Goal: Task Accomplishment & Management: Manage account settings

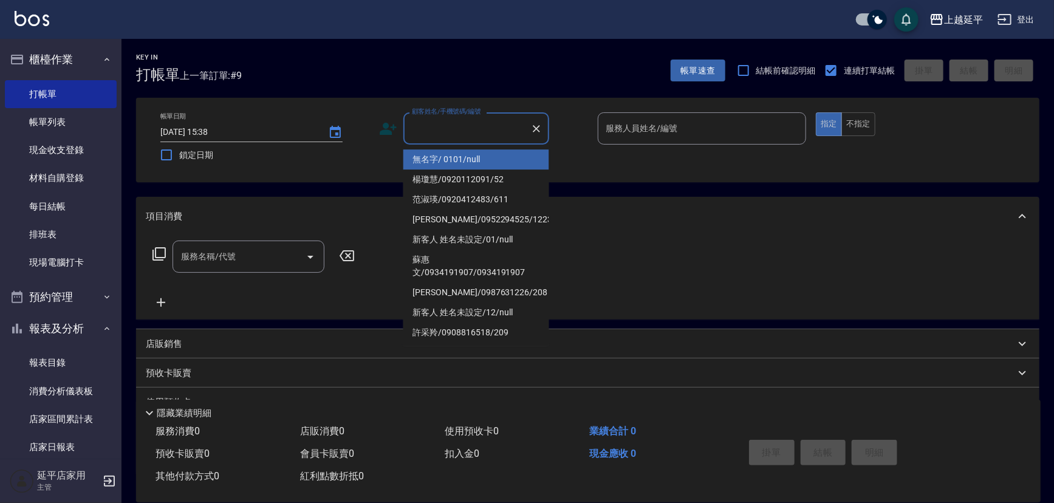
click at [432, 159] on li "無名字/ 0101/null" at bounding box center [477, 159] width 146 height 20
type input "無名字/ 0101/null"
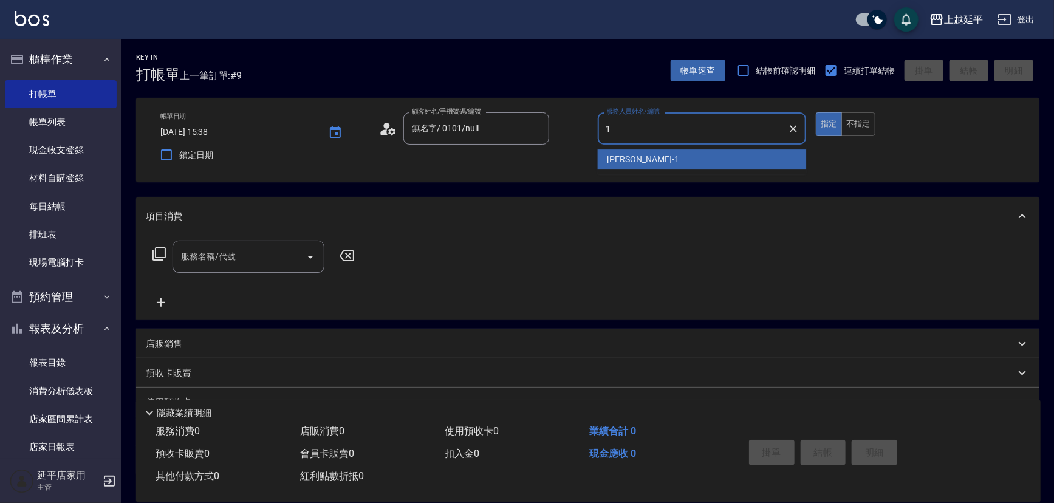
click at [739, 164] on div "[PERSON_NAME] -1" at bounding box center [702, 159] width 209 height 20
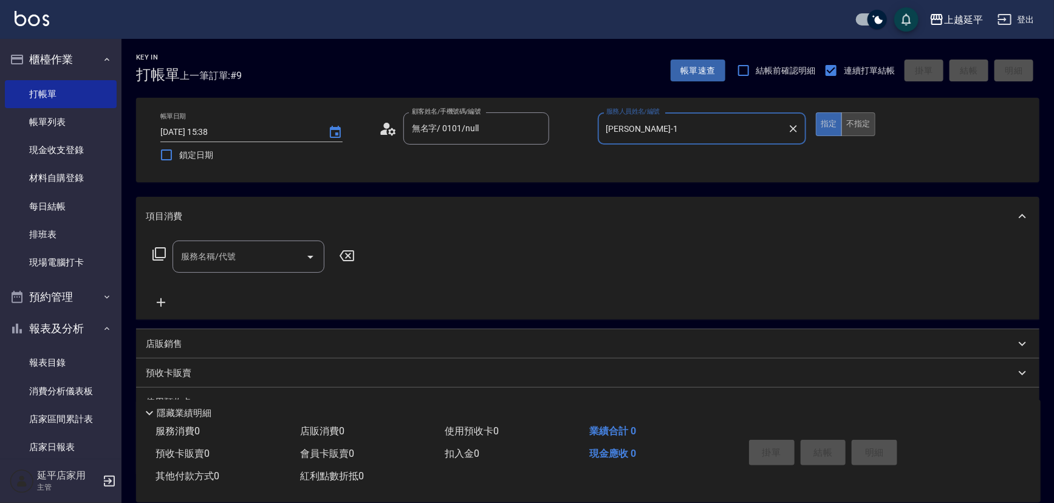
type input "[PERSON_NAME]-1"
click at [850, 128] on button "不指定" at bounding box center [859, 124] width 34 height 24
click at [307, 250] on icon "Open" at bounding box center [310, 257] width 15 height 15
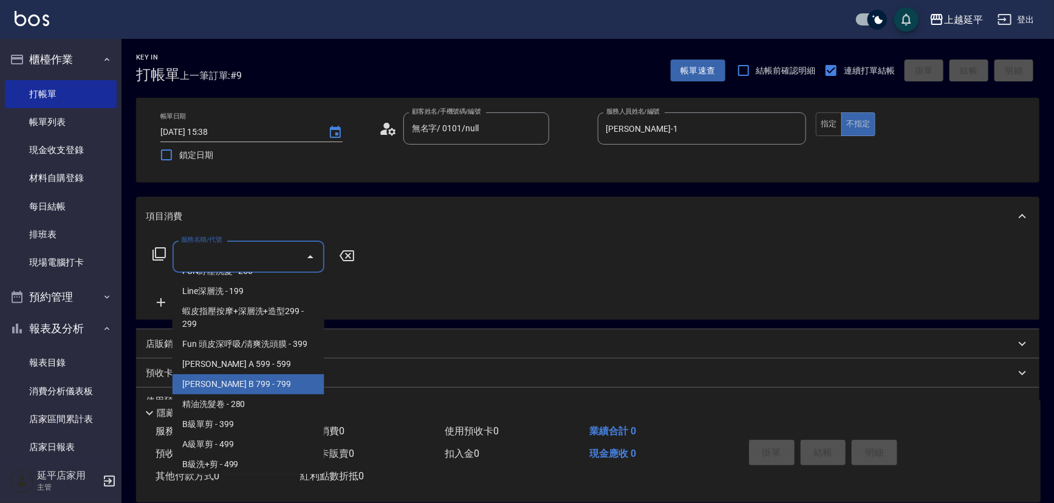
scroll to position [276, 0]
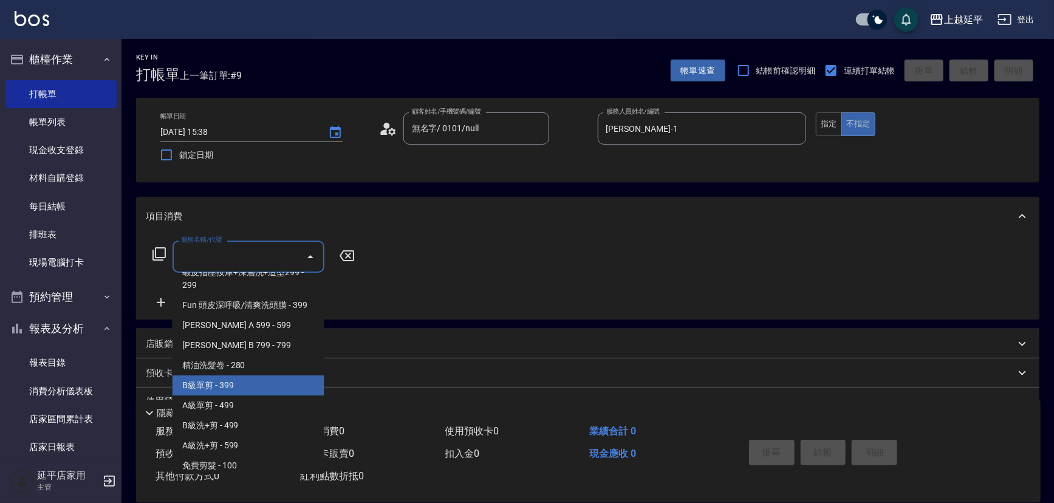
click at [252, 389] on span "B級單剪 - 399" at bounding box center [249, 386] width 152 height 20
type input "B級單剪(201)"
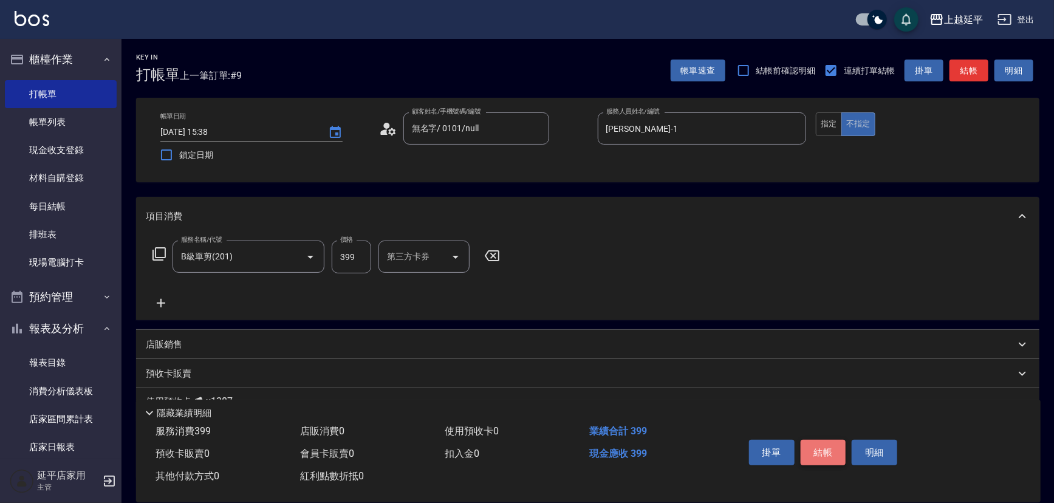
click at [814, 456] on button "結帳" at bounding box center [824, 453] width 46 height 26
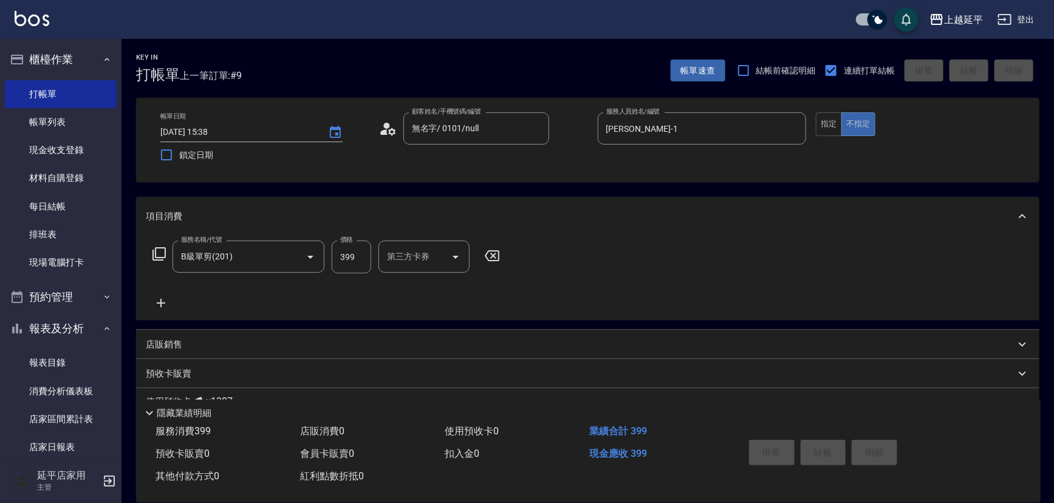
type input "[DATE] 18:39"
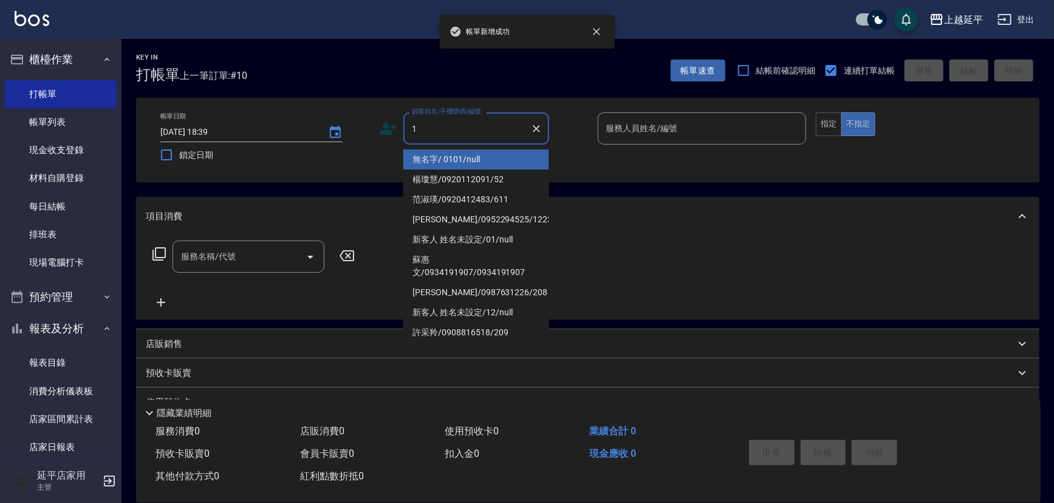
drag, startPoint x: 425, startPoint y: 157, endPoint x: 603, endPoint y: 151, distance: 178.2
click at [425, 157] on li "無名字/ 0101/null" at bounding box center [477, 159] width 146 height 20
type input "無名字/ 0101/null"
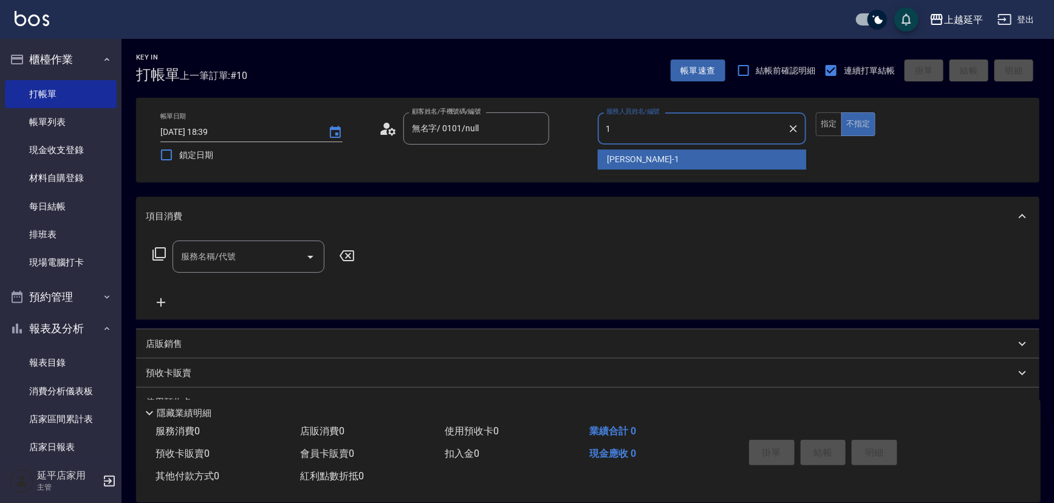
click at [623, 156] on span "[PERSON_NAME] -1" at bounding box center [644, 159] width 72 height 13
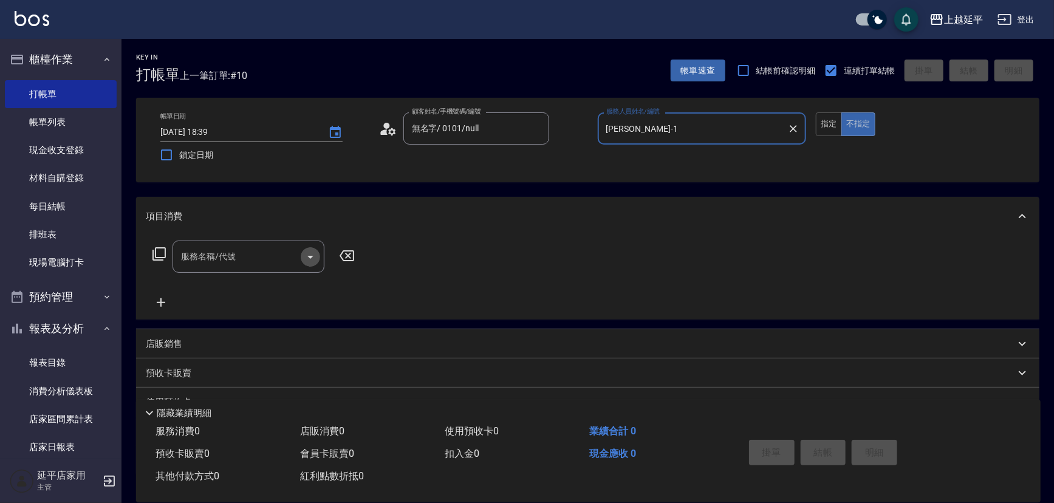
click at [315, 254] on icon "Open" at bounding box center [310, 257] width 15 height 15
type input "[PERSON_NAME]-1"
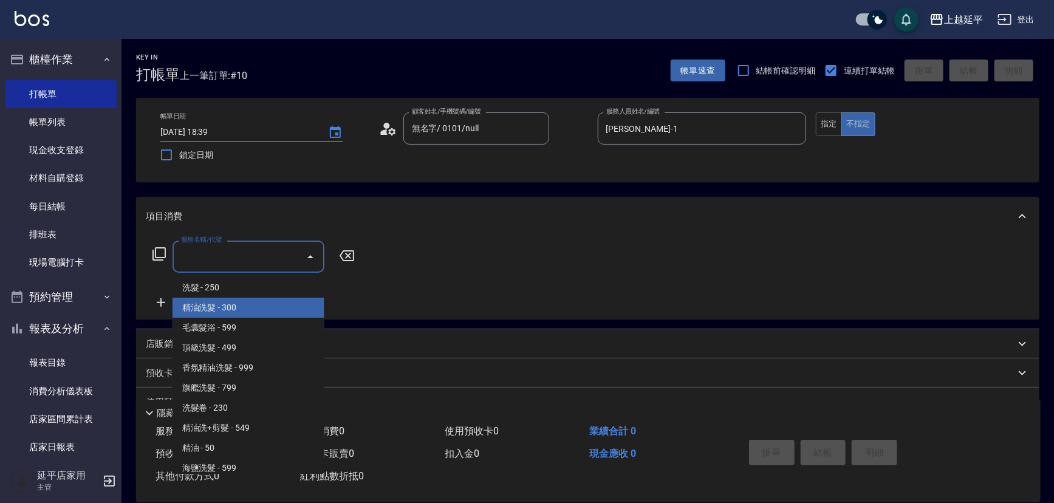
click at [249, 304] on span "精油洗髮 - 300" at bounding box center [249, 308] width 152 height 20
type input "精油洗髮(102)"
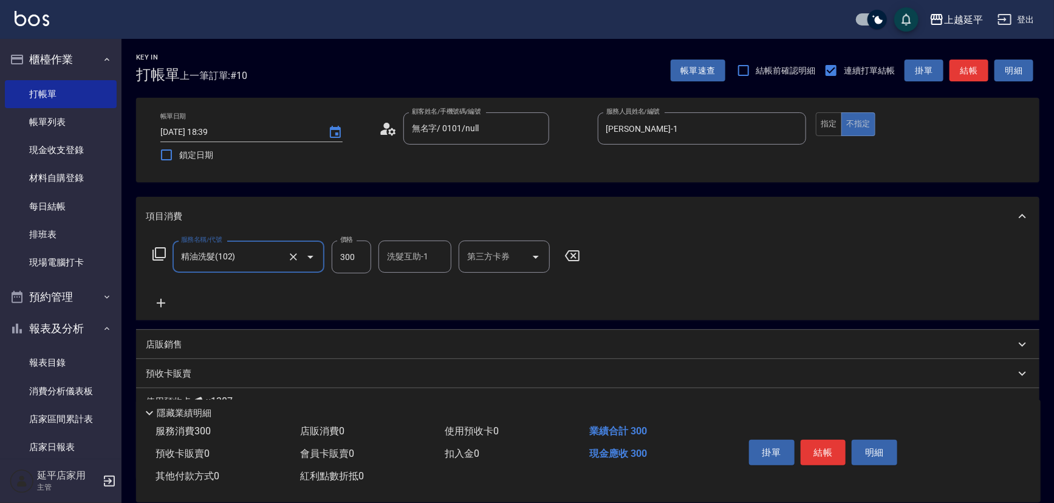
click at [413, 264] on input "洗髮互助-1" at bounding box center [415, 256] width 62 height 21
click at [409, 278] on div "[PERSON_NAME] -30" at bounding box center [415, 288] width 73 height 20
type input "[PERSON_NAME]-30"
click at [835, 451] on button "結帳" at bounding box center [824, 453] width 46 height 26
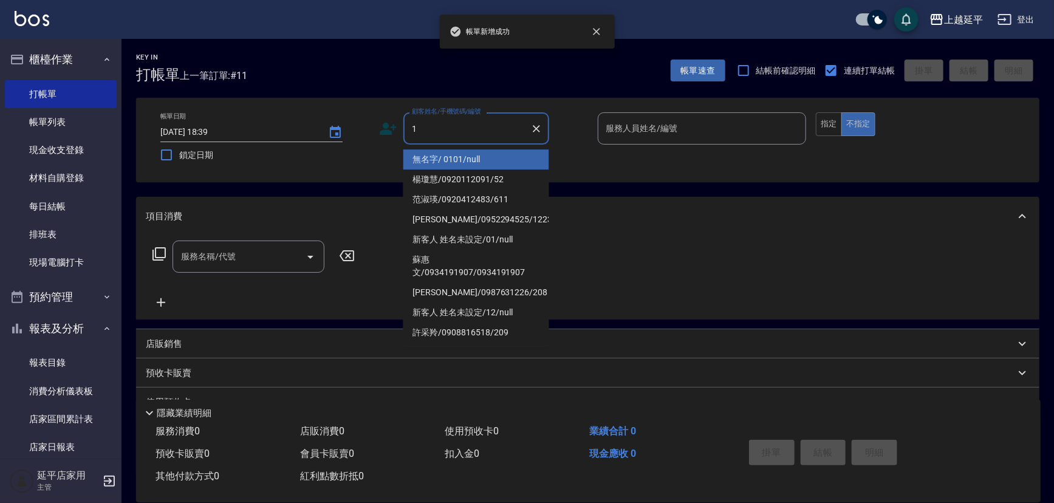
click at [444, 168] on li "無名字/ 0101/null" at bounding box center [477, 159] width 146 height 20
type input "無名字/ 0101/null"
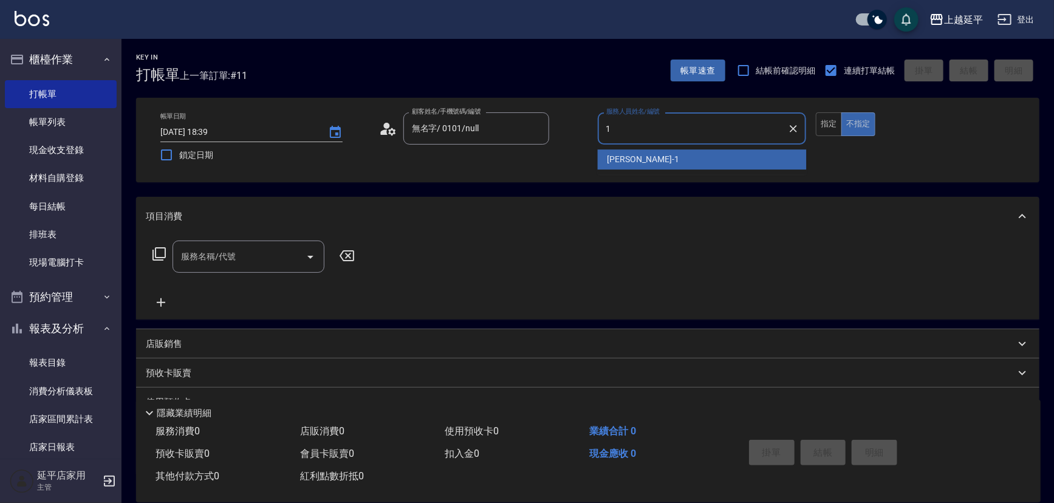
click at [644, 157] on div "[PERSON_NAME] -1" at bounding box center [702, 159] width 209 height 20
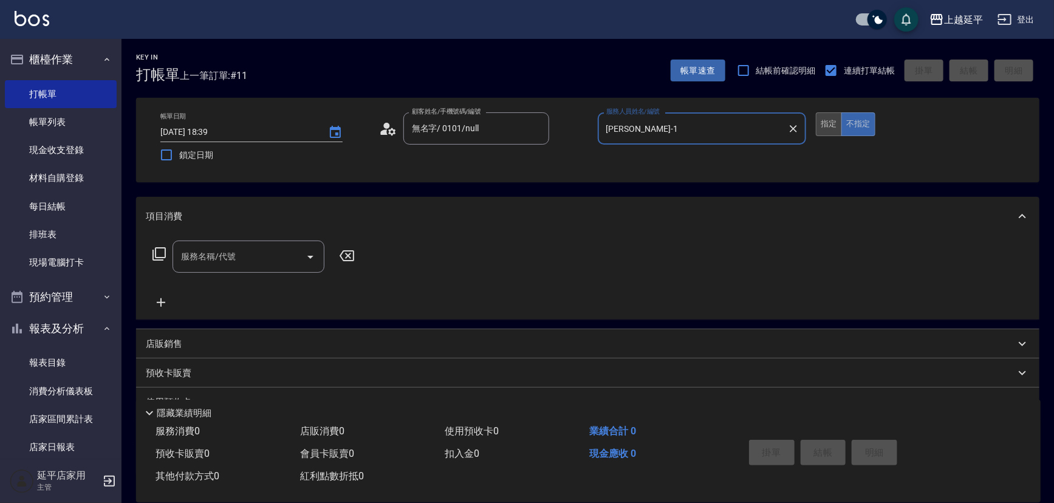
type input "[PERSON_NAME]-1"
click at [834, 132] on button "指定" at bounding box center [829, 124] width 26 height 24
click at [309, 253] on icon "Open" at bounding box center [310, 257] width 15 height 15
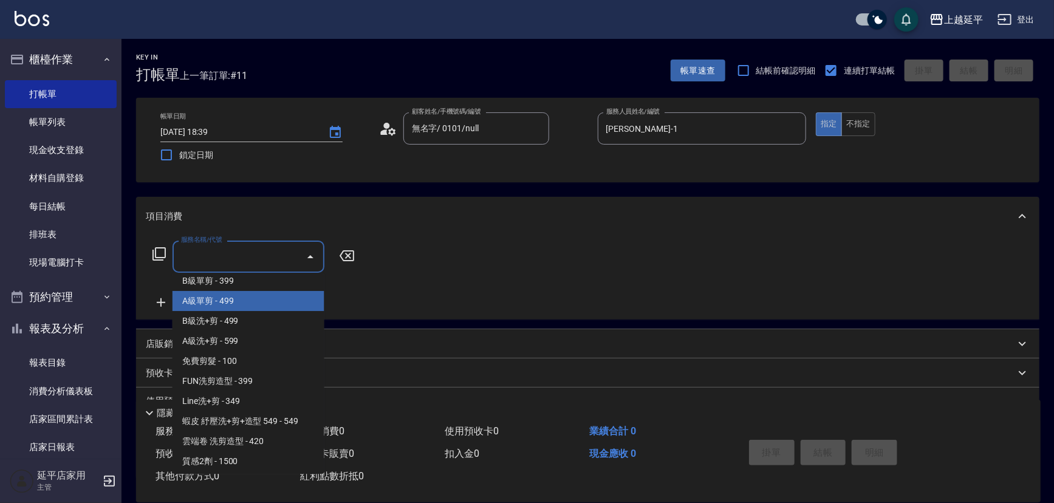
scroll to position [386, 0]
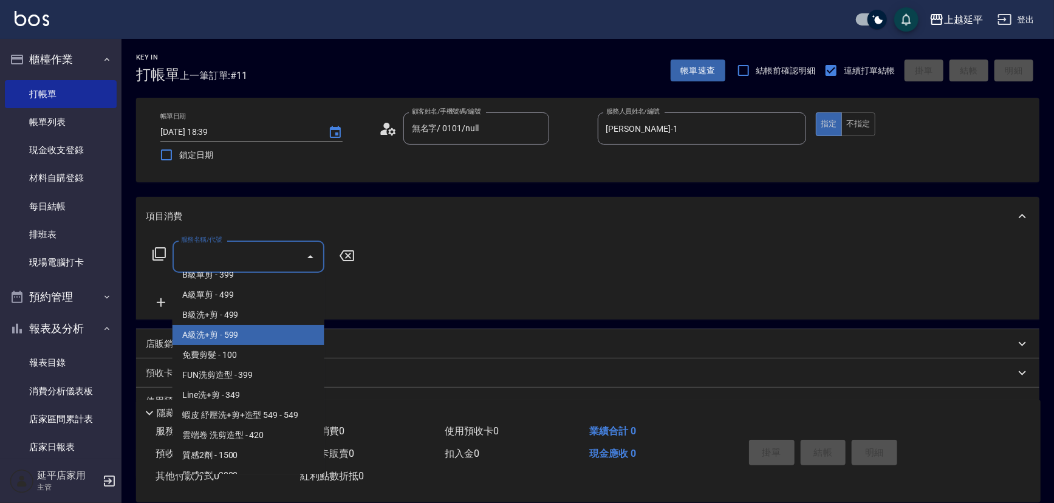
click at [221, 334] on span "A級洗+剪 - 599" at bounding box center [249, 335] width 152 height 20
type input "A級洗+剪(204)"
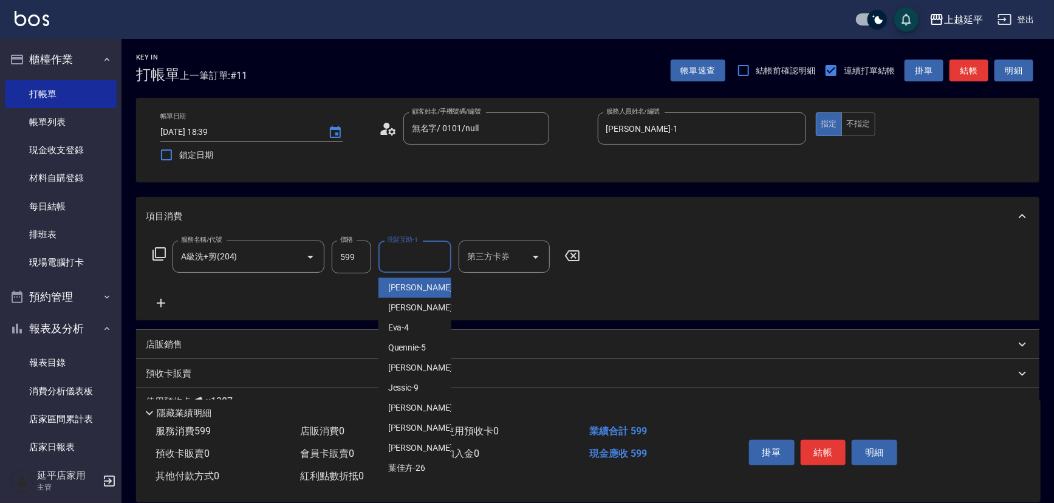
click at [407, 263] on input "洗髮互助-1" at bounding box center [415, 256] width 62 height 21
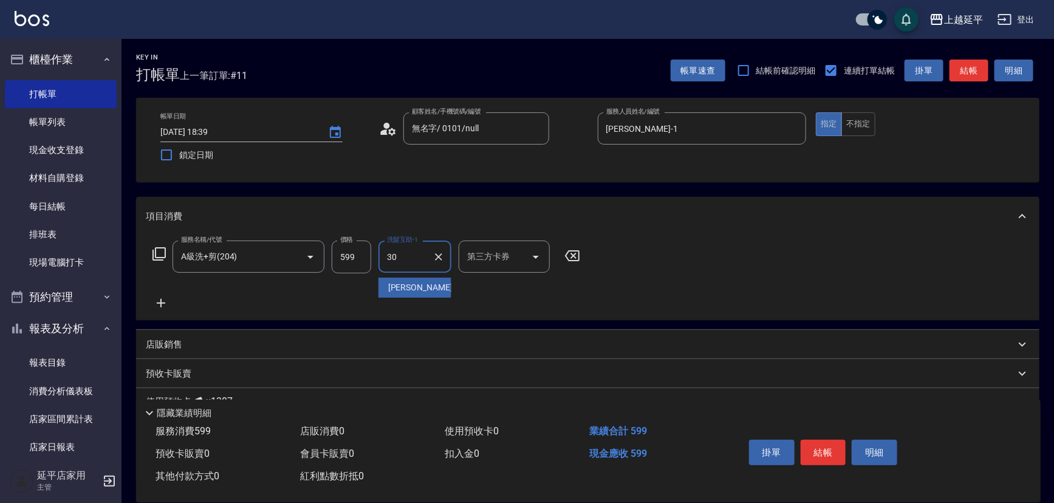
click at [404, 279] on div "[PERSON_NAME] -30" at bounding box center [415, 288] width 73 height 20
type input "[PERSON_NAME]-30"
click at [811, 445] on button "結帳" at bounding box center [824, 453] width 46 height 26
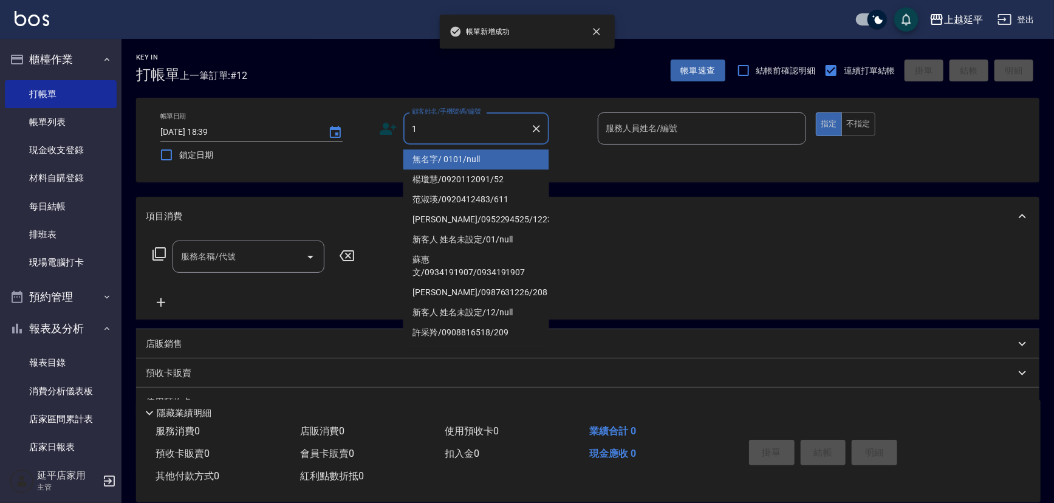
click at [431, 154] on li "無名字/ 0101/null" at bounding box center [477, 159] width 146 height 20
type input "無名字/ 0101/null"
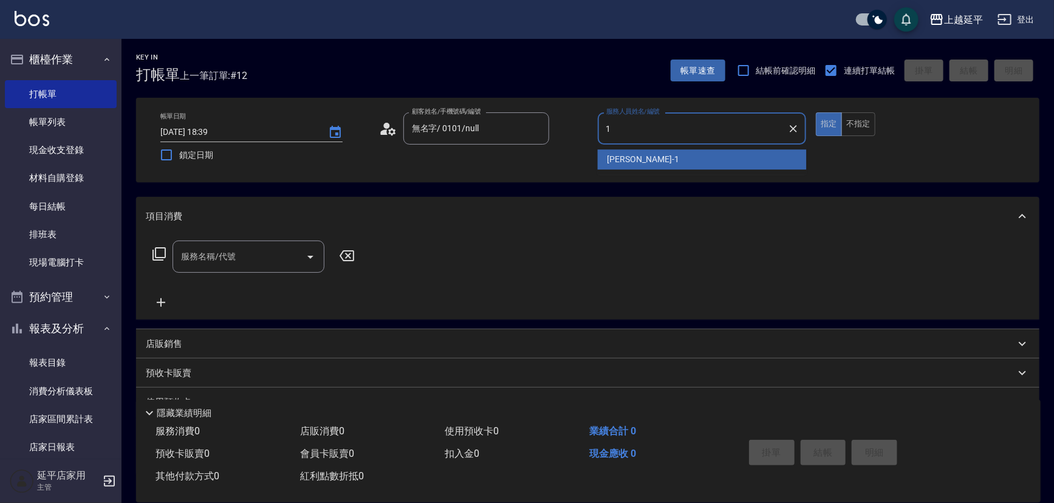
click at [649, 156] on div "[PERSON_NAME] -1" at bounding box center [702, 159] width 209 height 20
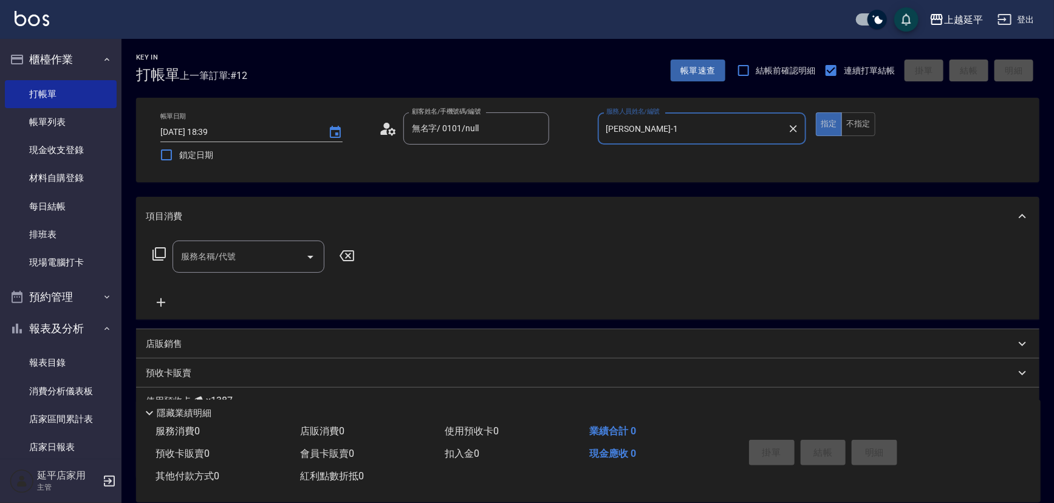
type input "[PERSON_NAME]-1"
click at [165, 253] on icon at bounding box center [159, 253] width 13 height 13
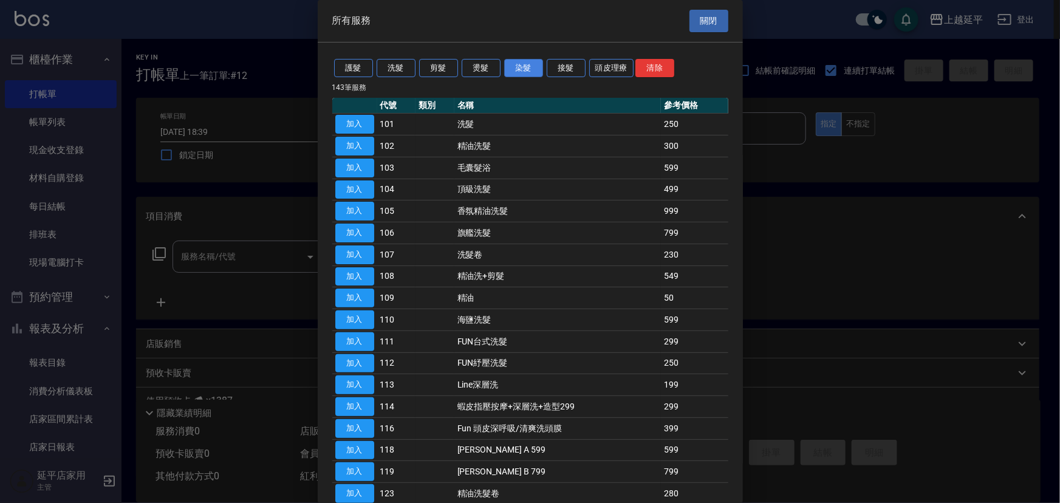
click at [527, 74] on button "染髮" at bounding box center [523, 68] width 39 height 19
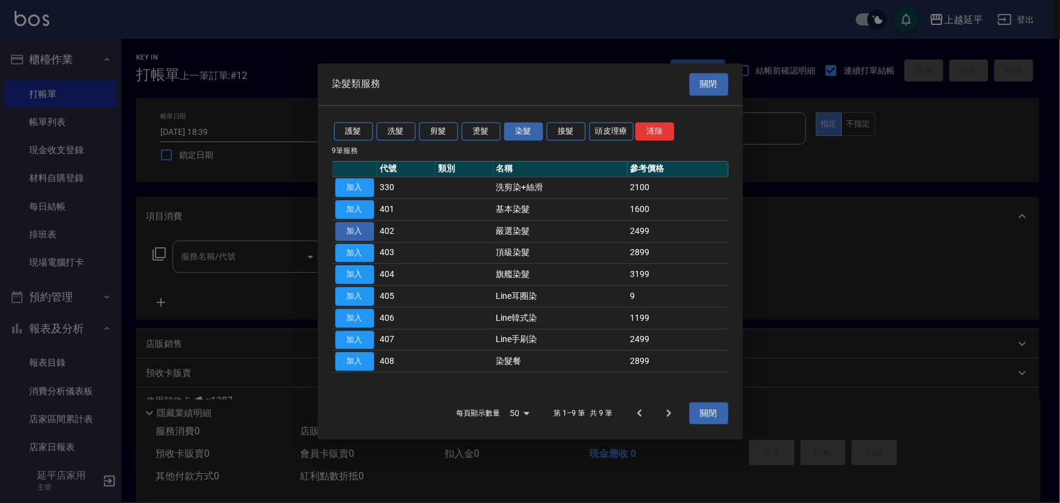
click at [360, 236] on button "加入" at bounding box center [354, 231] width 39 height 19
type input "嚴選染髮(402)"
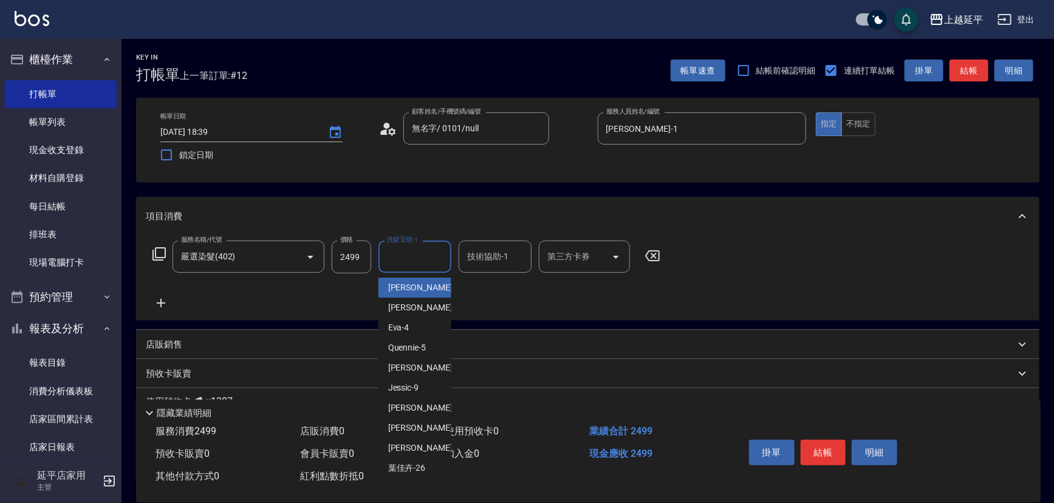
click at [419, 255] on input "洗髮互助-1" at bounding box center [415, 256] width 62 height 21
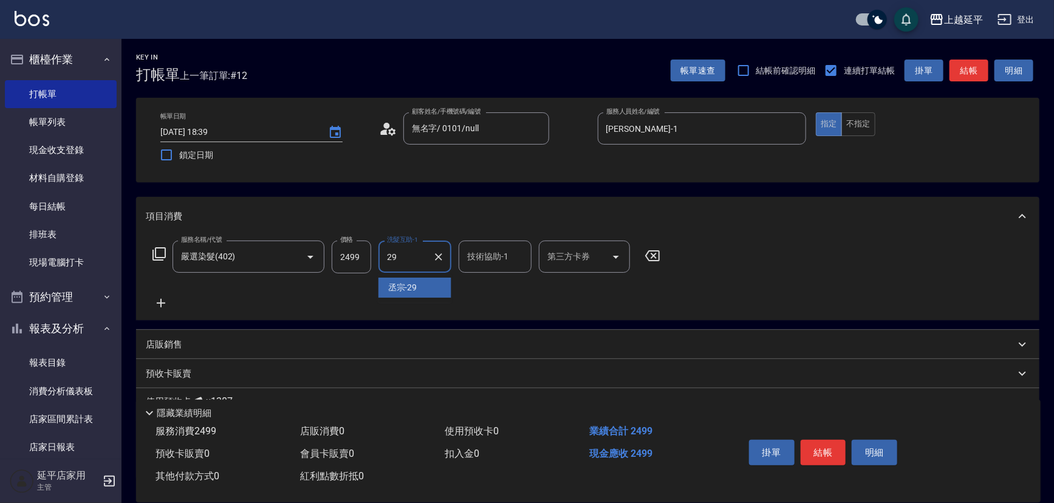
click at [407, 284] on span "丞宗 -29" at bounding box center [402, 287] width 29 height 13
click at [473, 245] on div "技術協助-1" at bounding box center [495, 257] width 73 height 32
type input "丞宗-29"
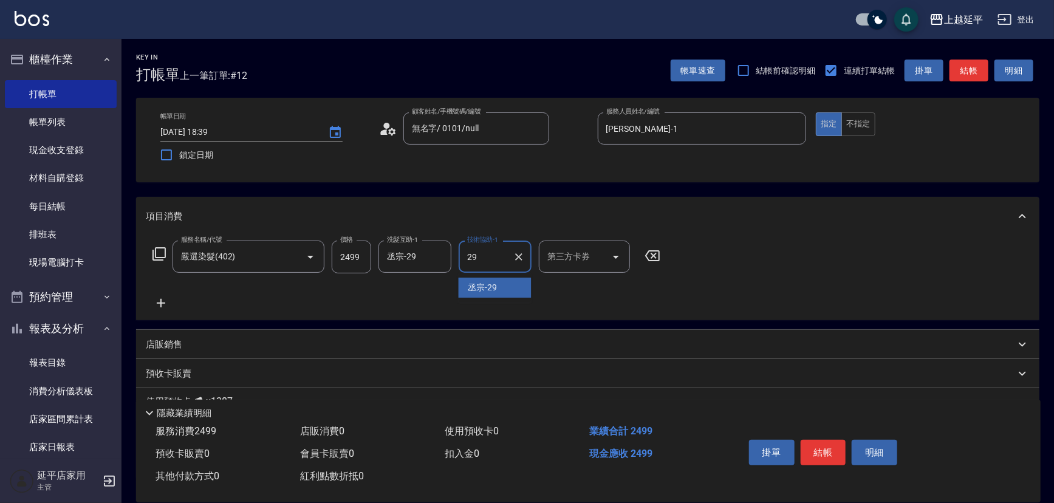
click at [466, 287] on div "丞宗 -29" at bounding box center [495, 288] width 73 height 20
type input "丞宗-29"
click at [820, 455] on button "結帳" at bounding box center [824, 453] width 46 height 26
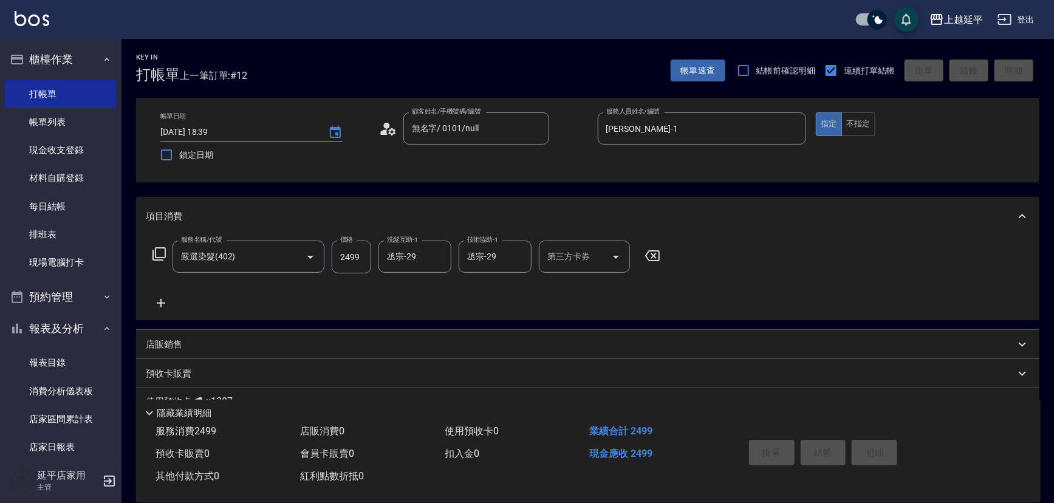
type input "[DATE] 18:40"
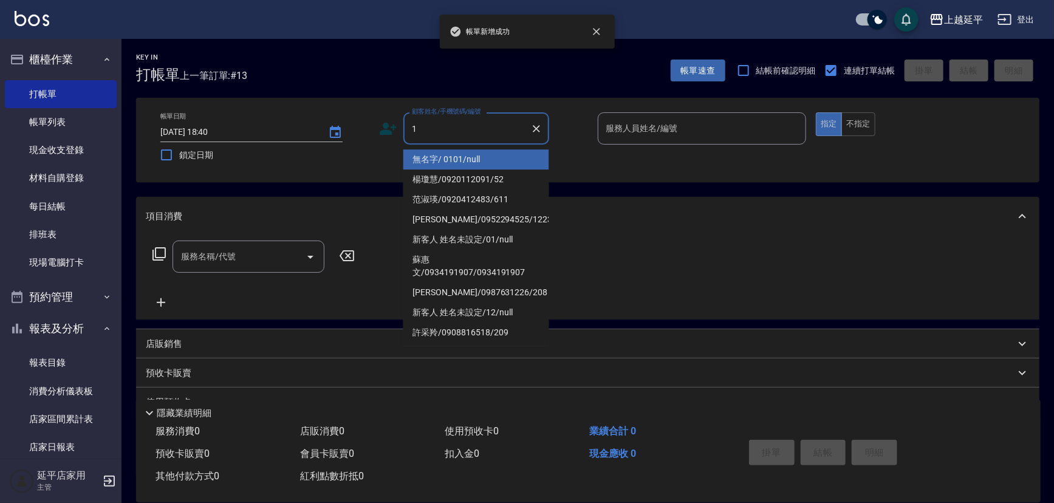
click at [456, 164] on li "無名字/ 0101/null" at bounding box center [477, 159] width 146 height 20
type input "無名字/ 0101/null"
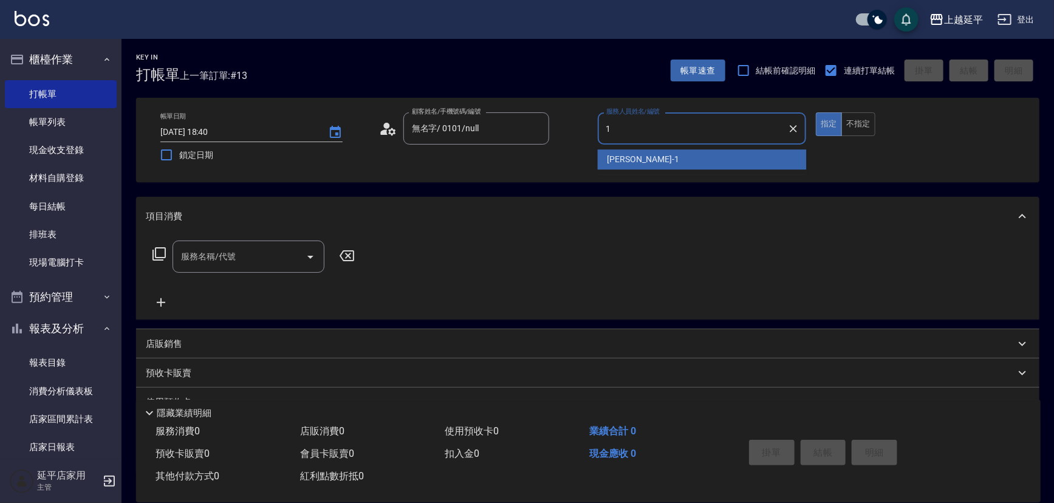
click at [661, 161] on div "[PERSON_NAME] -1" at bounding box center [702, 159] width 209 height 20
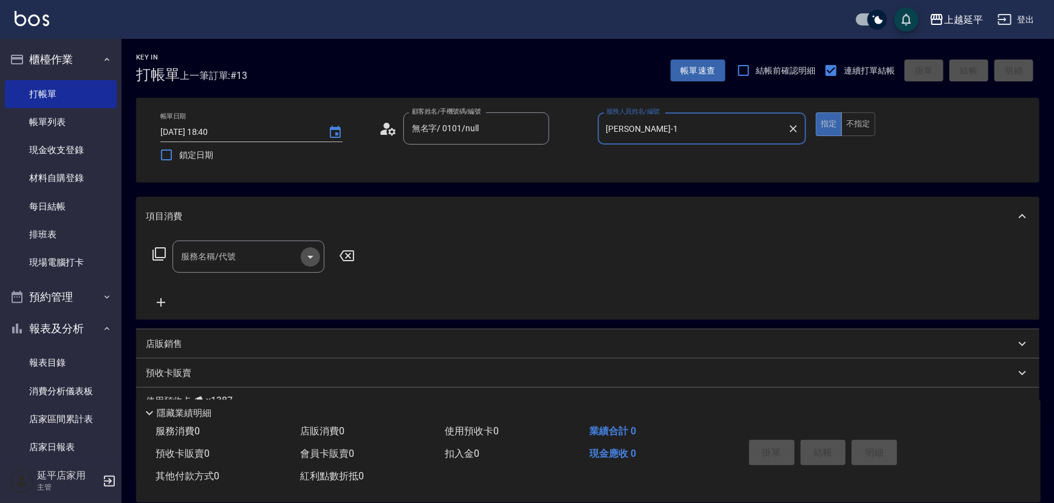
click at [316, 261] on icon "Open" at bounding box center [310, 257] width 15 height 15
type input "[PERSON_NAME]-1"
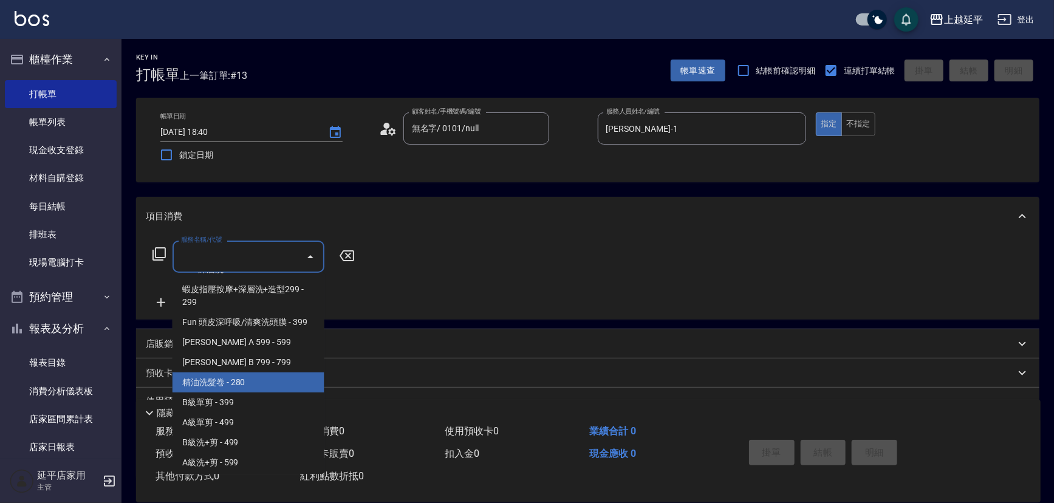
scroll to position [331, 0]
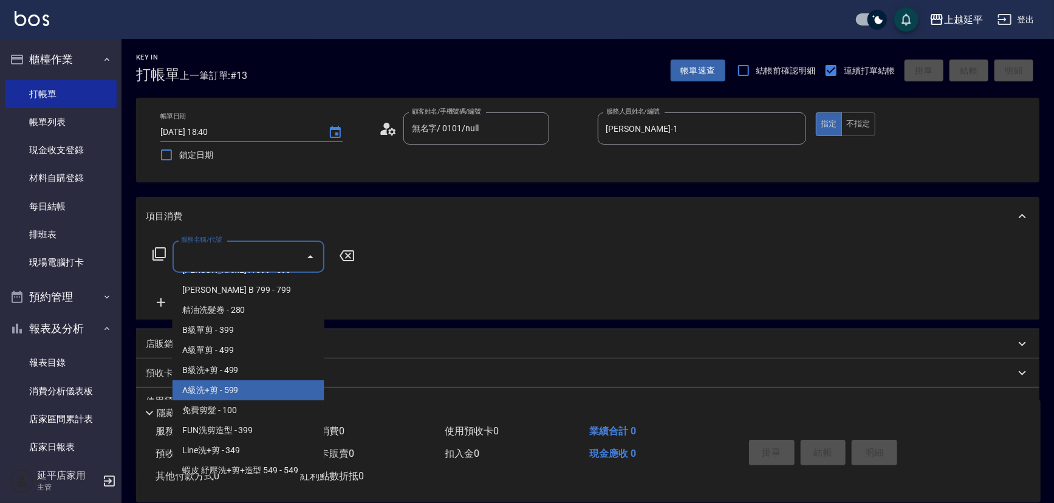
click at [201, 388] on span "A級洗+剪 - 599" at bounding box center [249, 390] width 152 height 20
type input "A級洗+剪(204)"
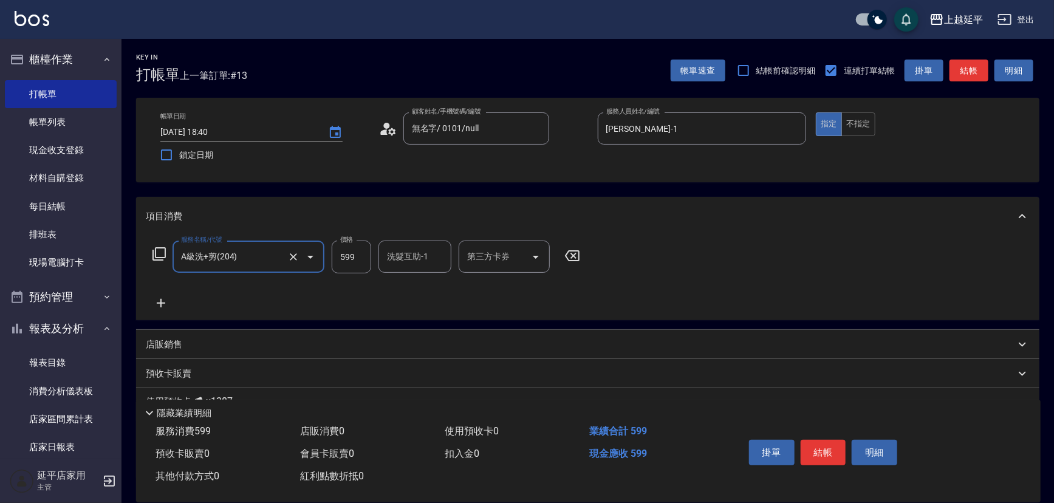
click at [421, 259] on input "洗髮互助-1" at bounding box center [415, 256] width 62 height 21
click at [408, 295] on div "恩恩 -23" at bounding box center [415, 288] width 73 height 20
type input "恩恩-23"
click at [827, 446] on button "結帳" at bounding box center [824, 453] width 46 height 26
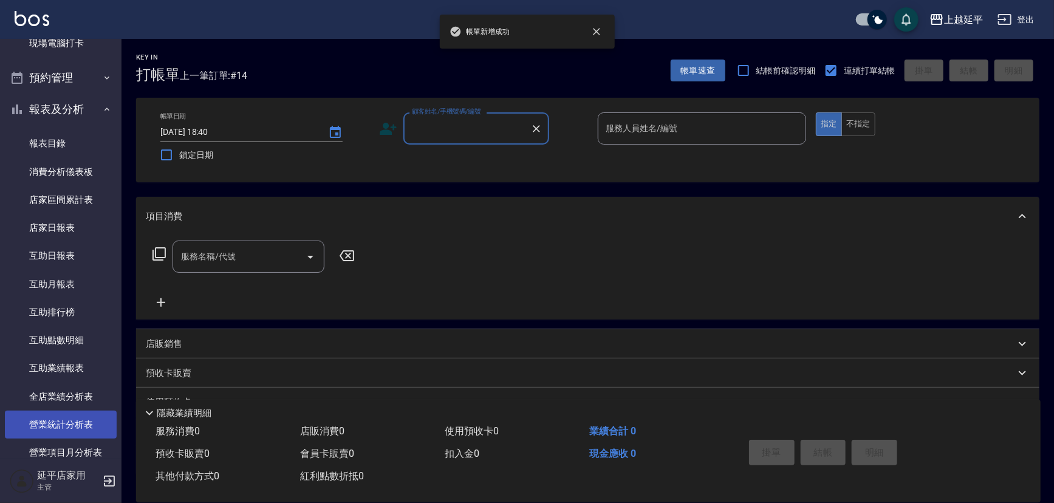
scroll to position [276, 0]
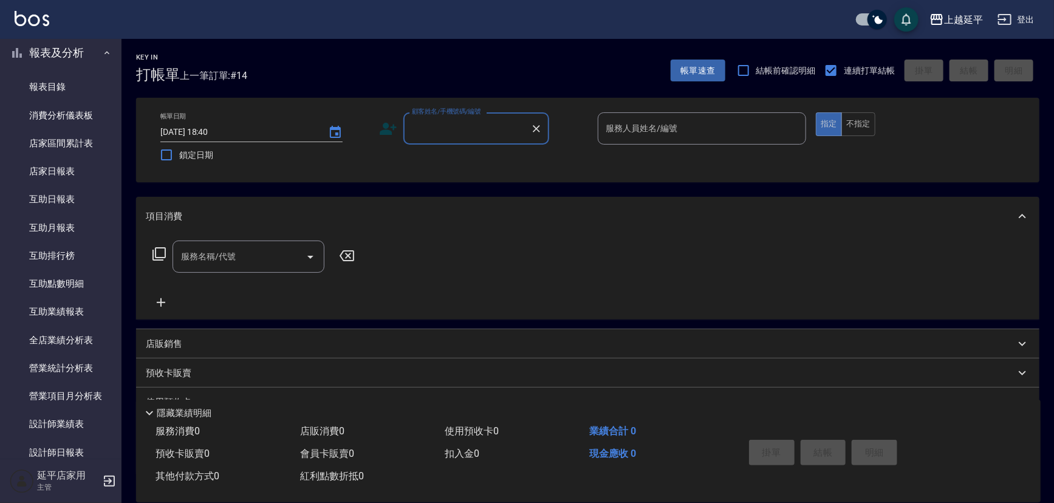
click at [464, 128] on input "顧客姓名/手機號碼/編號" at bounding box center [467, 128] width 117 height 21
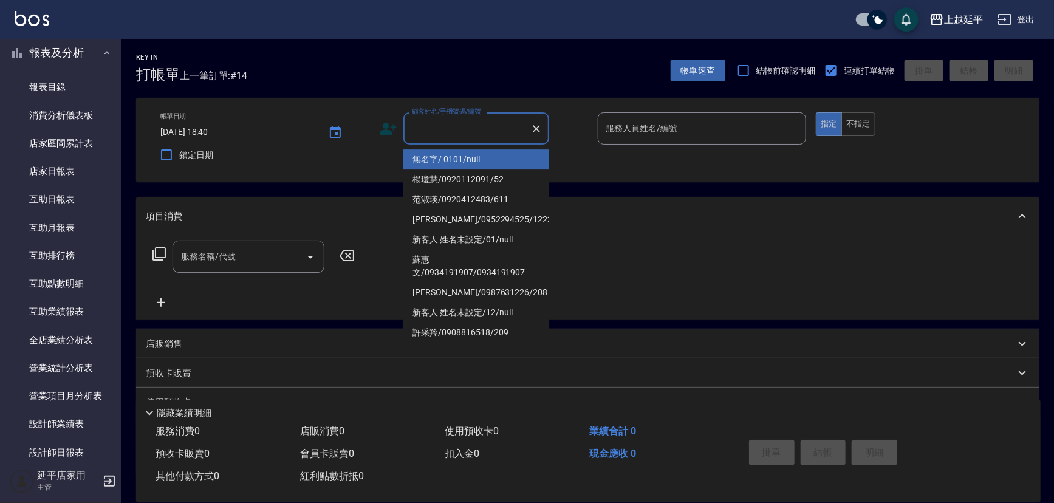
click at [470, 128] on input "顧客姓名/手機號碼/編號" at bounding box center [467, 128] width 117 height 21
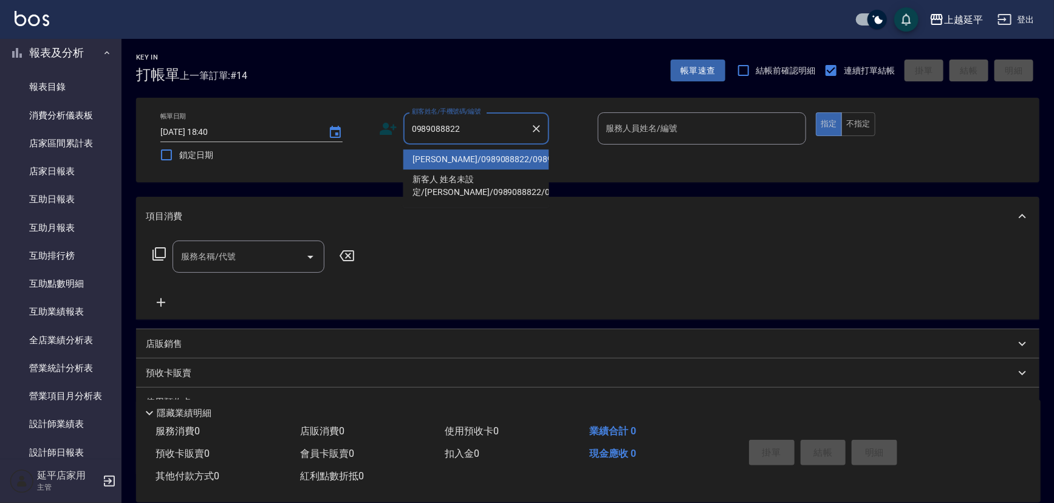
click at [480, 170] on li "[PERSON_NAME]/0989088822/0989088822" at bounding box center [477, 159] width 146 height 20
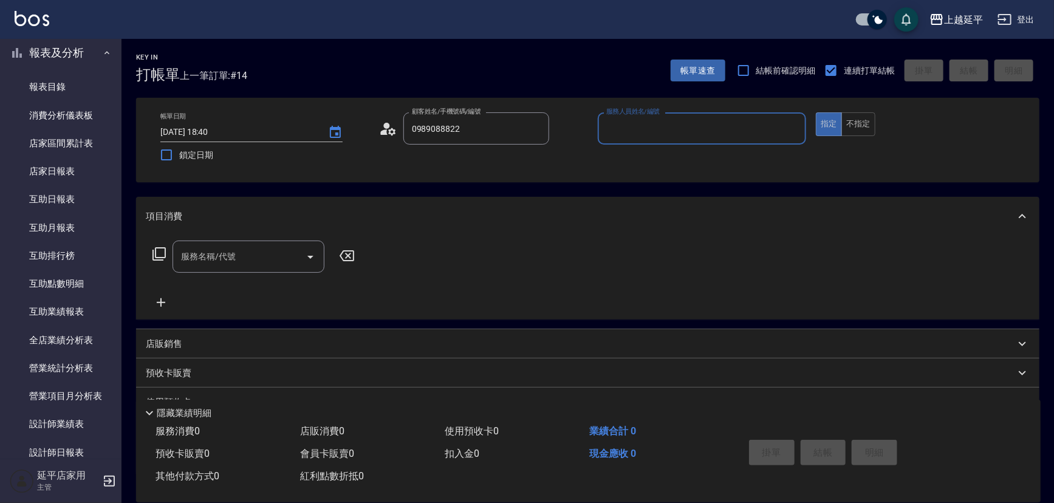
type input "[PERSON_NAME]/0989088822/0989088822"
type input "Quennie-5"
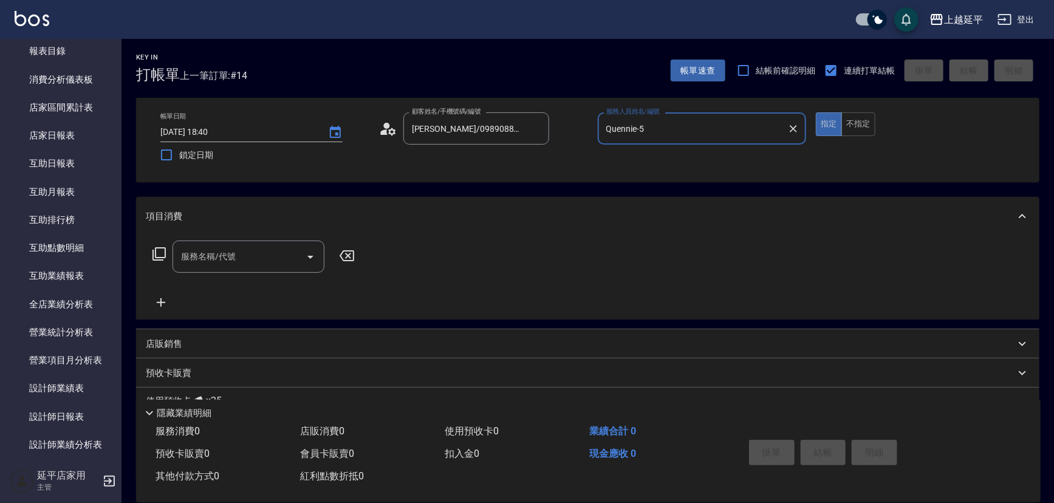
scroll to position [331, 0]
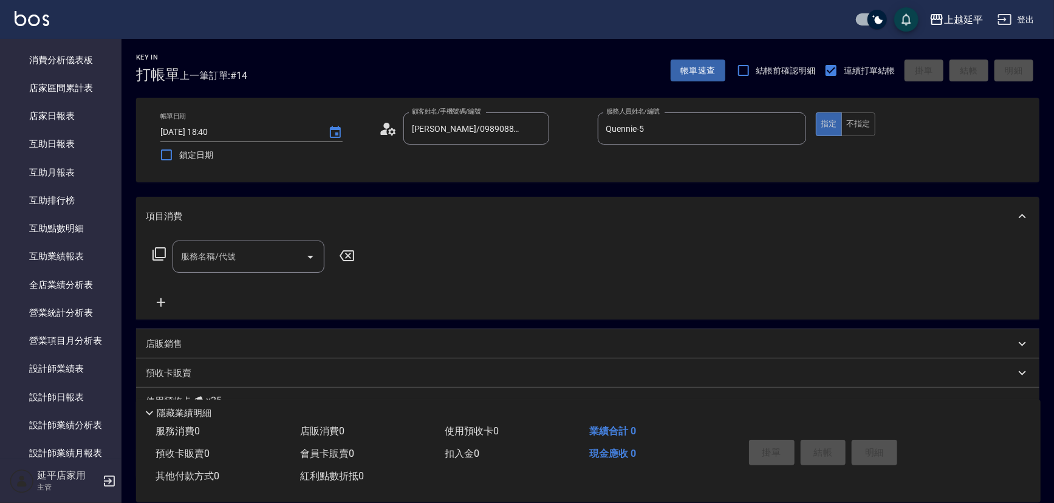
click at [161, 257] on icon at bounding box center [159, 254] width 15 height 15
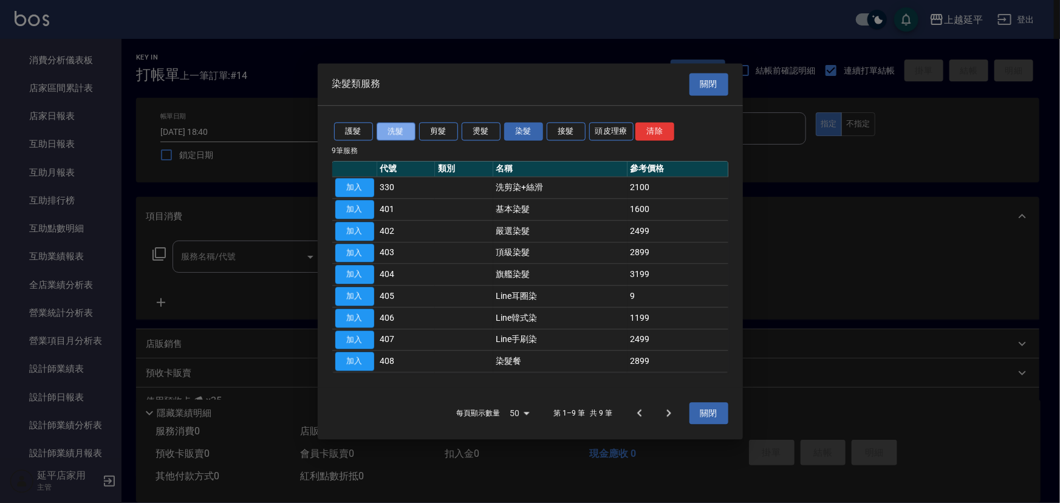
click at [400, 131] on button "洗髮" at bounding box center [396, 131] width 39 height 19
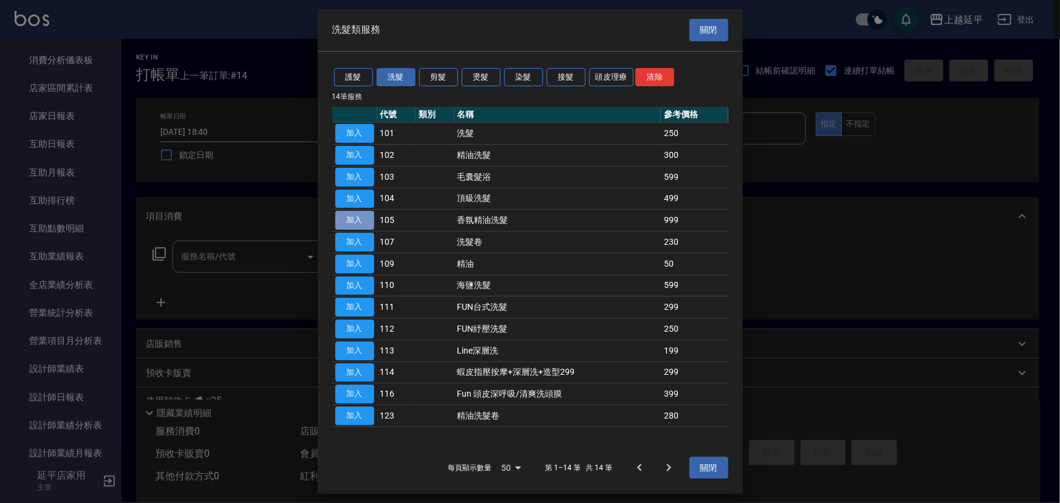
click at [358, 215] on button "加入" at bounding box center [354, 220] width 39 height 19
type input "香氛精油洗髮(105)"
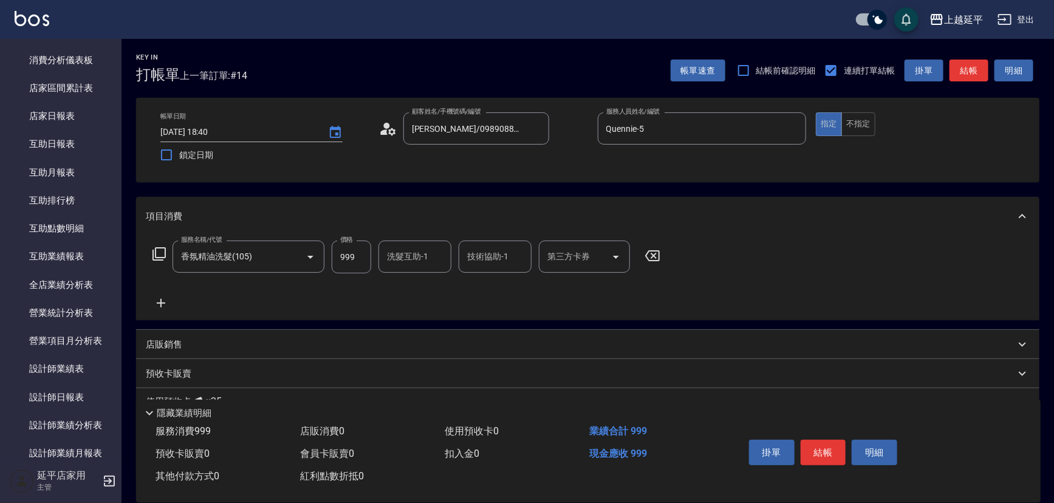
click at [431, 268] on div "洗髮互助-1" at bounding box center [415, 257] width 73 height 32
type input "丞宗-29"
click at [810, 442] on button "結帳" at bounding box center [824, 453] width 46 height 26
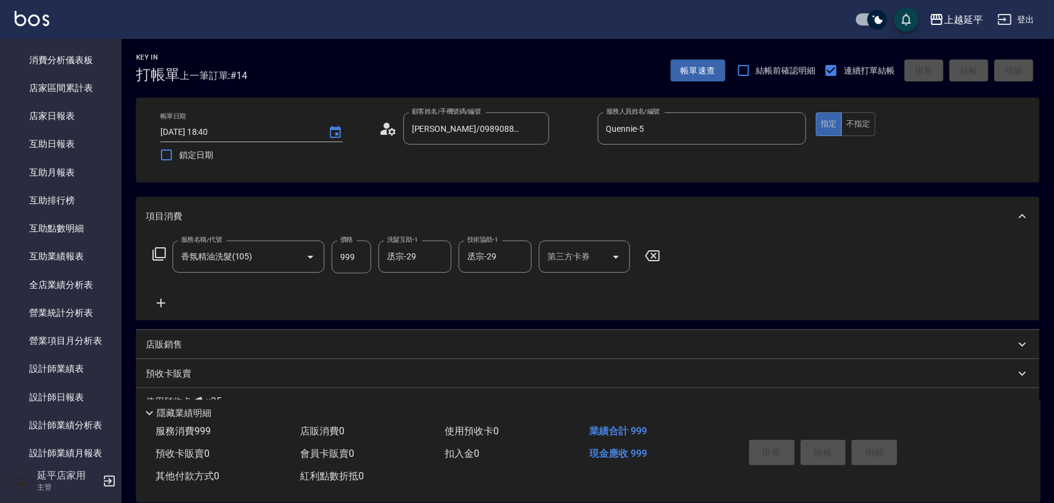
type input "[DATE] 18:52"
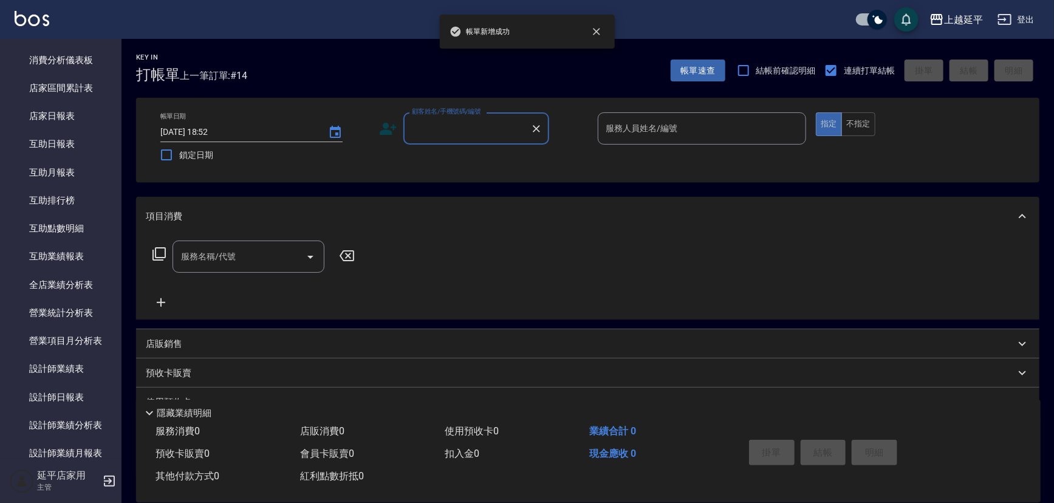
scroll to position [0, 0]
click at [479, 129] on input "顧客姓名/手機號碼/編號" at bounding box center [467, 128] width 117 height 21
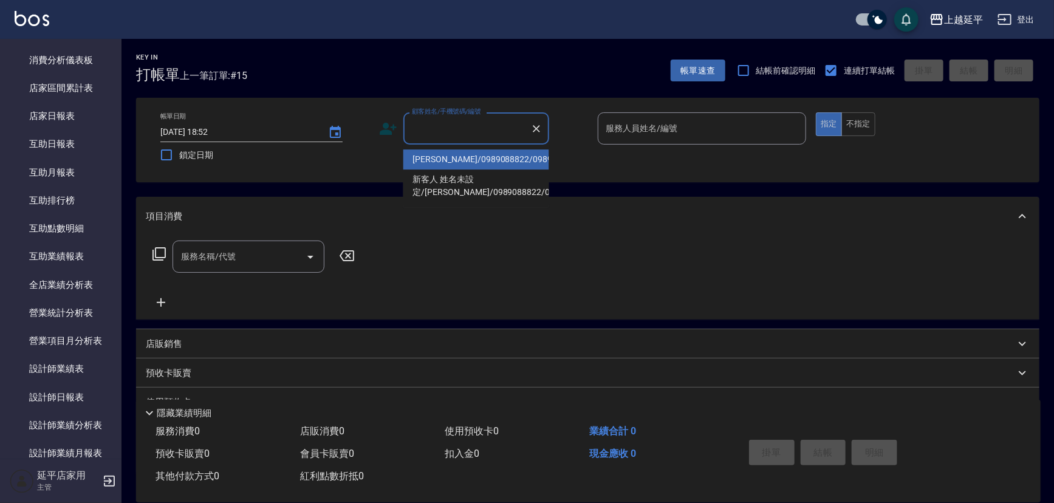
click at [489, 170] on li "[PERSON_NAME]/0989088822/0989088822" at bounding box center [477, 159] width 146 height 20
type input "[PERSON_NAME]/0989088822/0989088822"
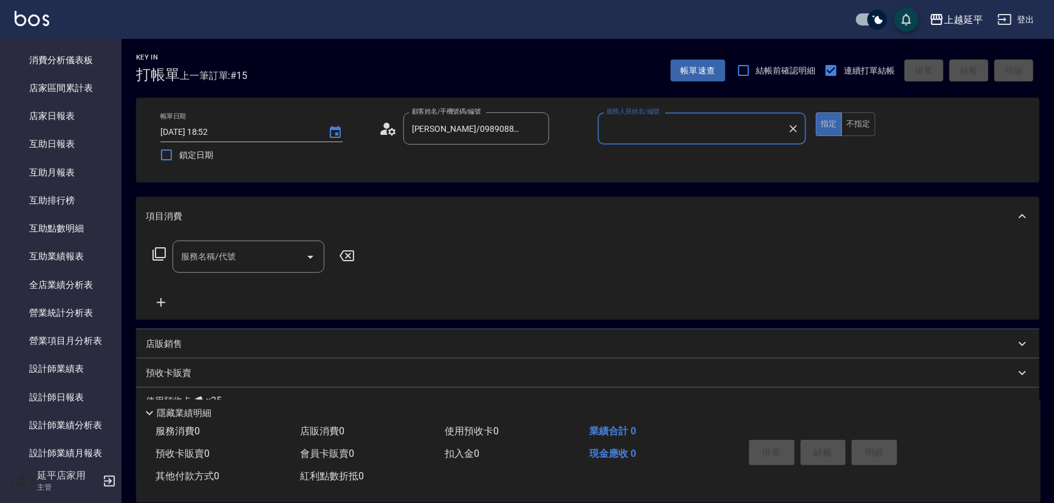
type input "Quennie-5"
click at [865, 128] on button "不指定" at bounding box center [859, 124] width 34 height 24
click at [207, 233] on div "項目消費 服務名稱/代號 服務名稱/代號" at bounding box center [588, 258] width 904 height 123
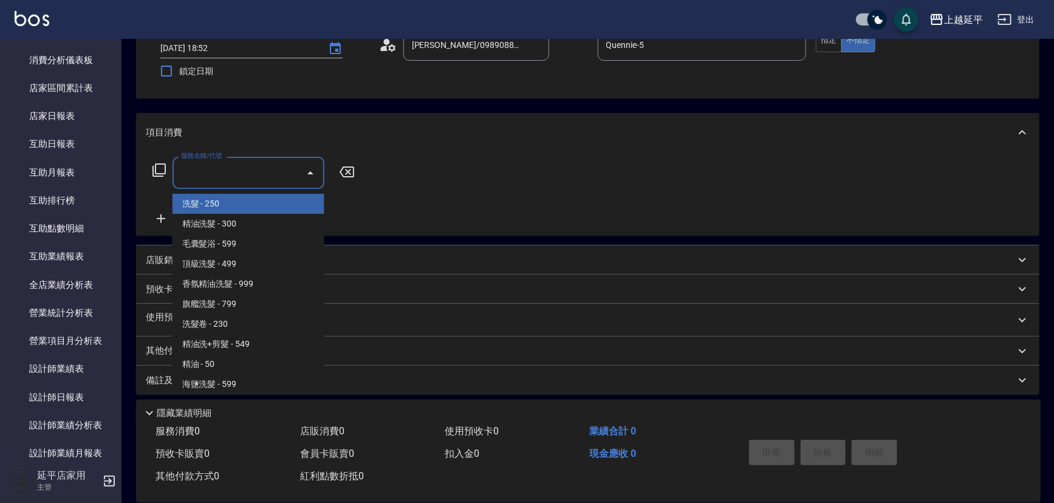
scroll to position [89, 0]
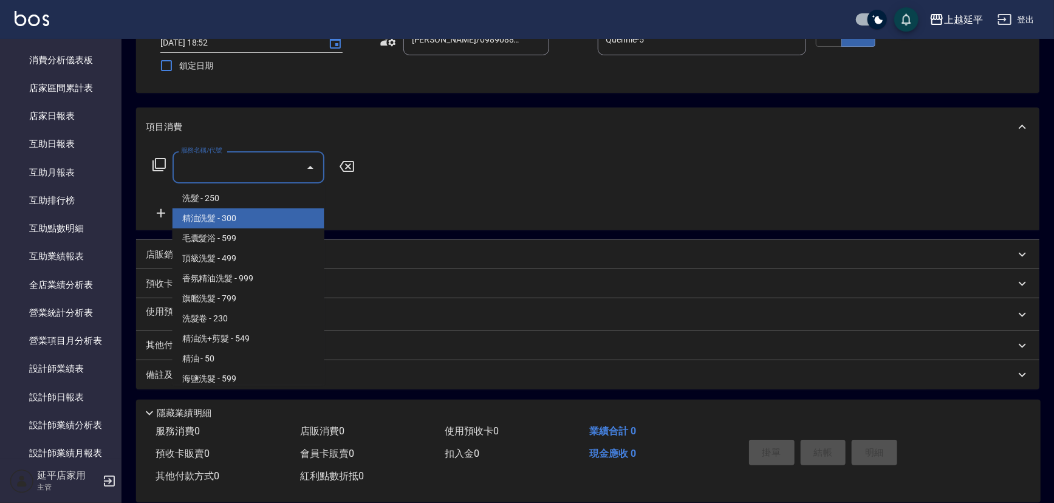
click at [262, 216] on span "精油洗髮 - 300" at bounding box center [249, 218] width 152 height 20
type input "精油洗髮(102)"
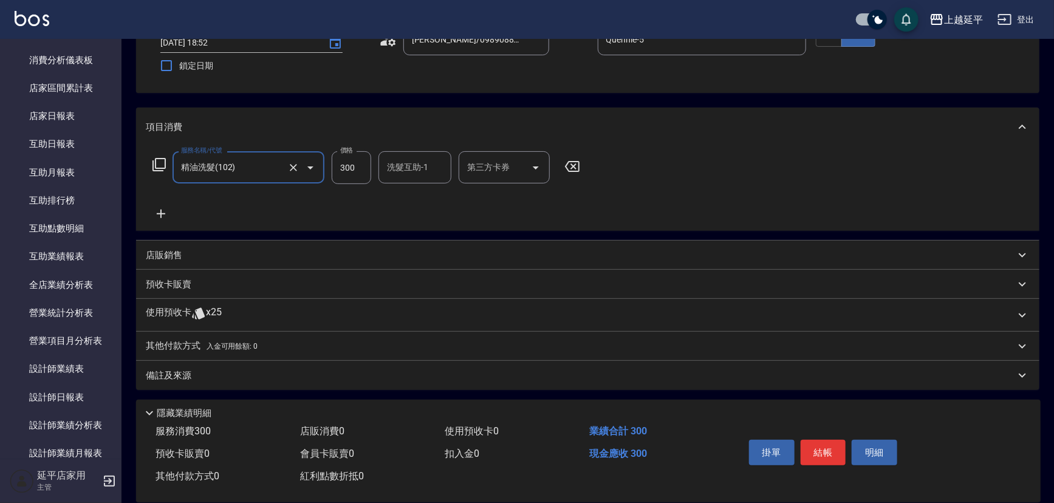
click at [410, 174] on input "洗髮互助-1" at bounding box center [415, 167] width 62 height 21
type input "恩恩-23"
click at [833, 446] on button "結帳" at bounding box center [824, 453] width 46 height 26
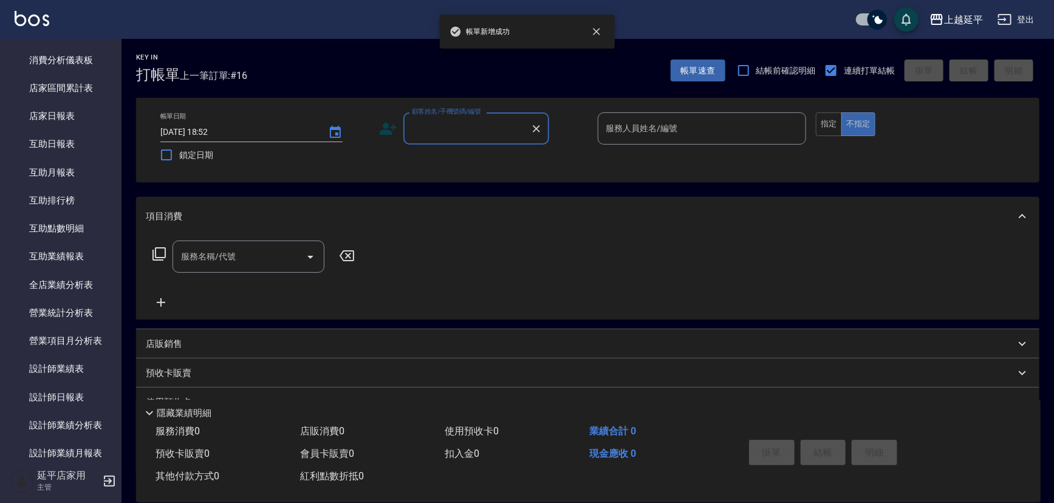
scroll to position [0, 0]
click at [456, 125] on input "顧客姓名/手機號碼/編號" at bounding box center [467, 128] width 117 height 21
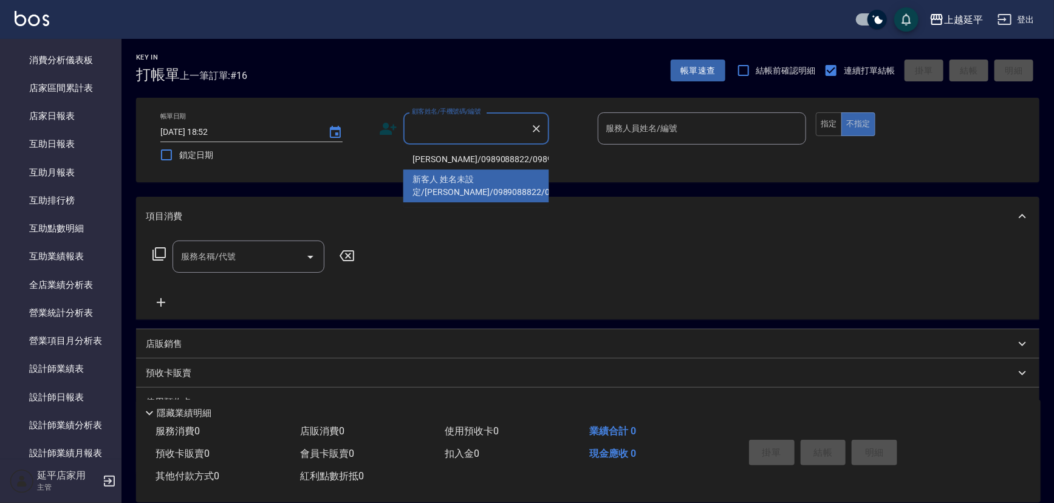
click at [489, 188] on li "新客人 姓名未設定/[PERSON_NAME]/0989088822/09890888222/null" at bounding box center [477, 186] width 146 height 33
type input "新客人 姓名未設定/[PERSON_NAME]/0989088822/09890888222/null"
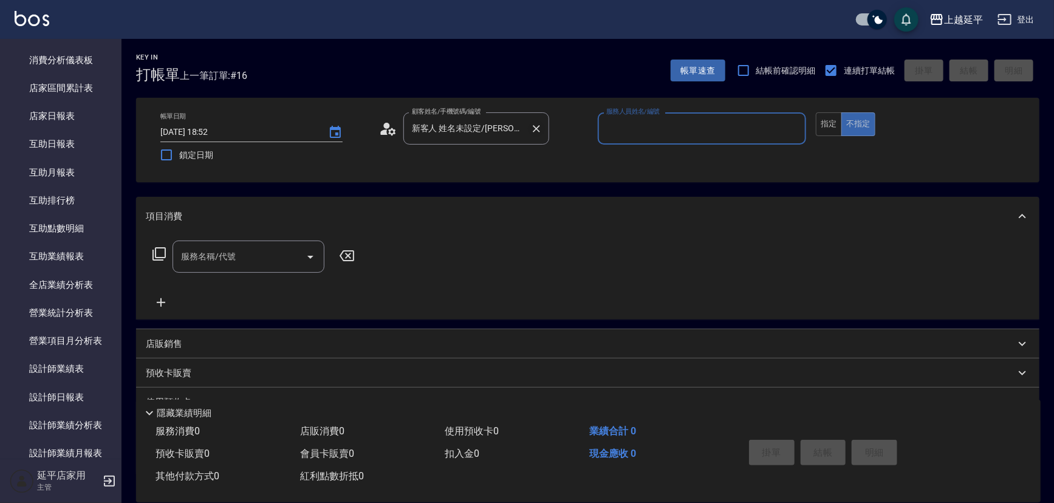
click at [533, 136] on button "Clear" at bounding box center [536, 128] width 17 height 17
click at [482, 142] on div "顧客姓名/手機號碼/編號" at bounding box center [477, 128] width 146 height 32
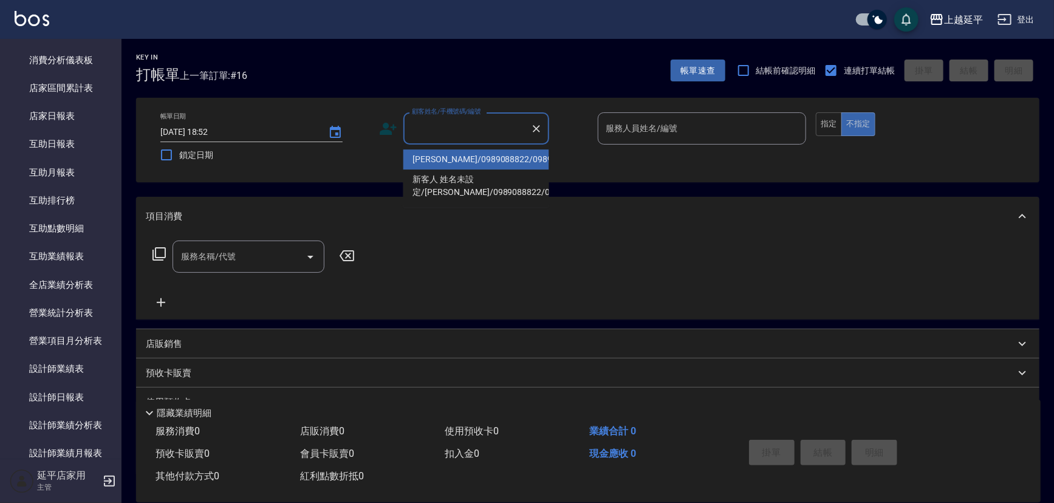
type input "楊瓊慧/0920112091/52"
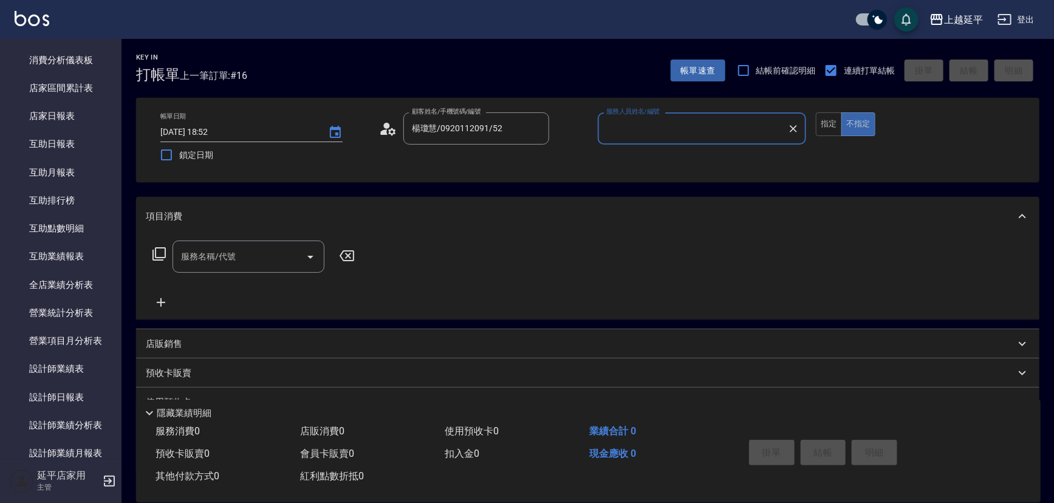
type input "[PERSON_NAME]-12"
click at [532, 134] on icon "Clear" at bounding box center [537, 129] width 12 height 12
click at [458, 140] on div "顧客姓名/手機號碼/編號" at bounding box center [477, 128] width 146 height 32
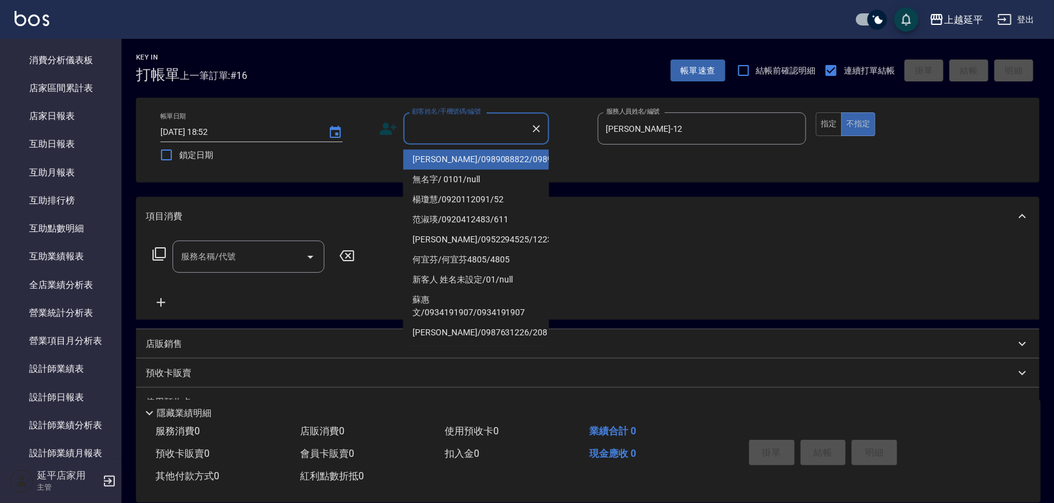
click at [473, 170] on li "[PERSON_NAME]/0989088822/0989088822" at bounding box center [477, 159] width 146 height 20
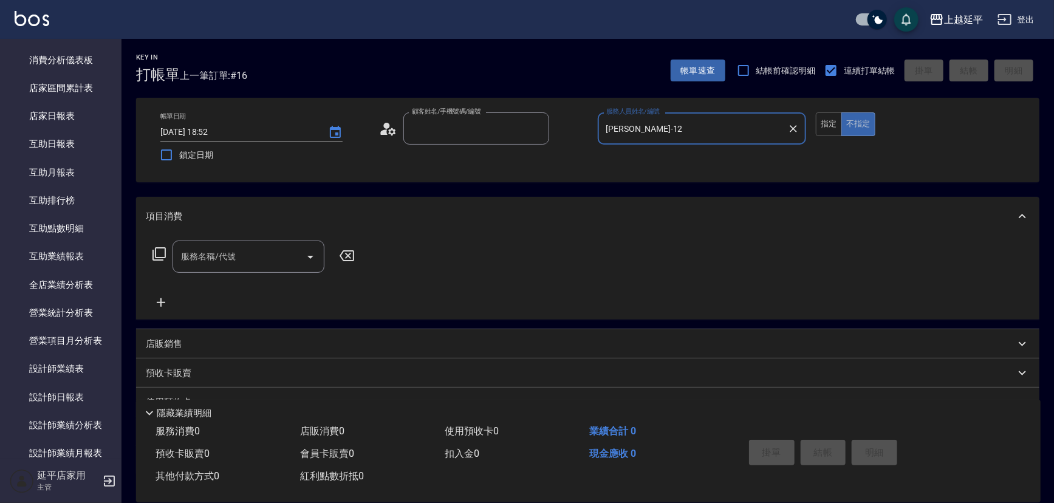
type input "[PERSON_NAME]/0989088822/0989088822"
type input "Quennie-5"
click at [836, 123] on button "指定" at bounding box center [829, 124] width 26 height 24
click at [164, 260] on icon at bounding box center [159, 254] width 15 height 15
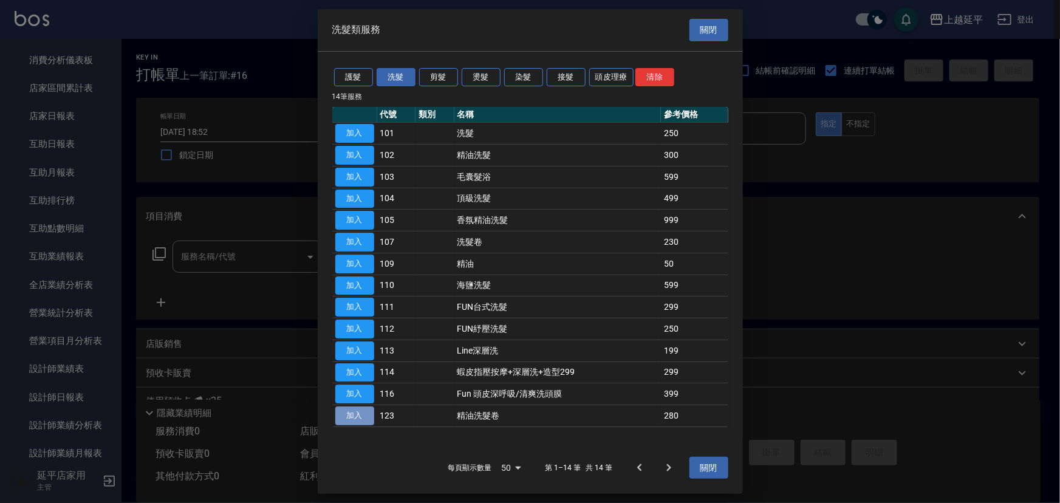
click at [354, 416] on button "加入" at bounding box center [354, 416] width 39 height 19
type input "精油洗髮卷(123)"
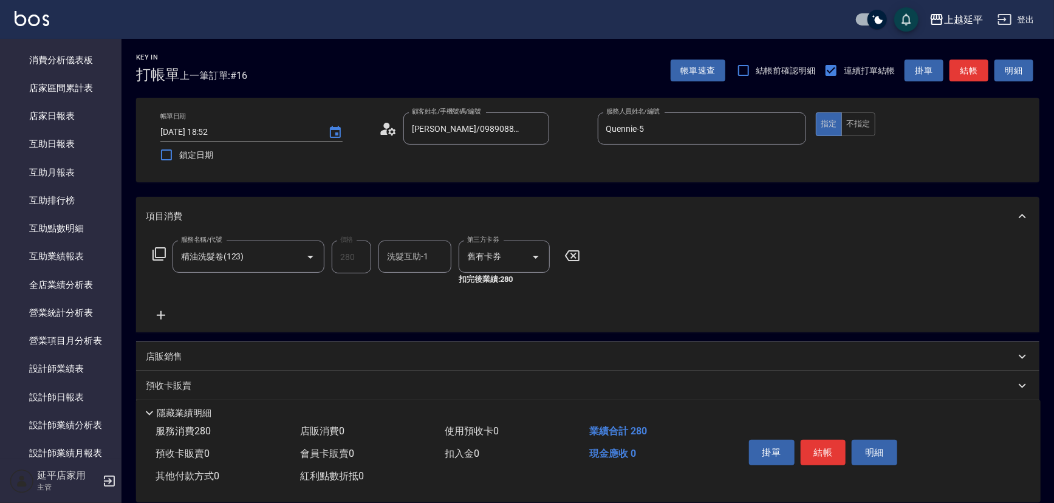
click at [404, 264] on input "洗髮互助-1" at bounding box center [415, 256] width 62 height 21
type input "恩恩-23"
click at [811, 443] on button "結帳" at bounding box center [824, 453] width 46 height 26
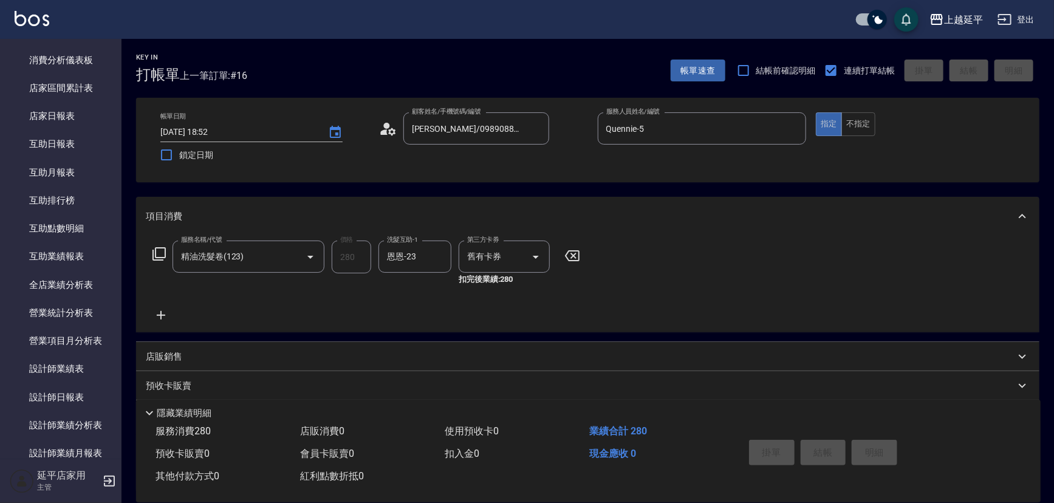
type input "[DATE] 18:53"
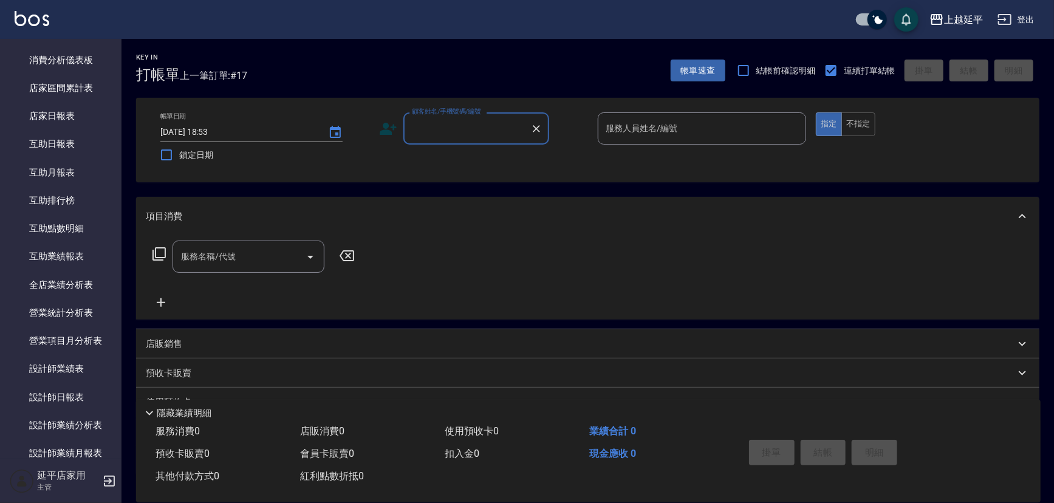
click at [456, 115] on label "顧客姓名/手機號碼/編號" at bounding box center [446, 111] width 69 height 9
click at [456, 118] on input "顧客姓名/手機號碼/編號" at bounding box center [467, 128] width 117 height 21
click at [468, 133] on input "顧客姓名/手機號碼/編號" at bounding box center [467, 128] width 117 height 21
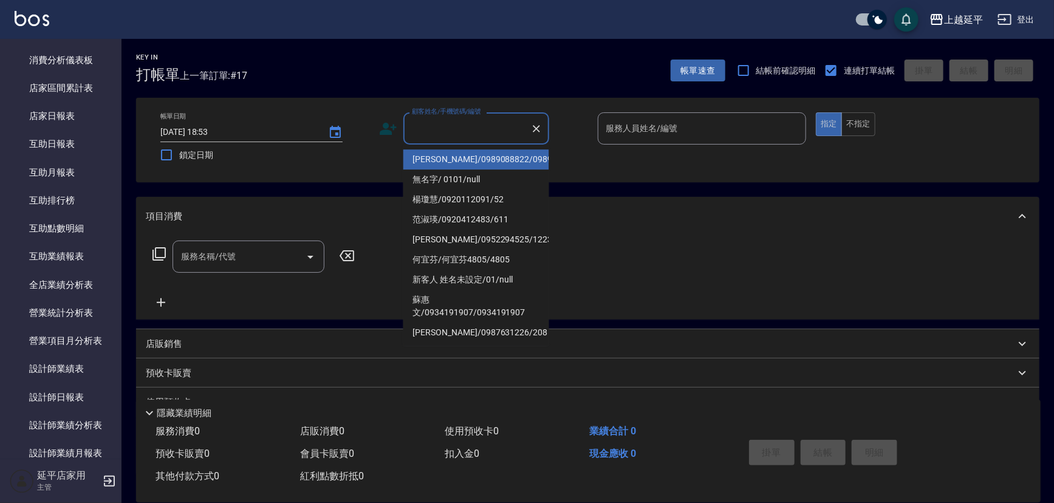
click at [494, 170] on li "[PERSON_NAME]/0989088822/0989088822" at bounding box center [477, 159] width 146 height 20
type input "[PERSON_NAME]/0989088822/0989088822"
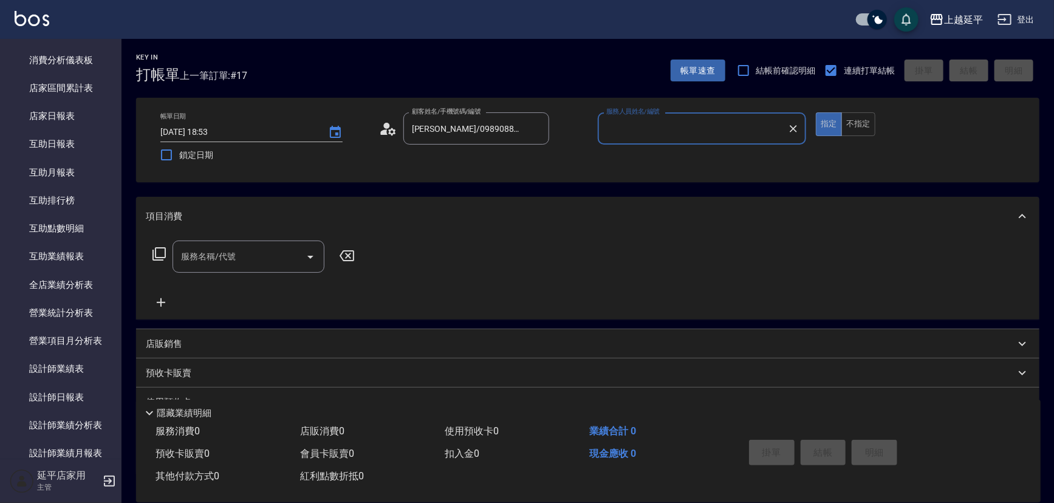
type input "Quennie-5"
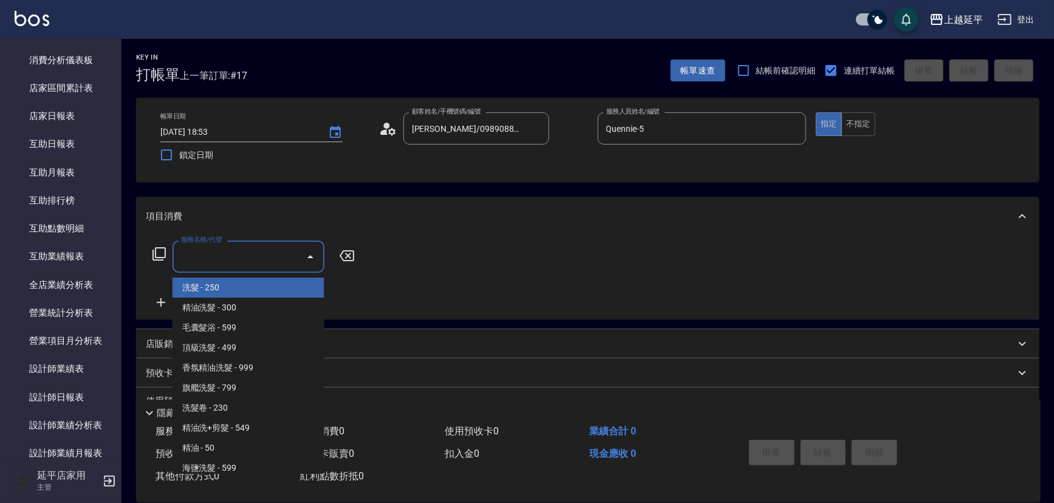
click at [231, 266] on input "服務名稱/代號" at bounding box center [239, 256] width 123 height 21
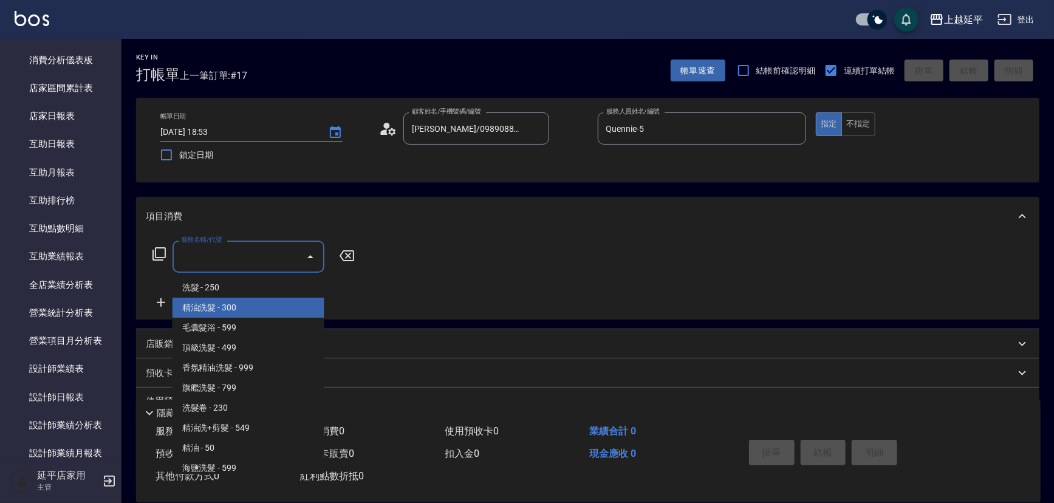
click at [255, 304] on span "精油洗髮 - 300" at bounding box center [249, 308] width 152 height 20
type input "精油洗髮(102)"
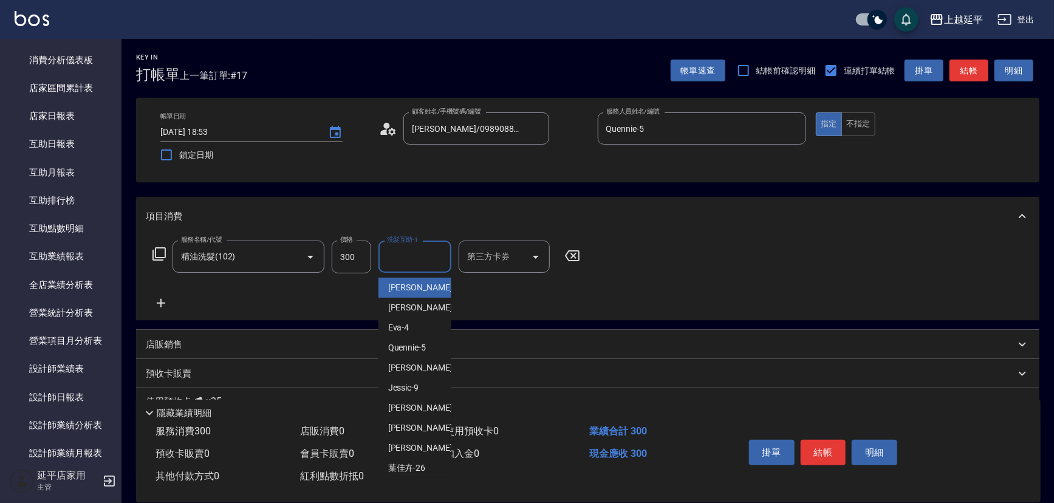
click at [426, 259] on input "洗髮互助-1" at bounding box center [415, 256] width 62 height 21
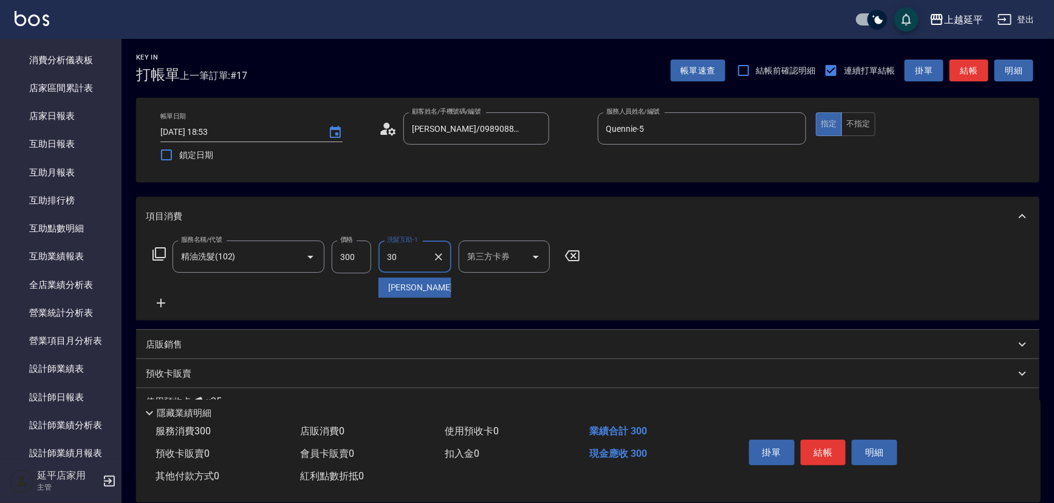
type input "[PERSON_NAME]-30"
click at [826, 448] on button "結帳" at bounding box center [824, 453] width 46 height 26
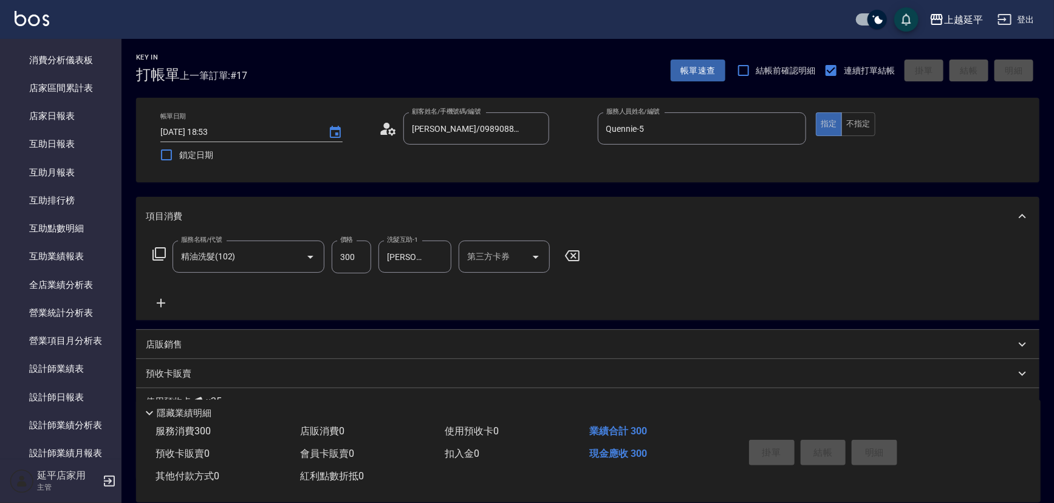
type input "[DATE] 18:54"
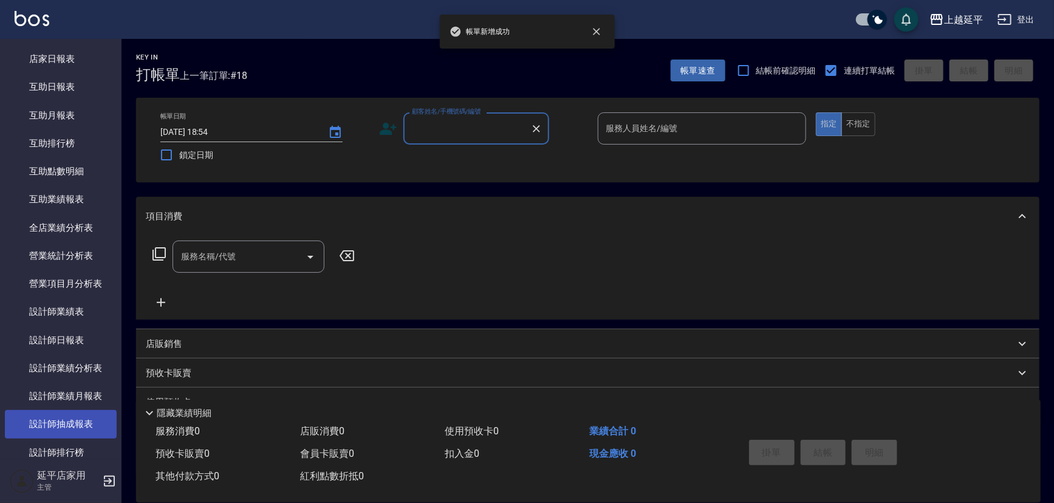
scroll to position [442, 0]
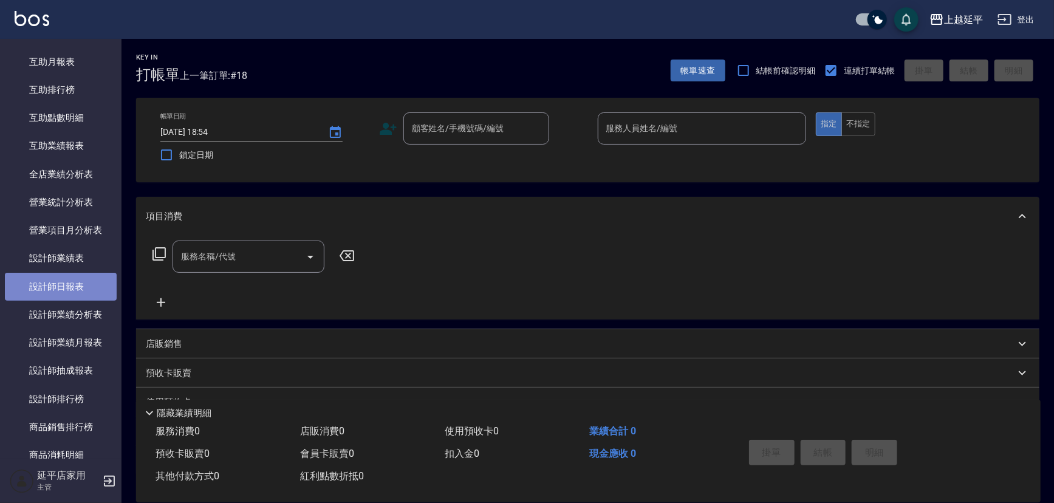
click at [80, 284] on link "設計師日報表" at bounding box center [61, 287] width 112 height 28
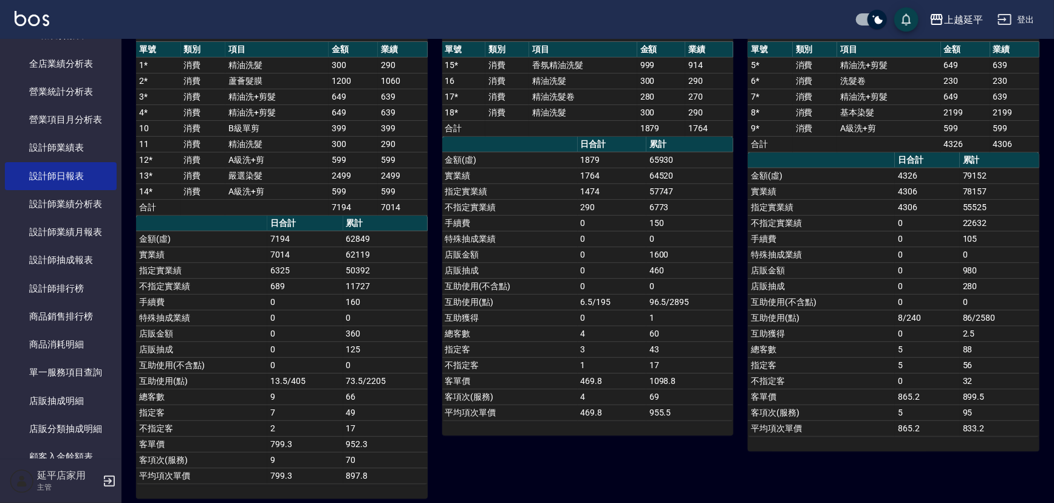
scroll to position [133, 0]
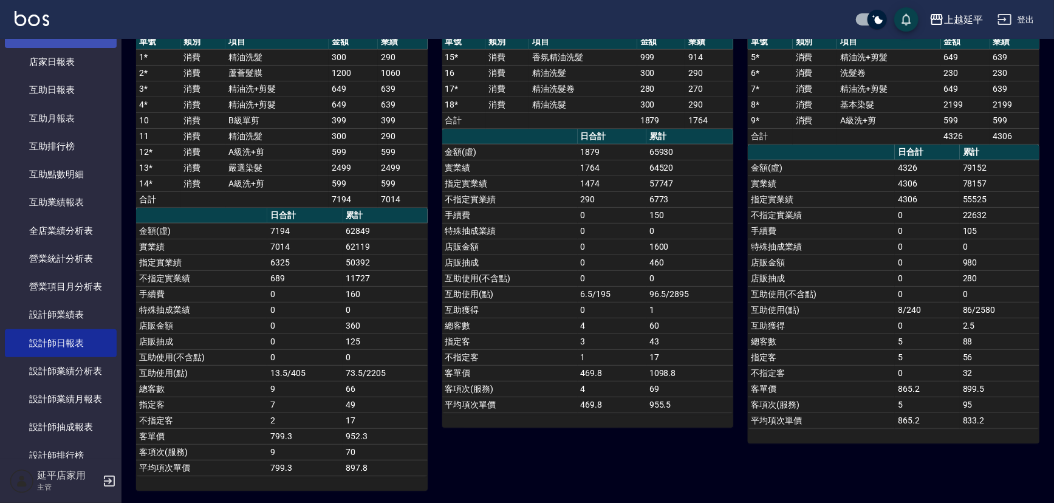
drag, startPoint x: 61, startPoint y: 194, endPoint x: 69, endPoint y: 173, distance: 23.3
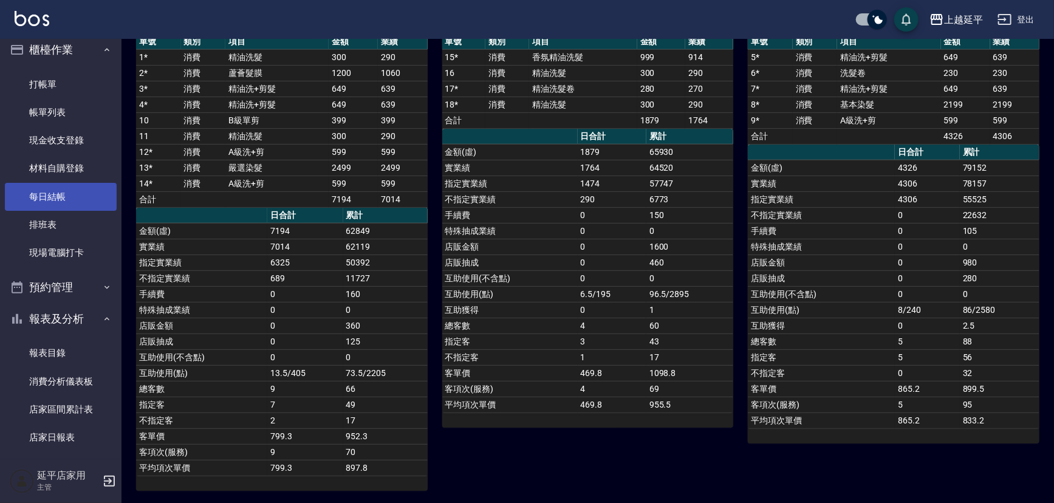
scroll to position [0, 0]
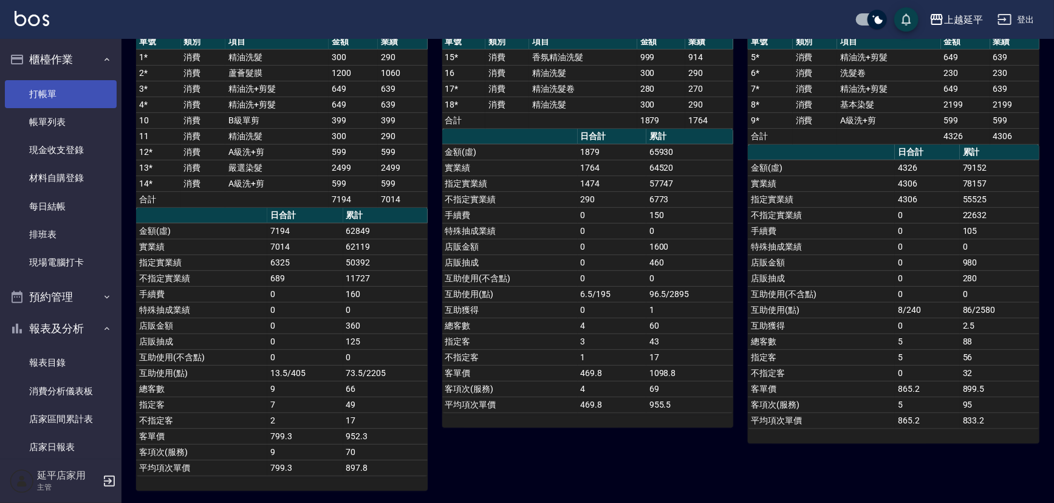
click at [58, 92] on link "打帳單" at bounding box center [61, 94] width 112 height 28
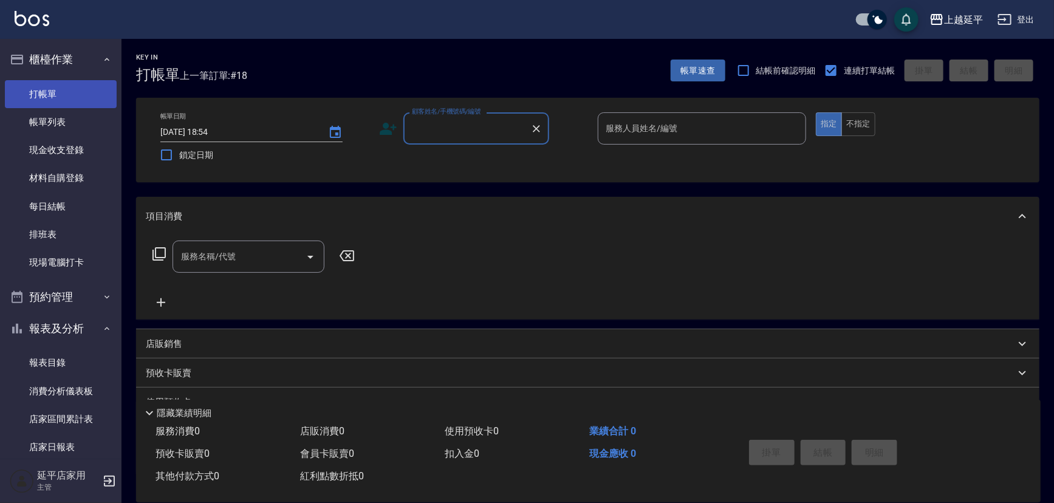
scroll to position [55, 0]
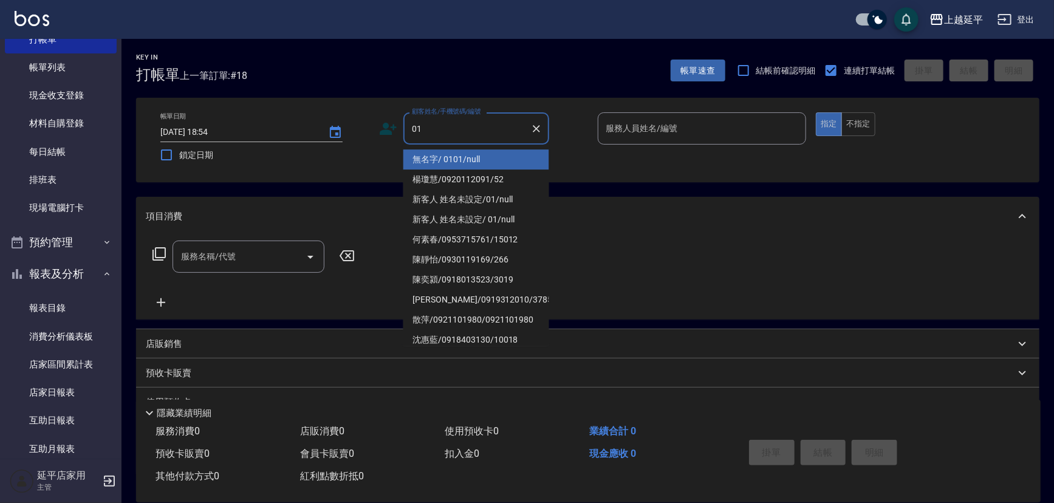
click at [510, 163] on li "無名字/ 0101/null" at bounding box center [477, 159] width 146 height 20
type input "無名字/ 0101/null"
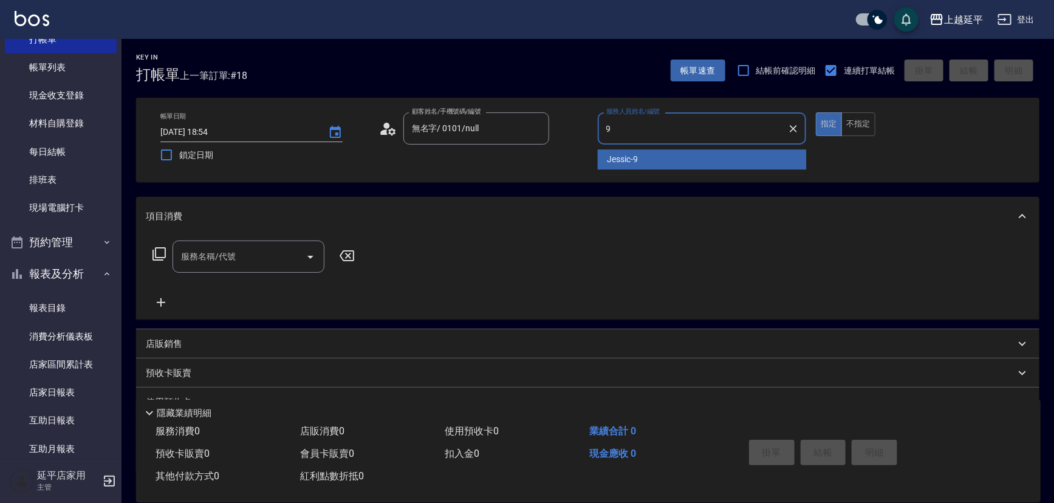
click at [653, 166] on div "Jessic -9" at bounding box center [702, 159] width 209 height 20
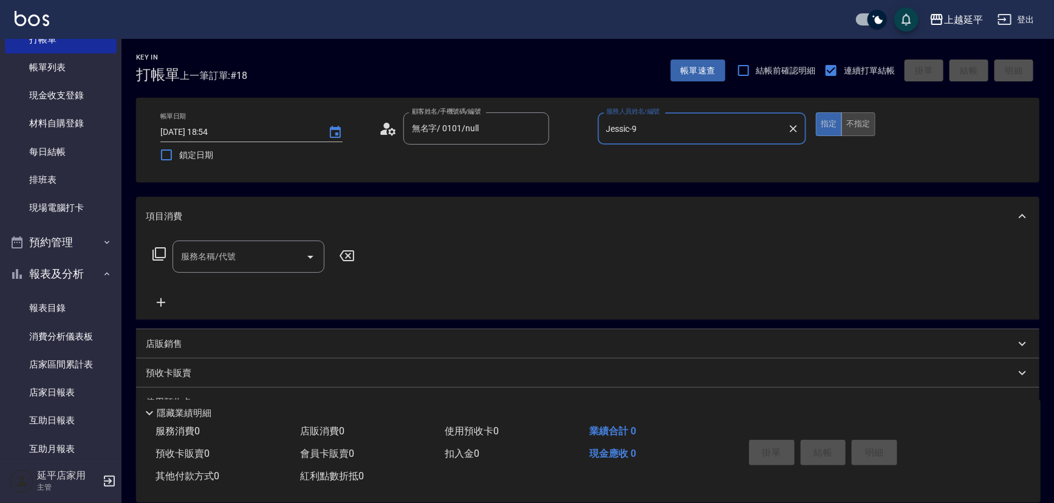
type input "Jessic-9"
click at [873, 120] on button "不指定" at bounding box center [859, 124] width 34 height 24
click at [266, 261] on input "服務名稱/代號" at bounding box center [239, 256] width 123 height 21
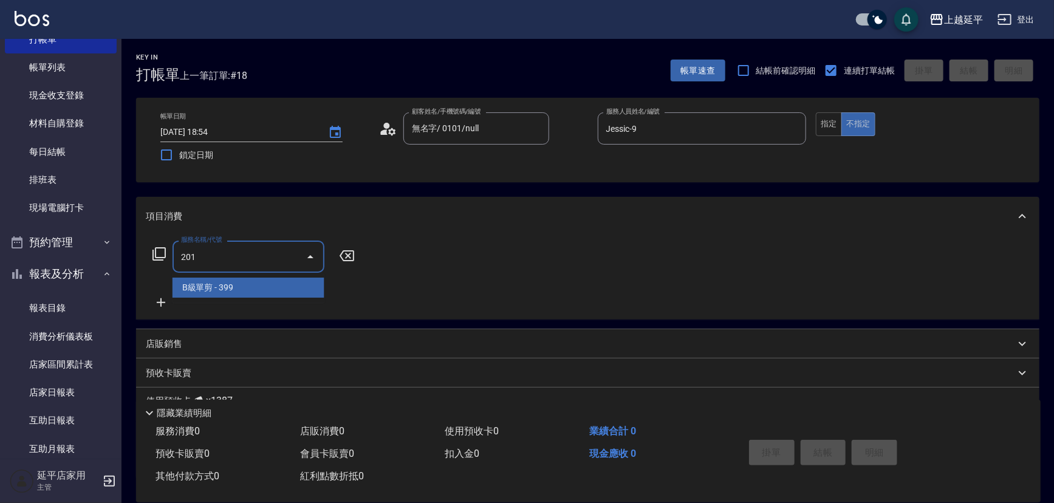
click at [273, 287] on span "B級單剪 - 399" at bounding box center [249, 288] width 152 height 20
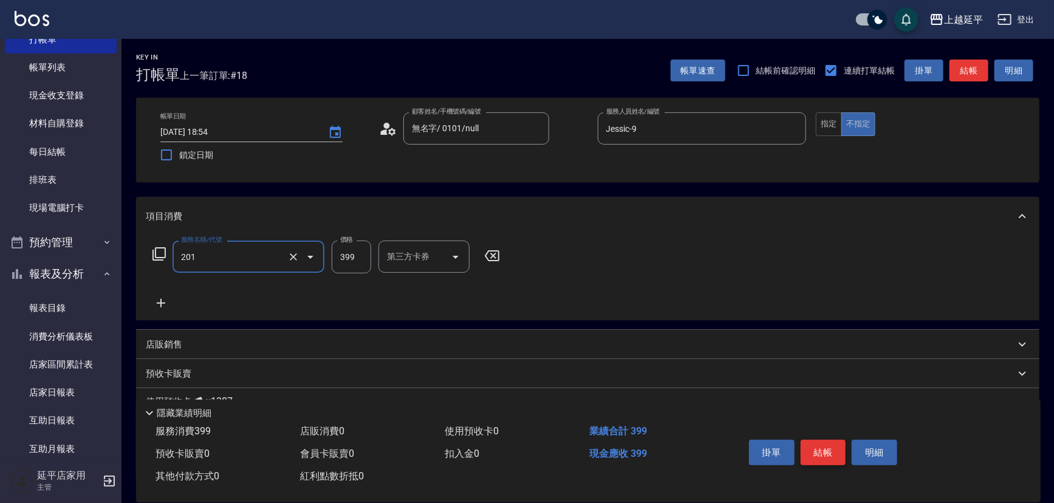
type input "B級單剪(201)"
click at [808, 441] on button "結帳" at bounding box center [824, 453] width 46 height 26
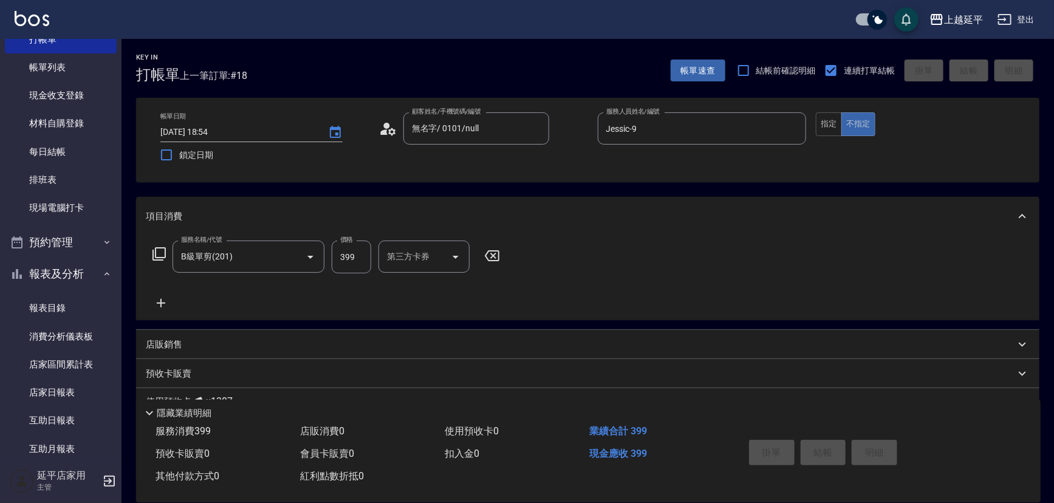
type input "[DATE] 19:16"
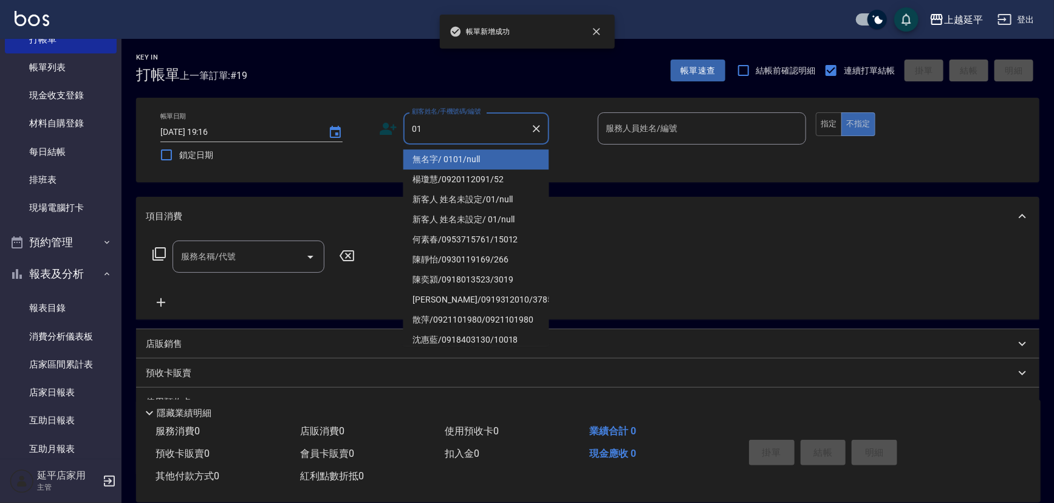
drag, startPoint x: 458, startPoint y: 154, endPoint x: 493, endPoint y: 151, distance: 35.4
click at [458, 155] on li "無名字/ 0101/null" at bounding box center [477, 159] width 146 height 20
type input "無名字/ 0101/null"
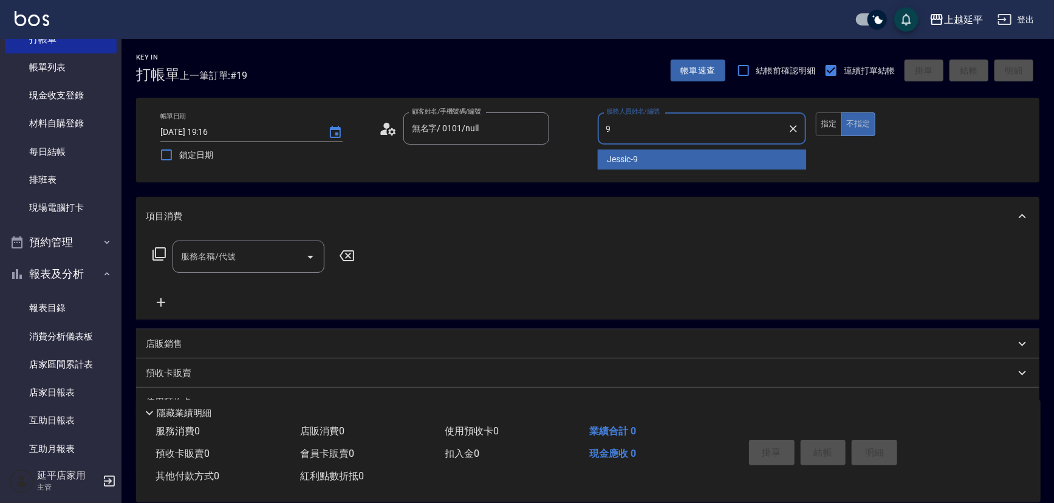
click at [618, 161] on span "Jessic -9" at bounding box center [623, 159] width 31 height 13
type input "Jessic-9"
click at [260, 258] on input "服務名稱/代號" at bounding box center [239, 256] width 123 height 21
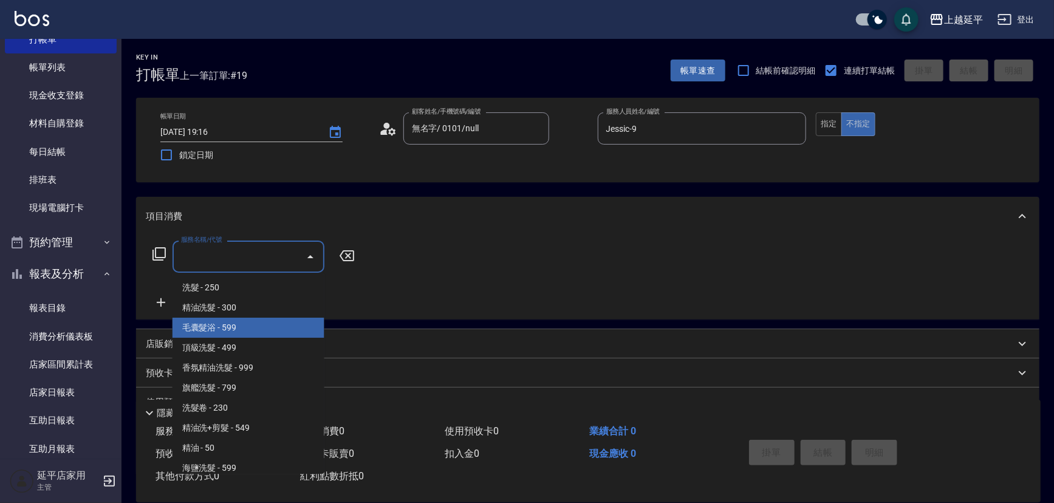
click at [270, 334] on span "毛囊髮浴 - 599" at bounding box center [249, 328] width 152 height 20
type input "毛囊髮浴(103)"
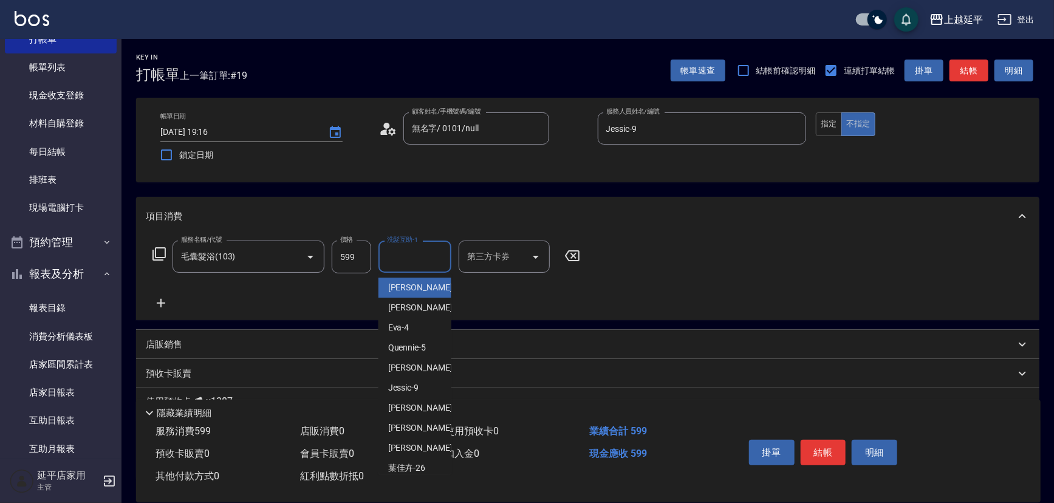
click at [396, 250] on div "洗髮互助-1 洗髮互助-1" at bounding box center [415, 257] width 73 height 32
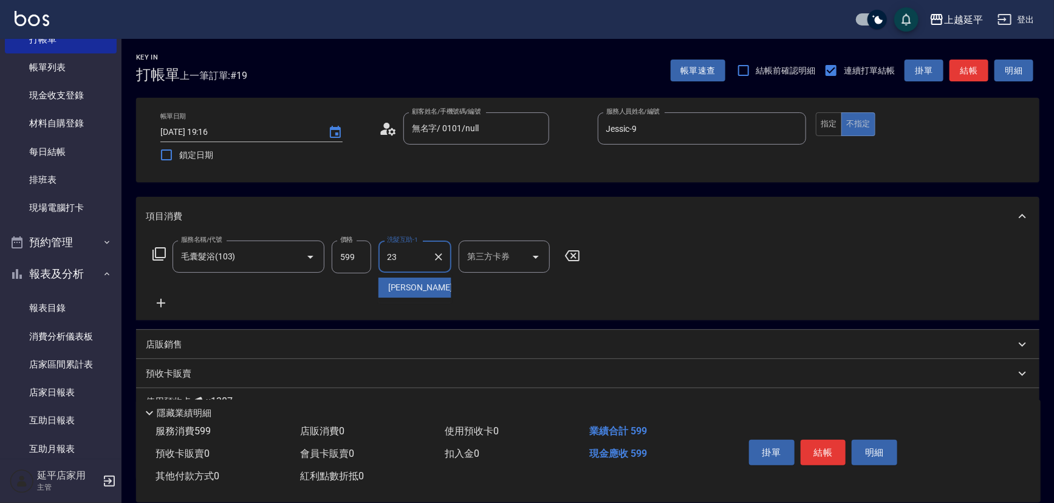
click at [429, 279] on div "恩恩 -23" at bounding box center [415, 288] width 73 height 20
type input "恩恩-23"
click at [814, 450] on button "結帳" at bounding box center [824, 453] width 46 height 26
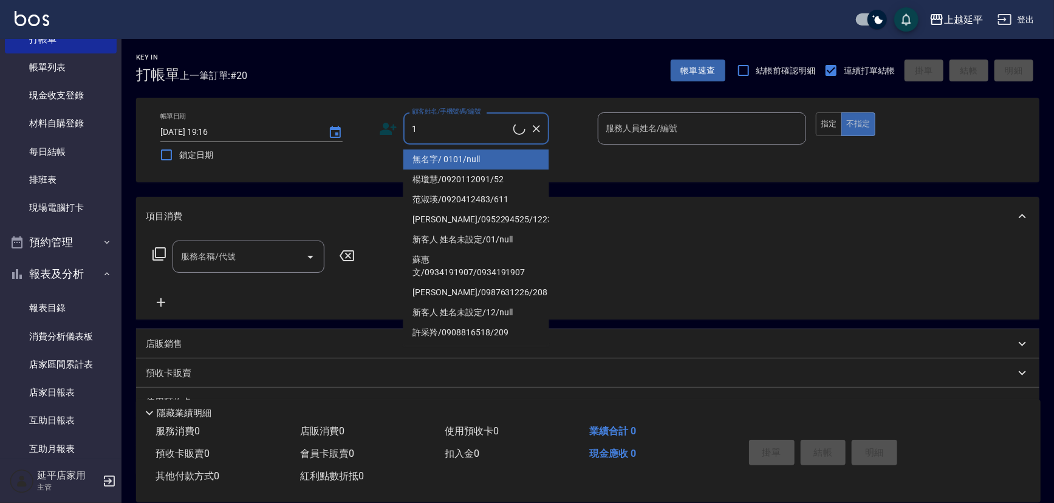
click at [450, 168] on li "無名字/ 0101/null" at bounding box center [477, 159] width 146 height 20
type input "無名字/ 0101/null"
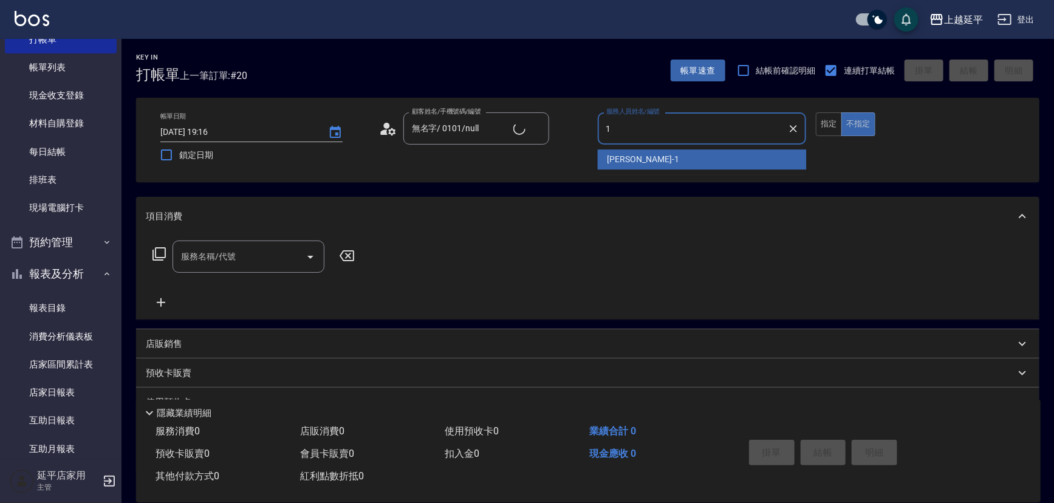
click at [639, 157] on span "[PERSON_NAME] -1" at bounding box center [644, 159] width 72 height 13
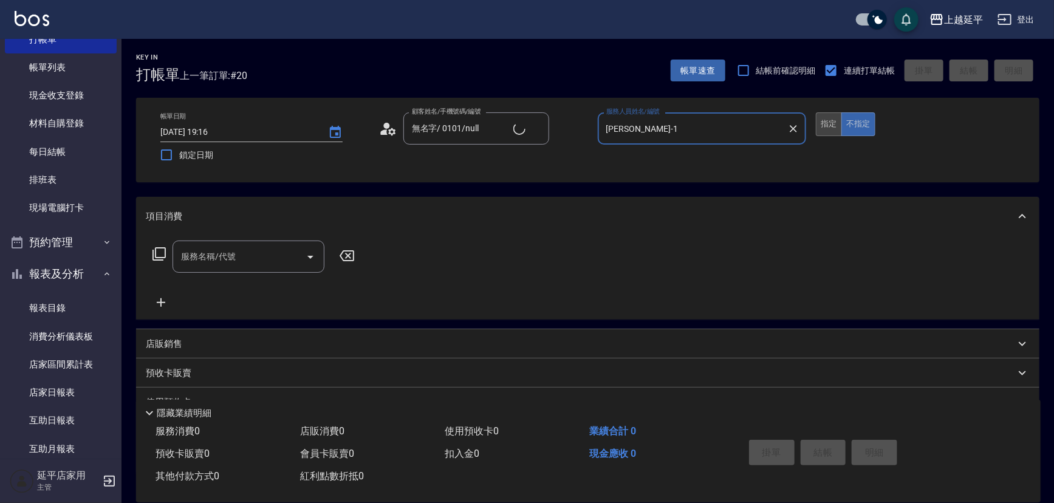
type input "[PERSON_NAME]-1"
click at [821, 128] on button "指定" at bounding box center [829, 124] width 26 height 24
click at [309, 254] on icon "Open" at bounding box center [310, 257] width 15 height 15
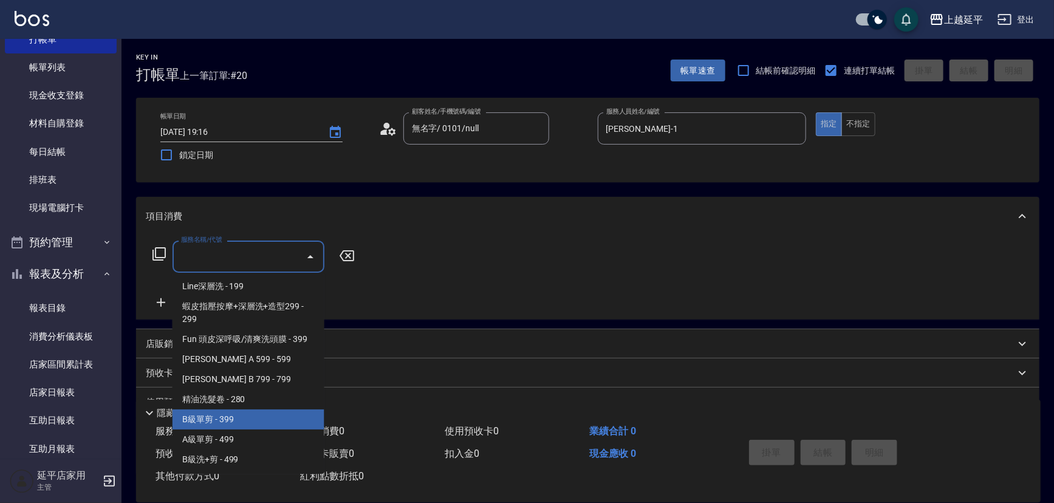
scroll to position [386, 0]
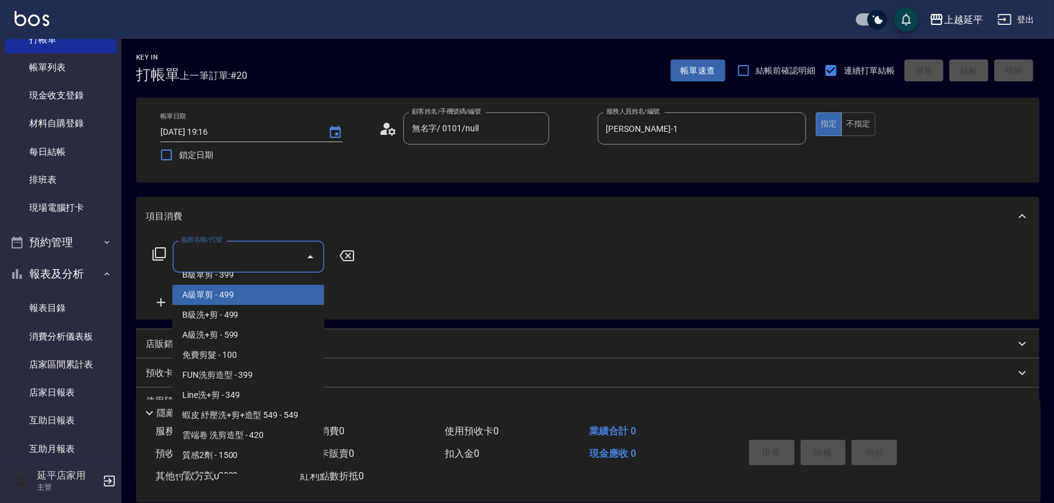
click at [232, 297] on span "A級單剪 - 499" at bounding box center [249, 295] width 152 height 20
type input "A級單剪(202)"
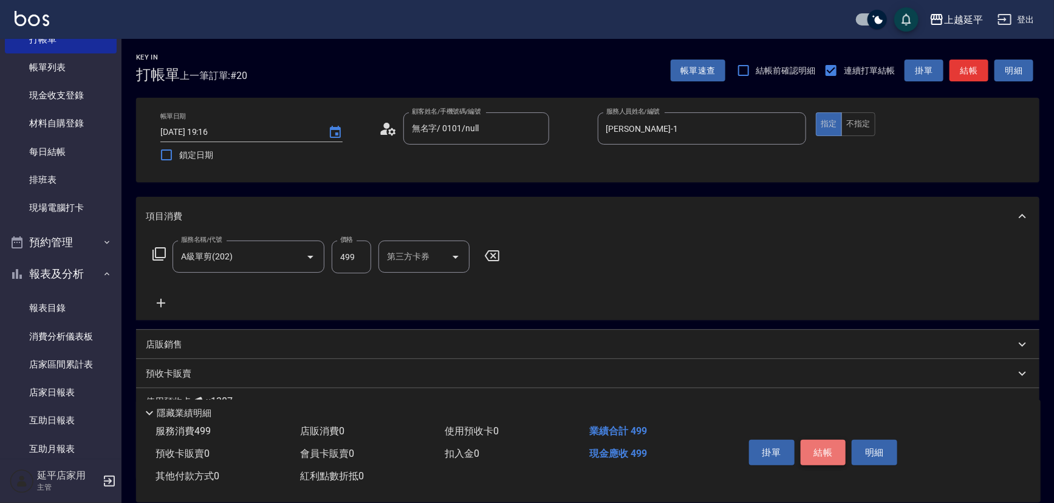
click at [825, 454] on button "結帳" at bounding box center [824, 453] width 46 height 26
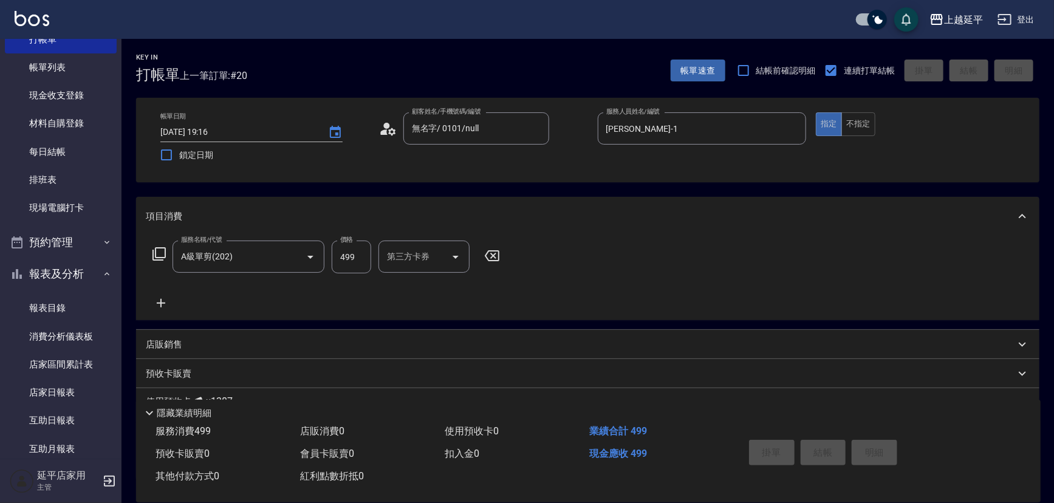
click at [744, 234] on div "項目消費" at bounding box center [588, 216] width 904 height 39
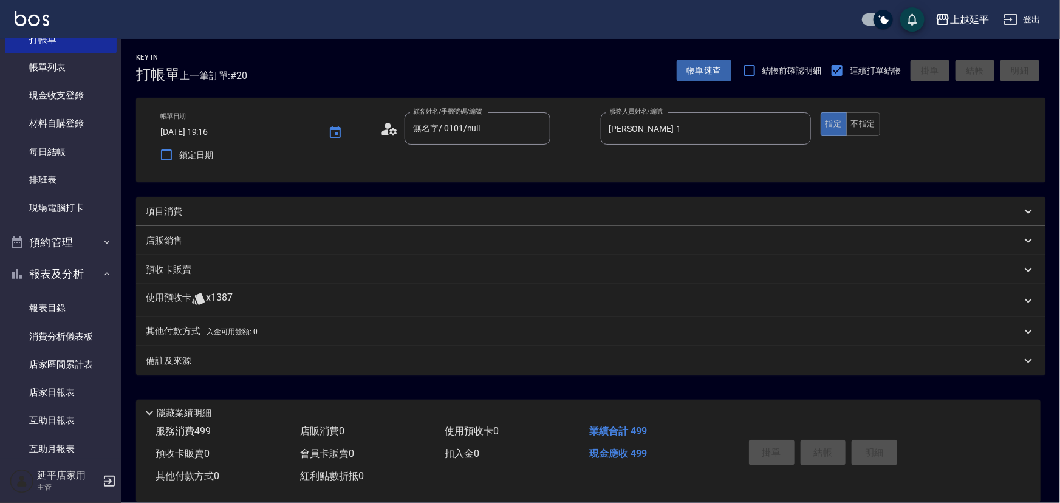
click at [151, 213] on p "項目消費" at bounding box center [164, 211] width 36 height 13
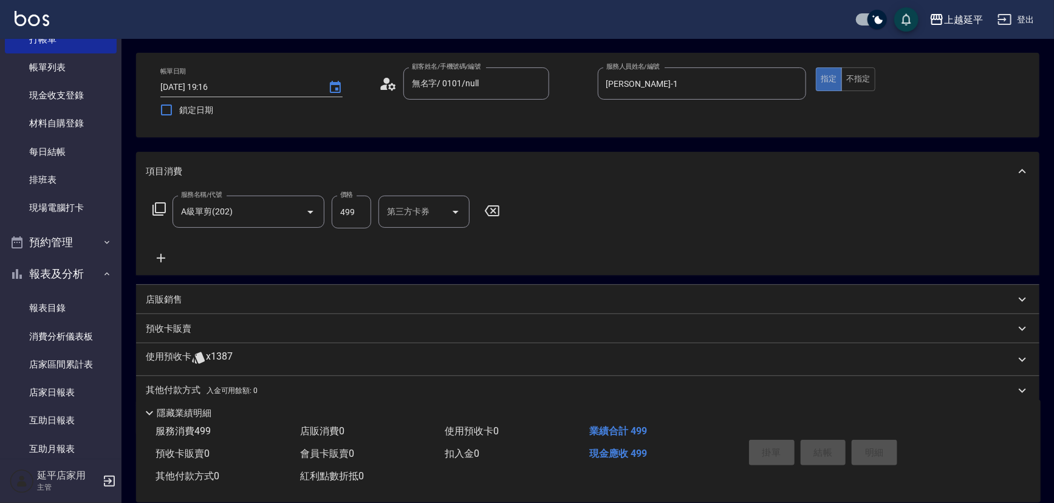
scroll to position [90, 0]
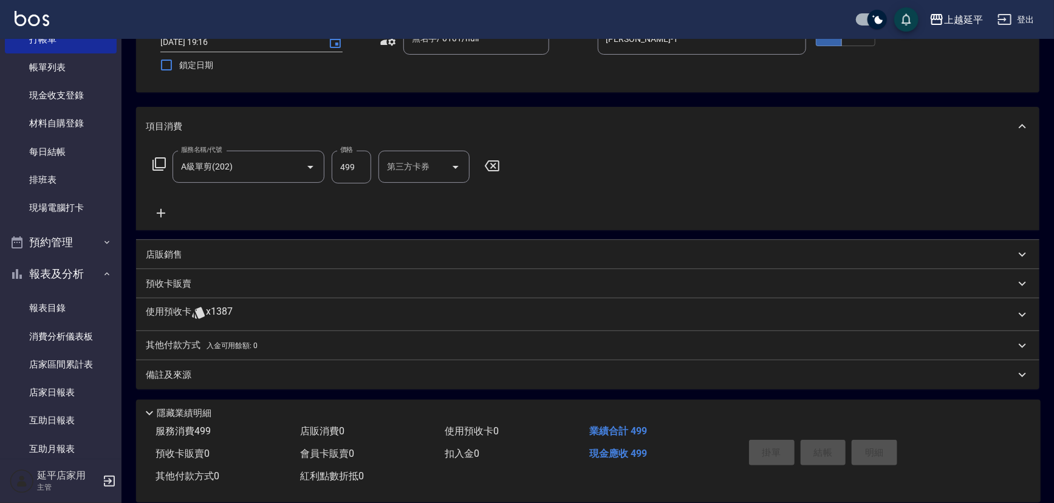
click at [820, 444] on div "掛單 結帳 明細" at bounding box center [823, 454] width 159 height 38
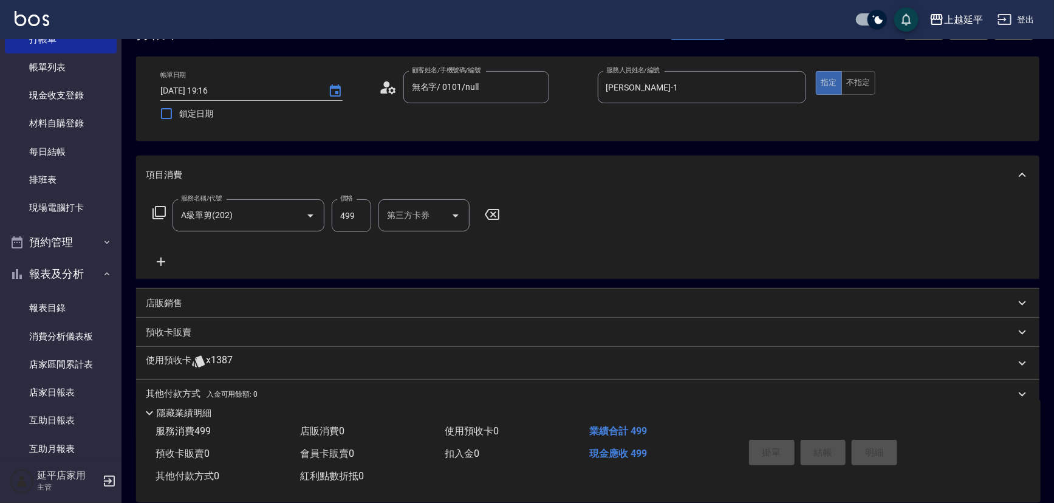
scroll to position [0, 0]
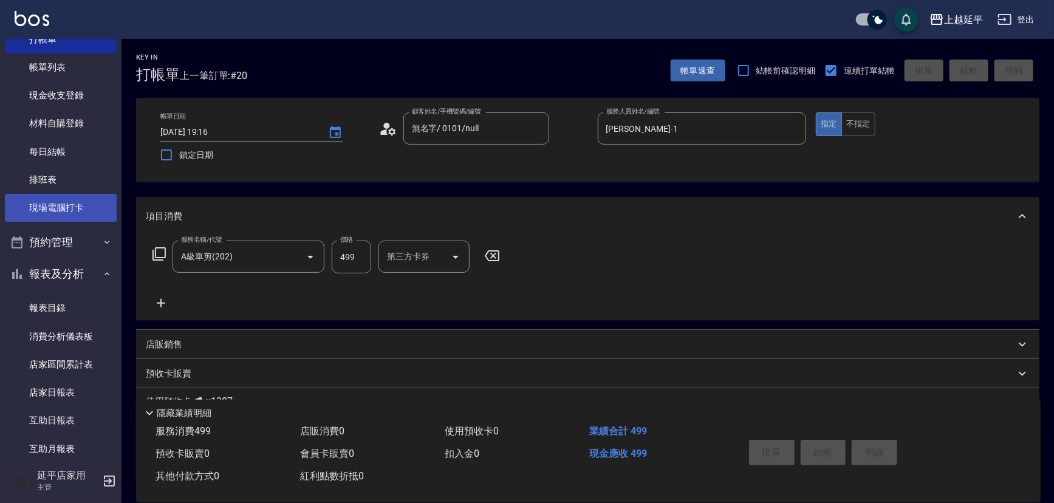
type input "[DATE] 19:26"
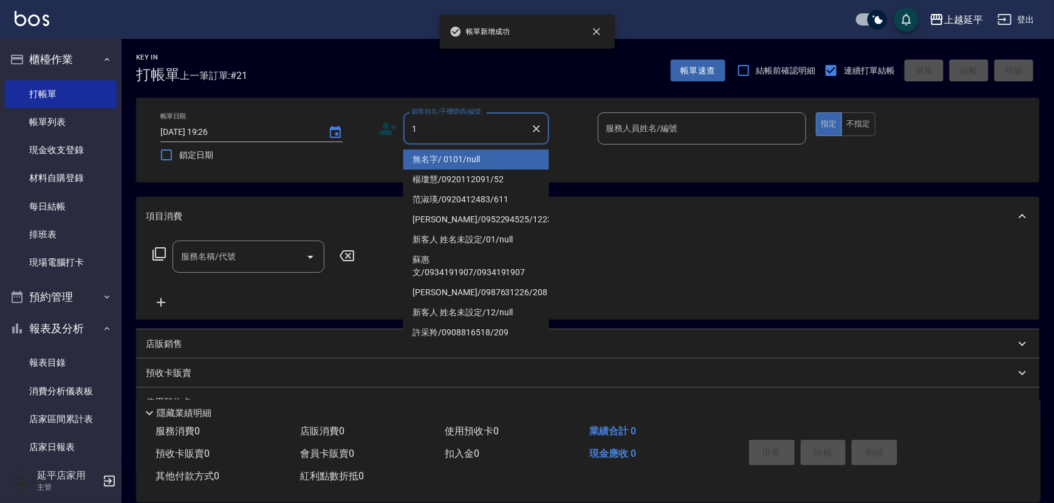
click at [460, 154] on li "無名字/ 0101/null" at bounding box center [477, 159] width 146 height 20
type input "無名字/ 0101/null"
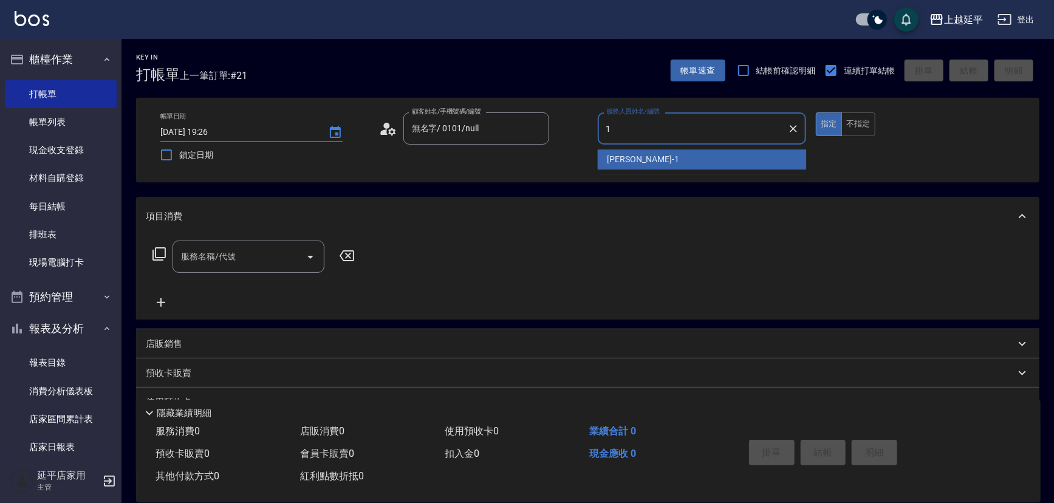
click at [618, 158] on span "[PERSON_NAME] -1" at bounding box center [644, 159] width 72 height 13
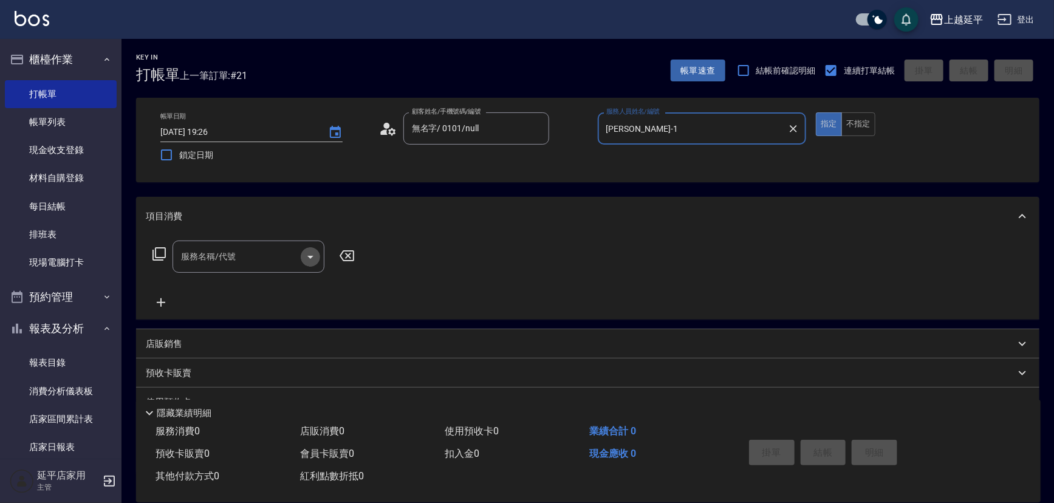
click at [311, 258] on icon "Open" at bounding box center [310, 257] width 6 height 3
type input "[PERSON_NAME]-1"
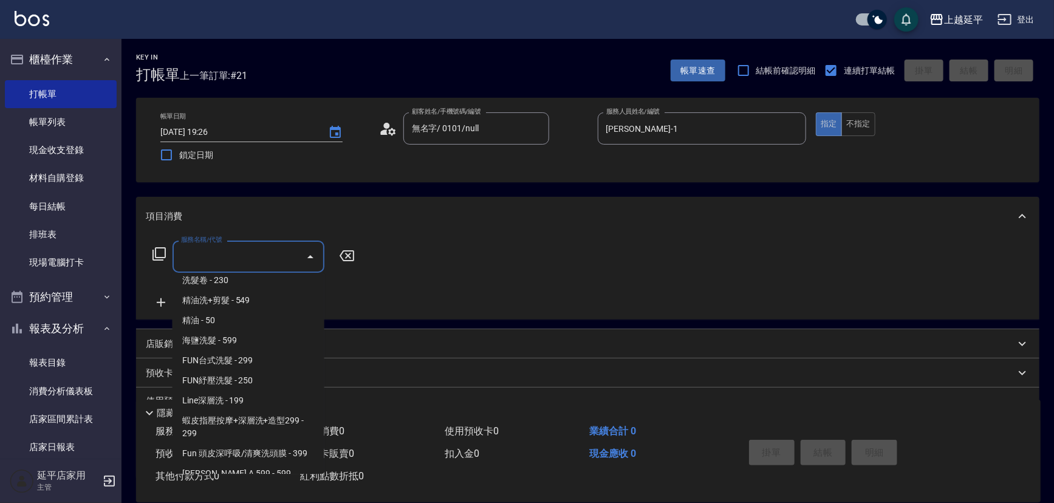
scroll to position [331, 0]
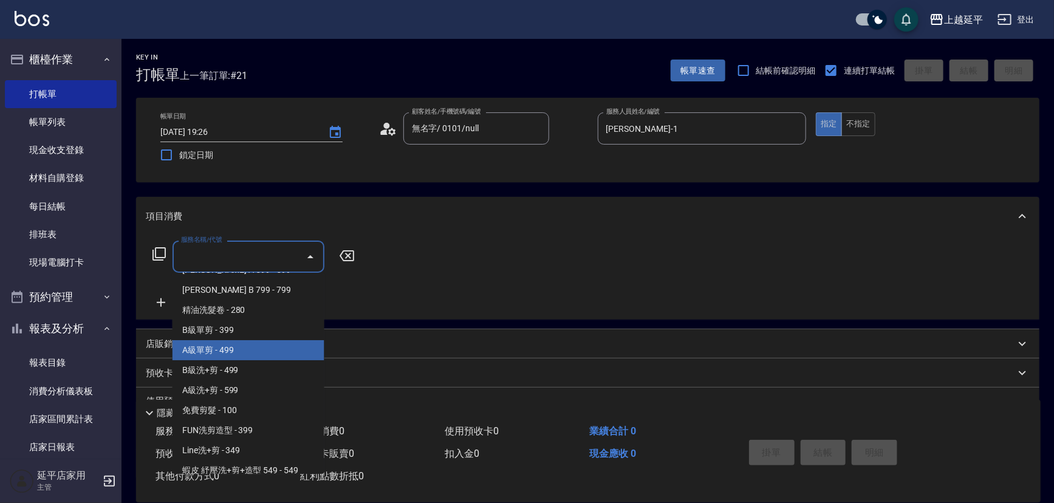
click at [224, 350] on span "A級單剪 - 499" at bounding box center [249, 350] width 152 height 20
type input "A級單剪(202)"
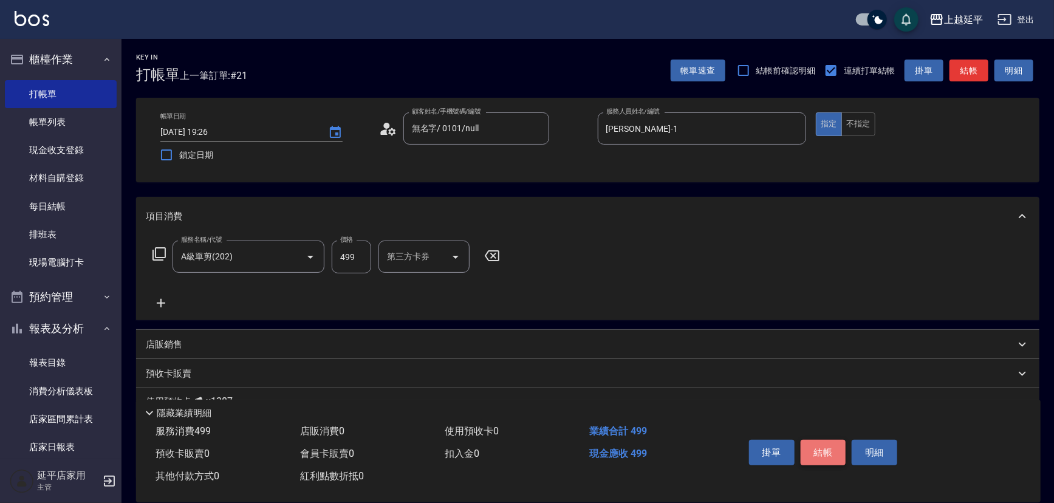
click at [832, 448] on button "結帳" at bounding box center [824, 453] width 46 height 26
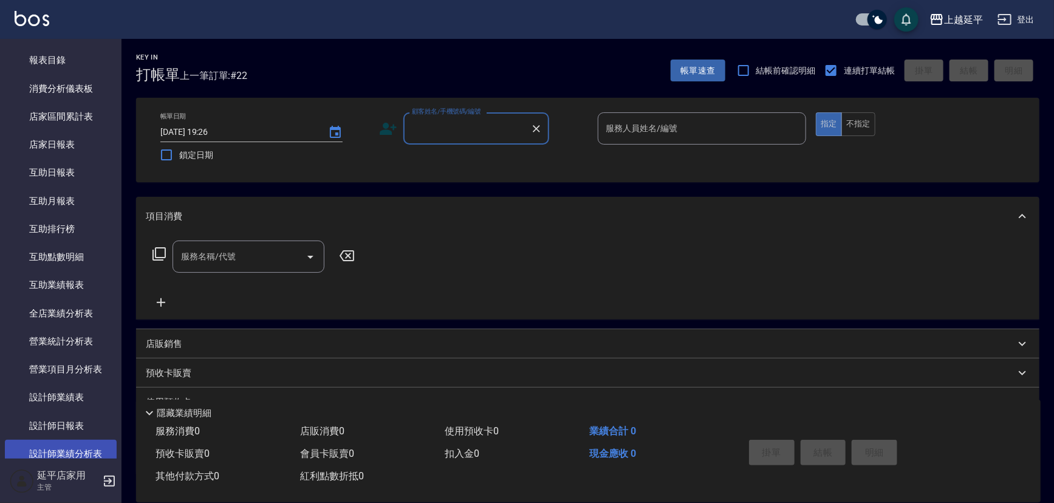
scroll to position [442, 0]
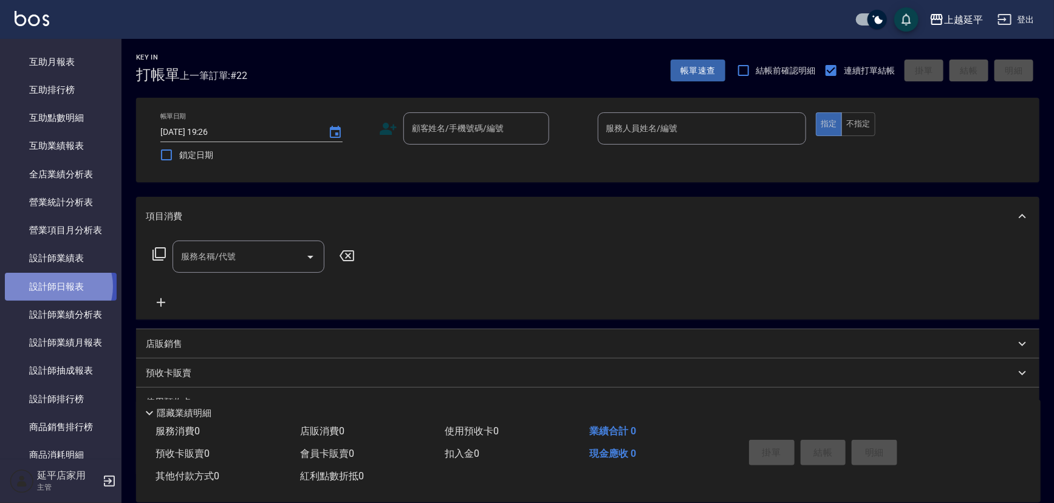
click at [56, 286] on link "設計師日報表" at bounding box center [61, 287] width 112 height 28
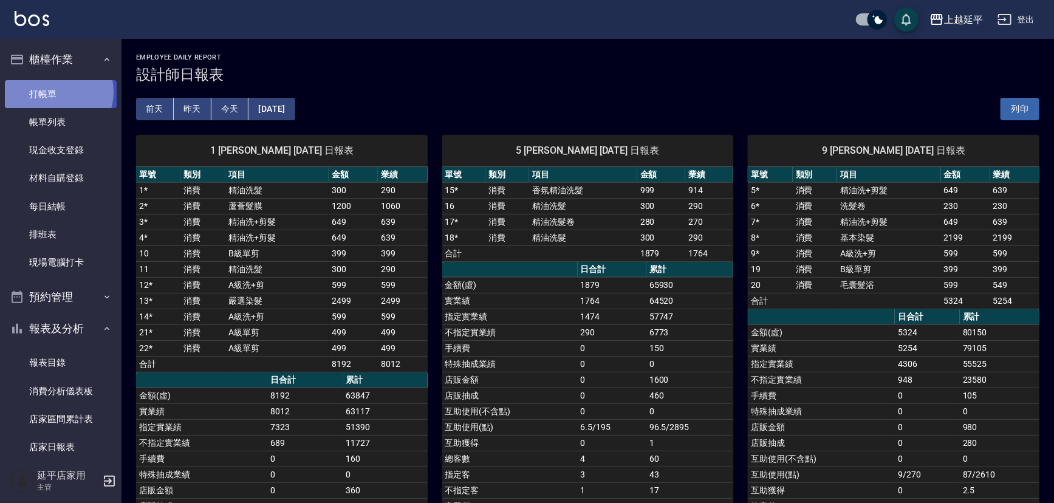
click at [53, 91] on link "打帳單" at bounding box center [61, 94] width 112 height 28
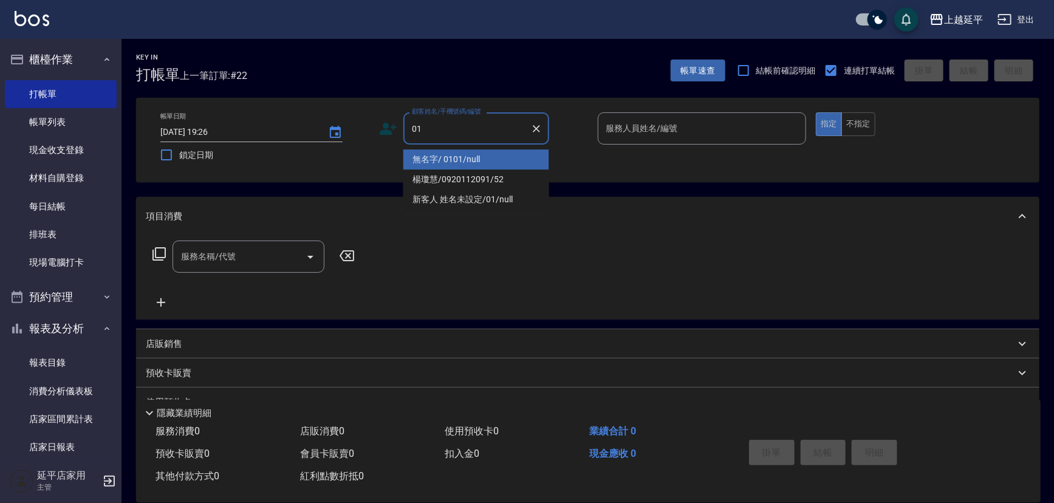
click at [453, 152] on li "無名字/ 0101/null" at bounding box center [477, 159] width 146 height 20
type input "無名字/ 0101/null"
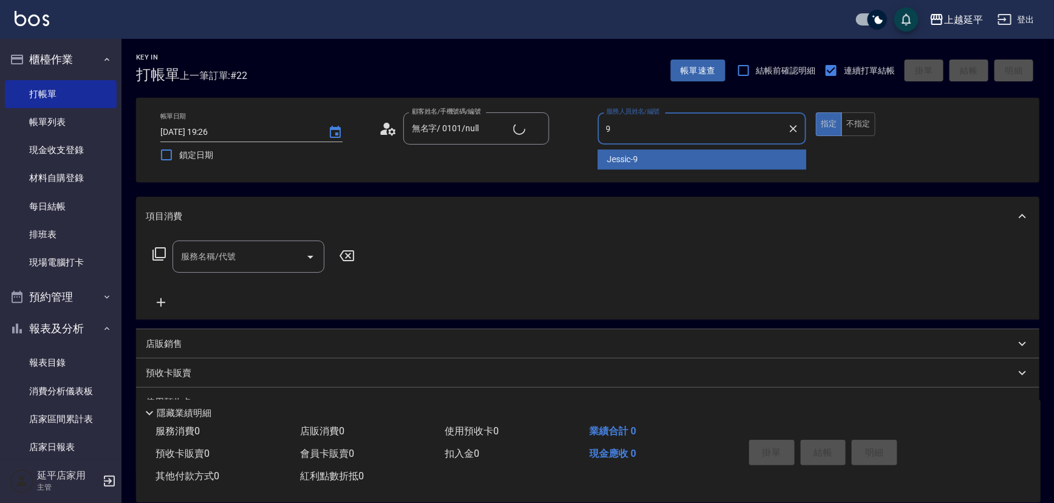
click at [644, 159] on div "Jessic -9" at bounding box center [702, 159] width 209 height 20
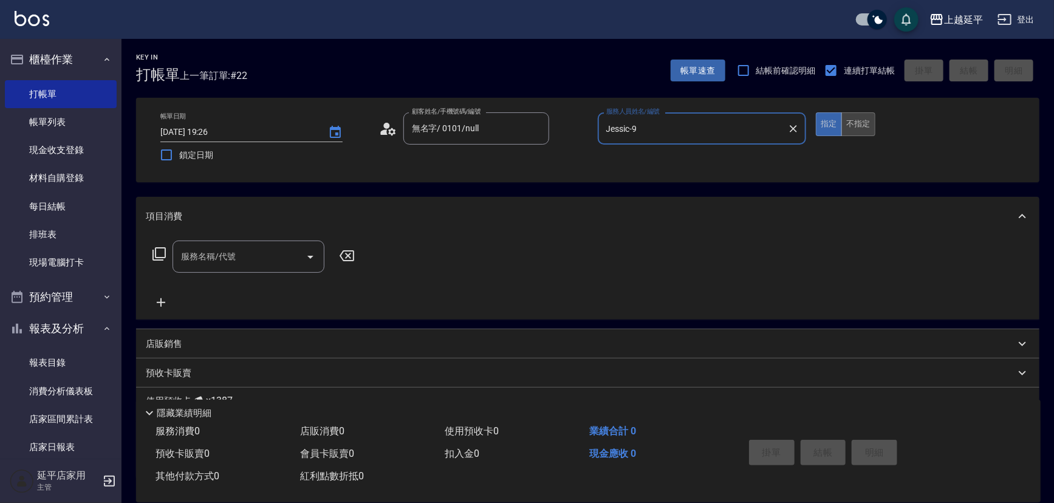
type input "Jessic-9"
click at [856, 122] on button "不指定" at bounding box center [859, 124] width 34 height 24
click at [246, 250] on input "服務名稱/代號" at bounding box center [239, 256] width 123 height 21
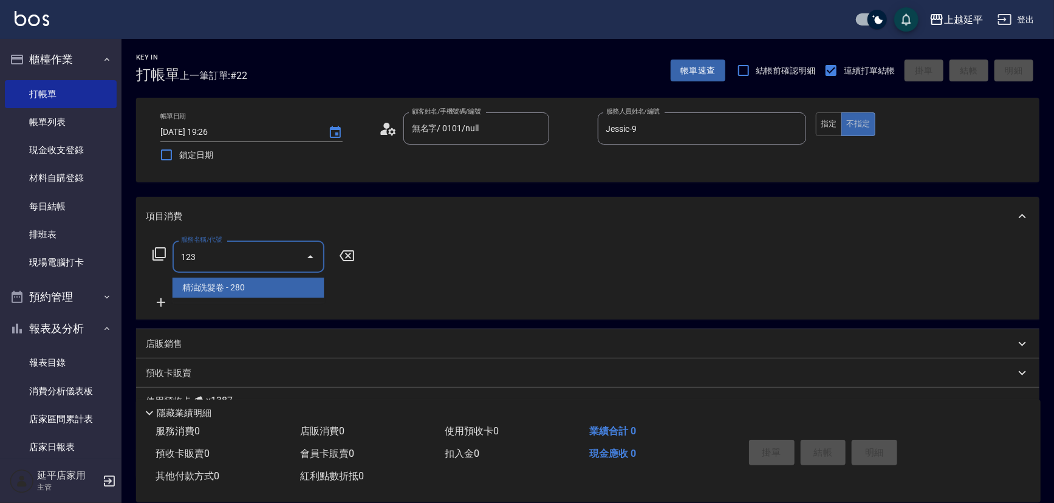
click at [246, 286] on span "精油洗髮卷 - 280" at bounding box center [249, 288] width 152 height 20
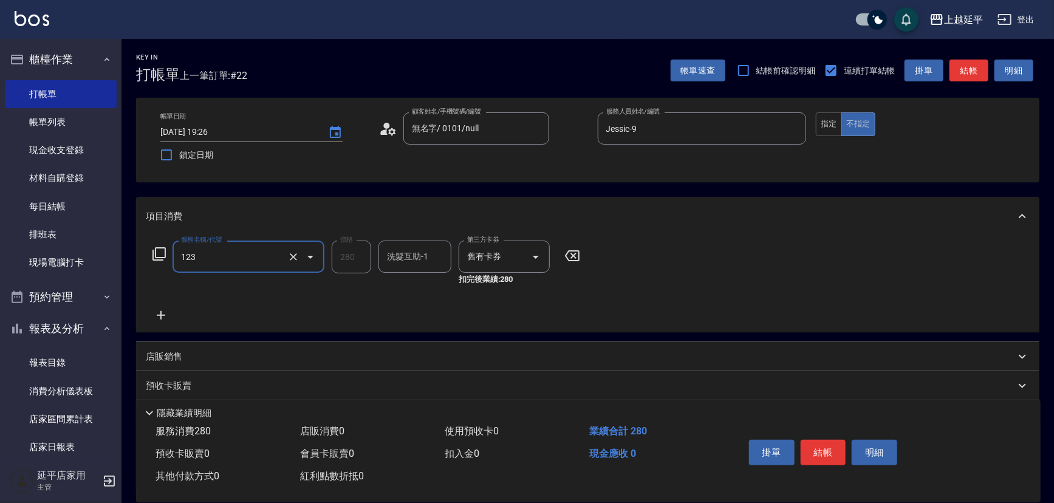
type input "精油洗髮卷(123)"
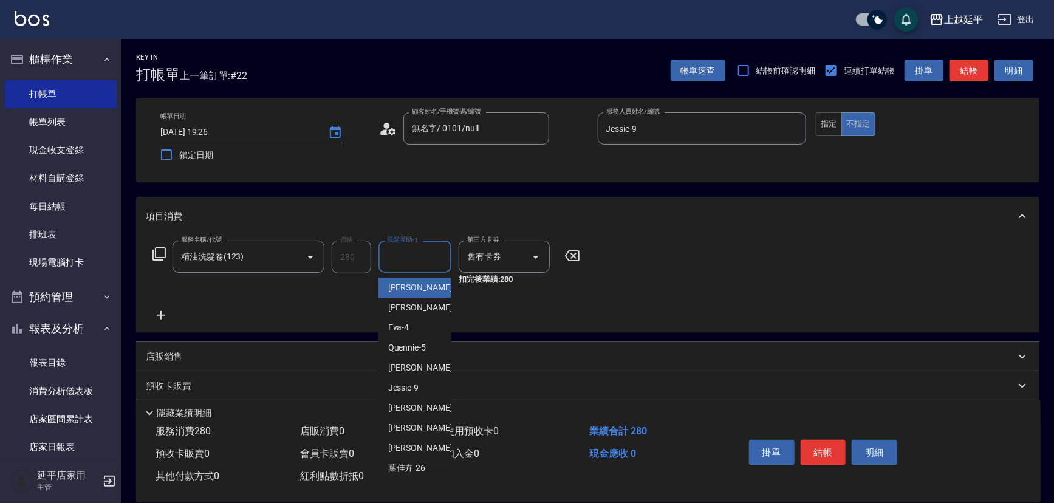
click at [402, 262] on div "洗髮互助-1 洗髮互助-1" at bounding box center [415, 257] width 73 height 32
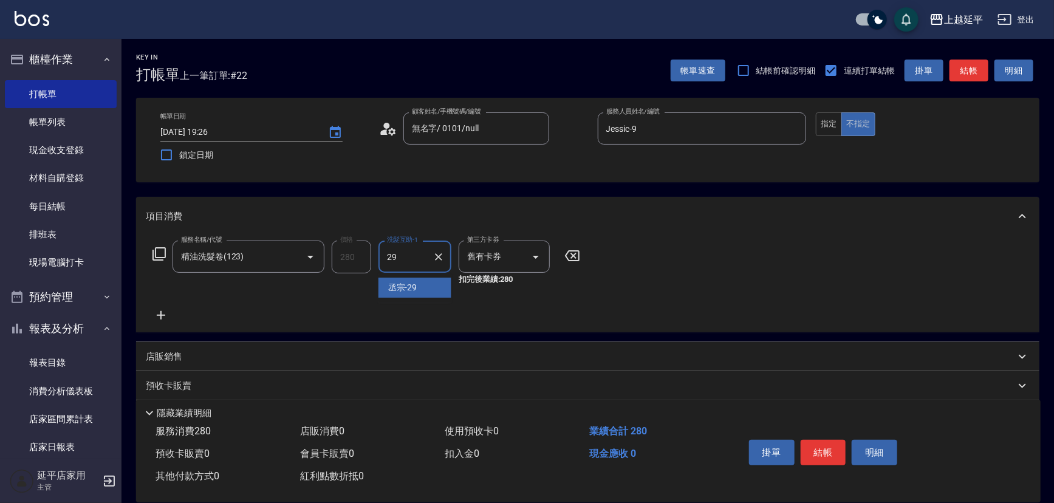
click at [410, 284] on span "丞宗 -29" at bounding box center [402, 287] width 29 height 13
type input "丞宗-29"
click at [819, 454] on button "結帳" at bounding box center [824, 453] width 46 height 26
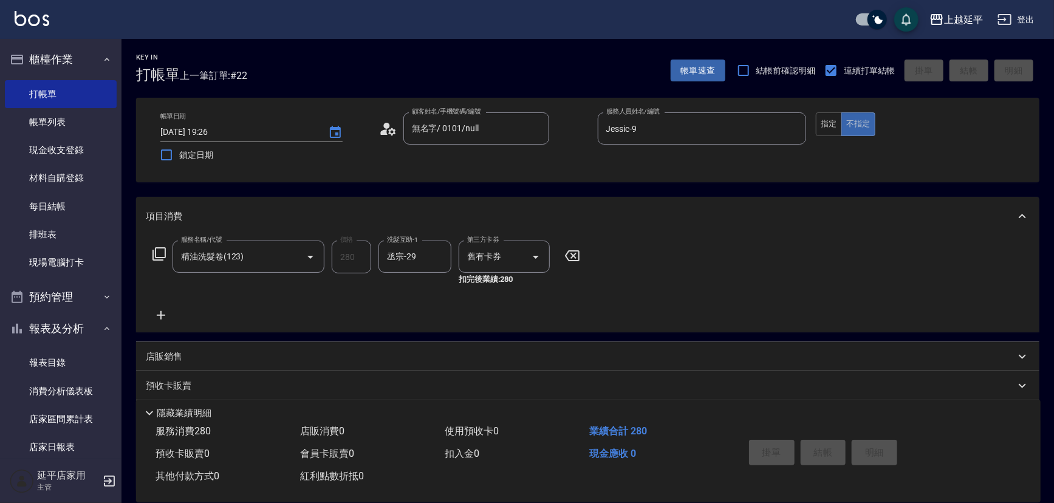
type input "[DATE] 19:31"
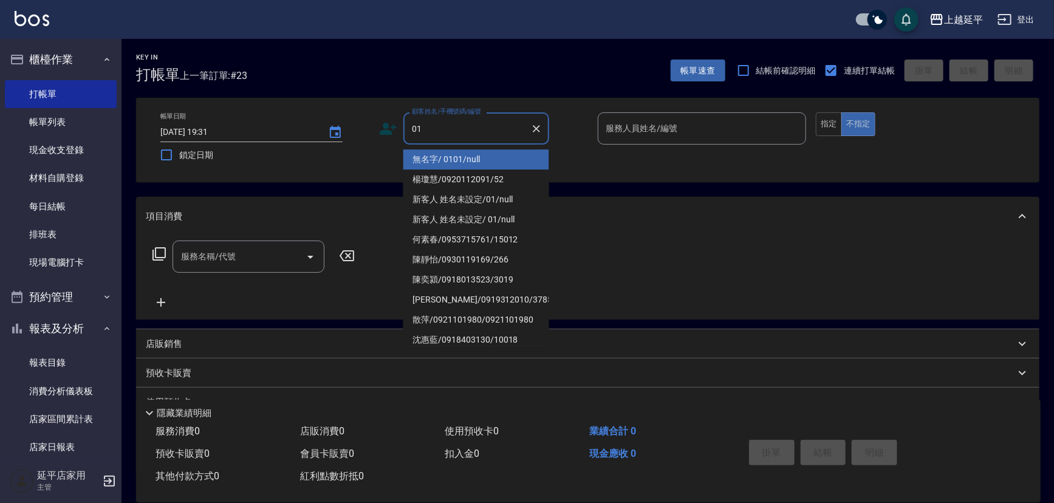
click at [501, 163] on li "無名字/ 0101/null" at bounding box center [477, 159] width 146 height 20
type input "無名字/ 0101/null"
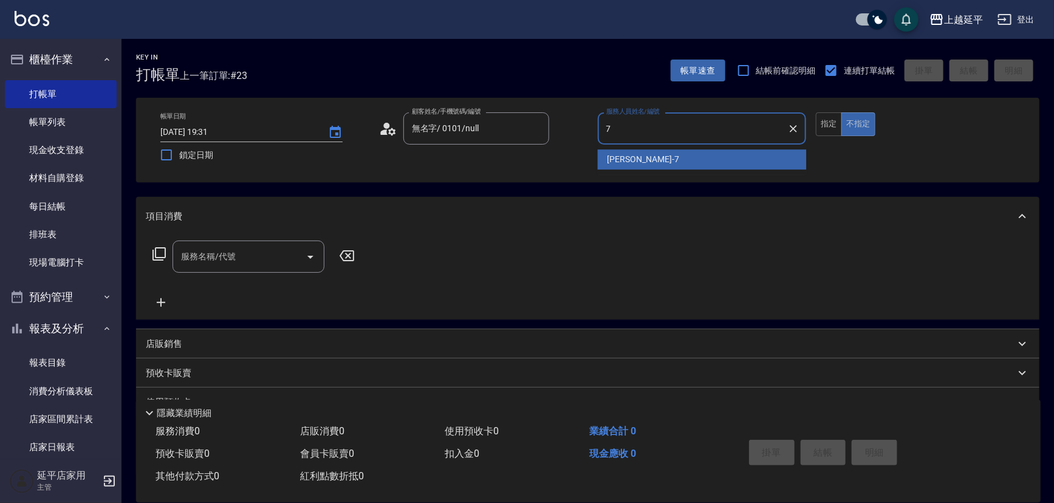
click at [619, 153] on span "[PERSON_NAME] -7" at bounding box center [644, 159] width 72 height 13
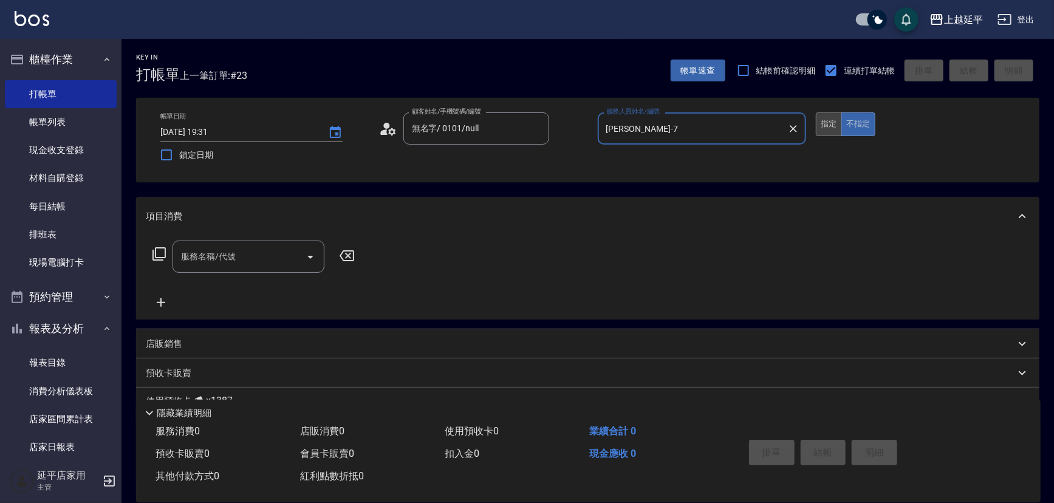
type input "[PERSON_NAME]-7"
click at [822, 126] on button "指定" at bounding box center [829, 124] width 26 height 24
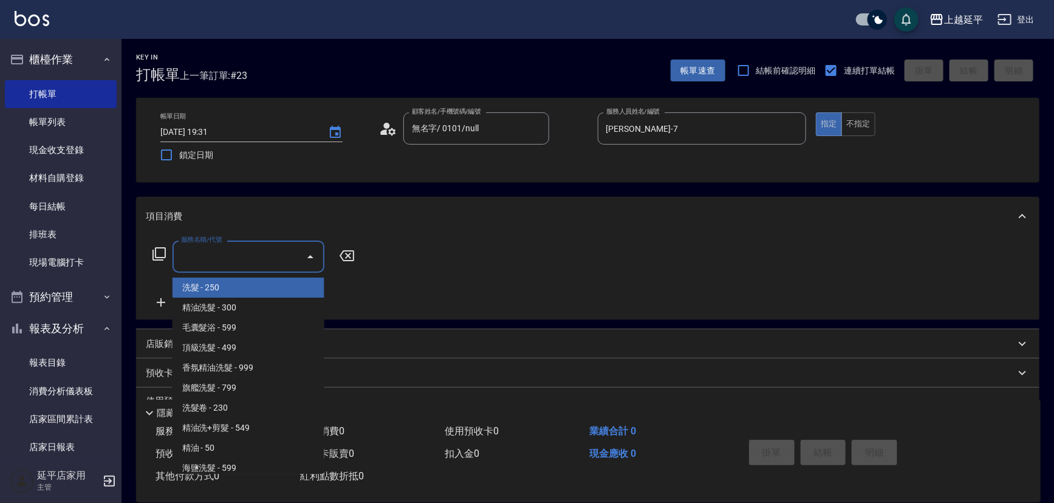
click at [212, 261] on input "服務名稱/代號" at bounding box center [239, 256] width 123 height 21
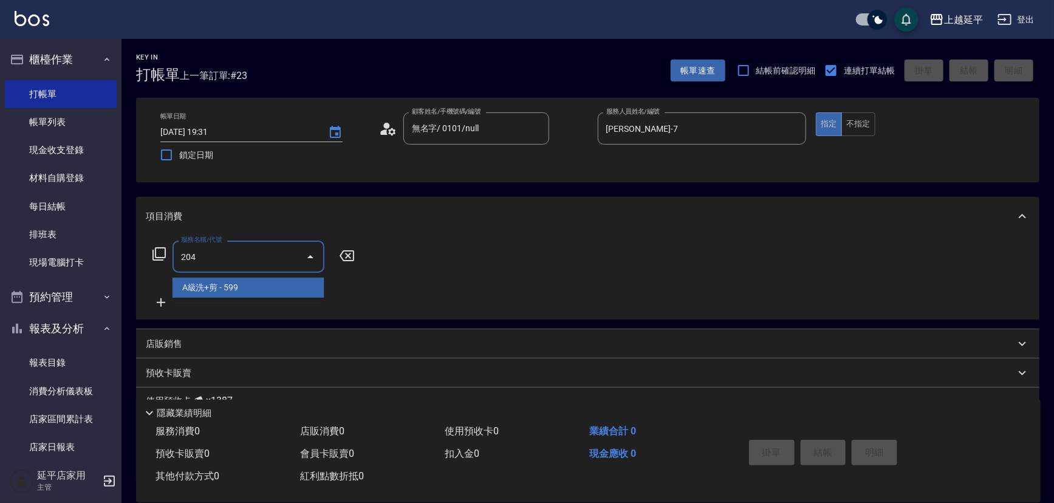
click at [236, 285] on span "A級洗+剪 - 599" at bounding box center [249, 288] width 152 height 20
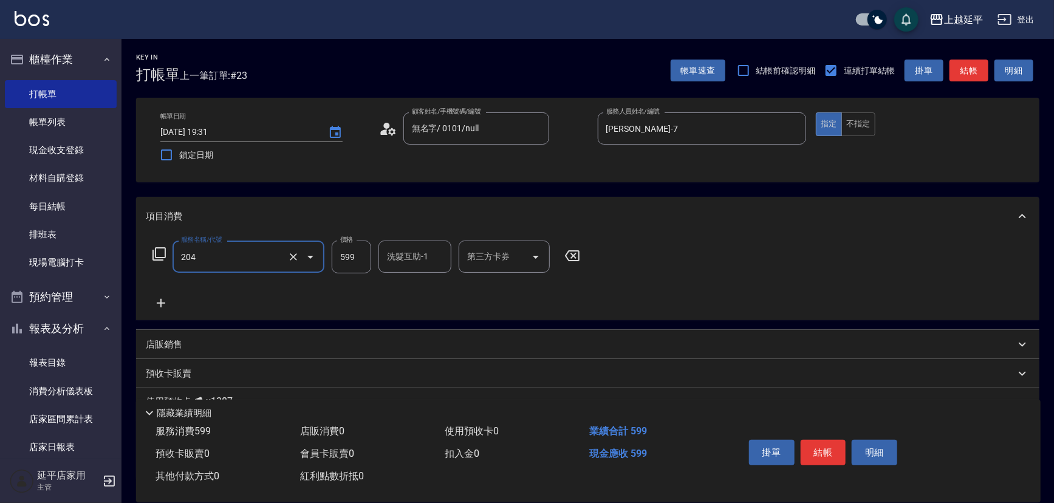
type input "A級洗+剪(204)"
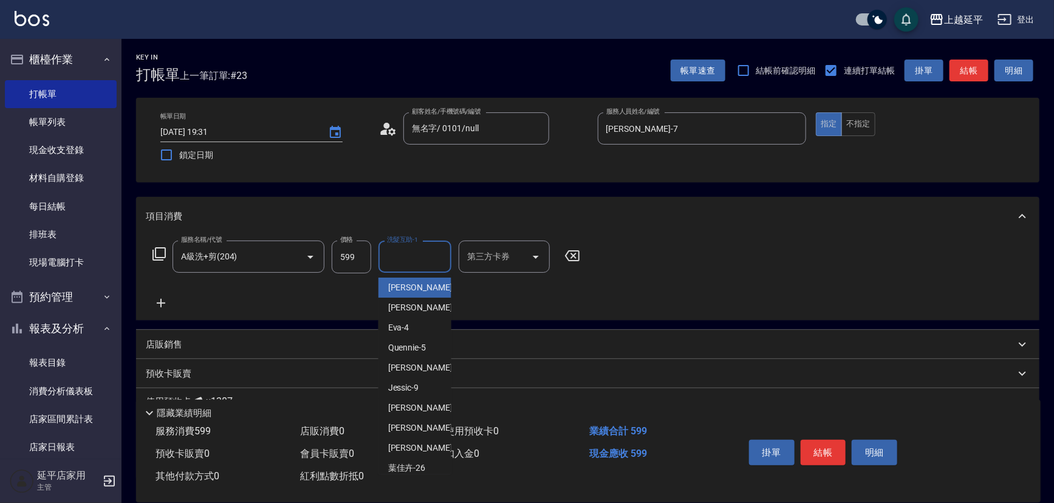
click at [415, 256] on input "洗髮互助-1" at bounding box center [415, 256] width 62 height 21
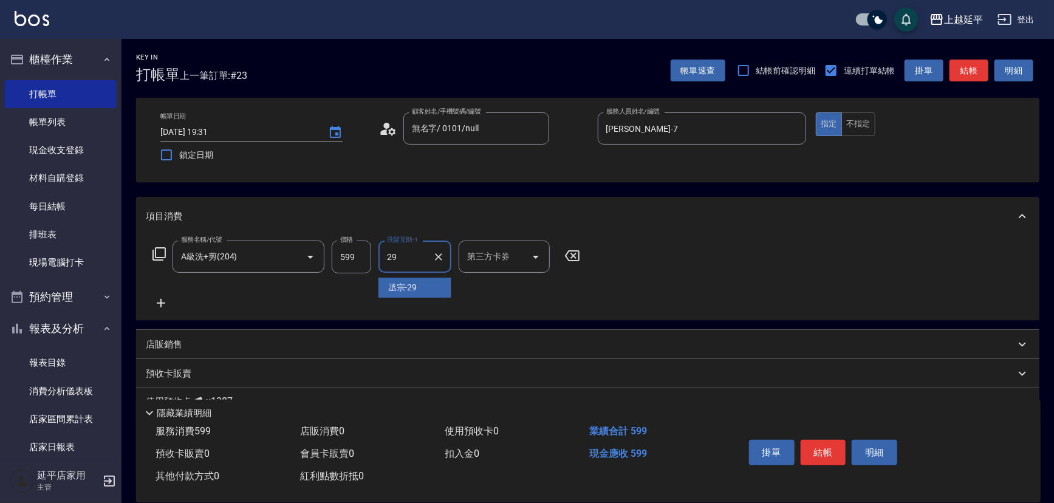
click at [446, 293] on div "丞宗 -29" at bounding box center [415, 288] width 73 height 20
type input "丞宗-29"
click at [825, 452] on button "結帳" at bounding box center [824, 453] width 46 height 26
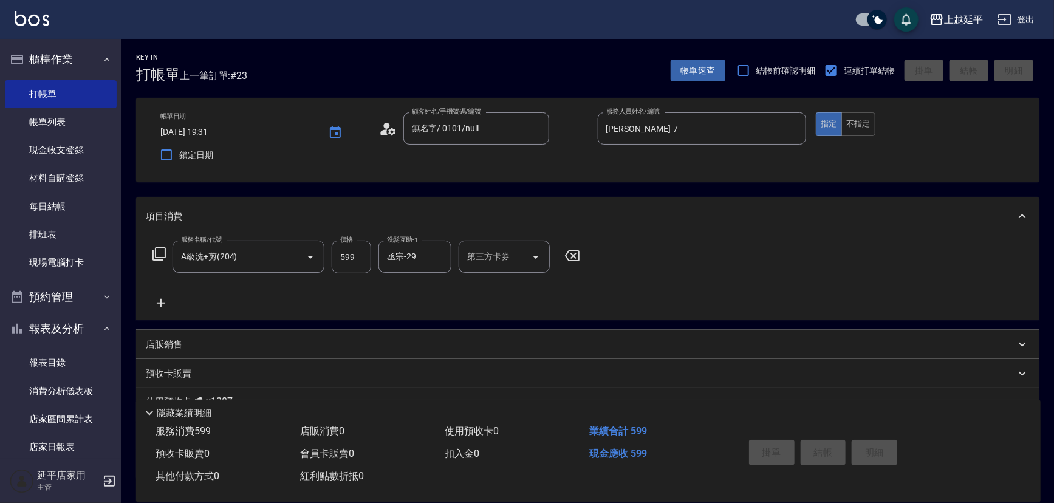
type input "[DATE] 19:33"
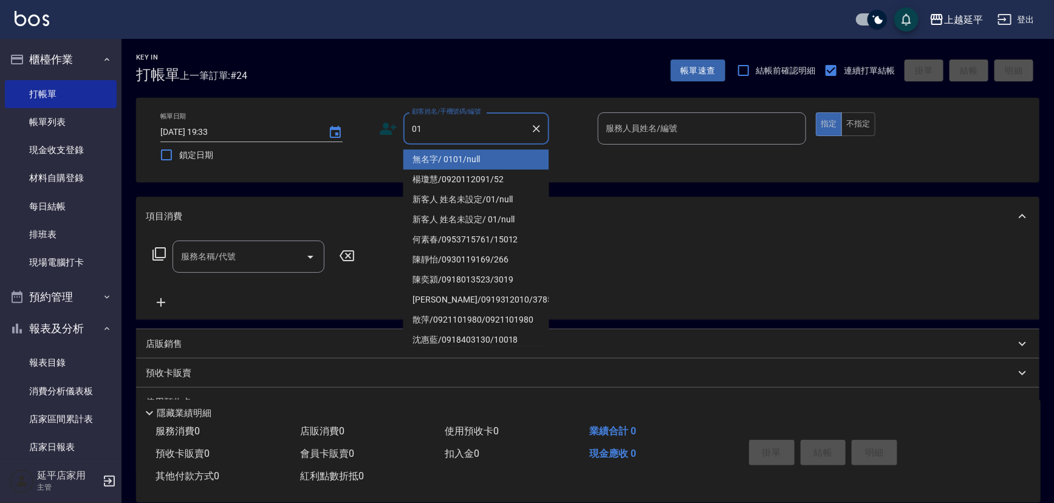
click at [439, 158] on li "無名字/ 0101/null" at bounding box center [477, 159] width 146 height 20
type input "無名字/ 0101/null"
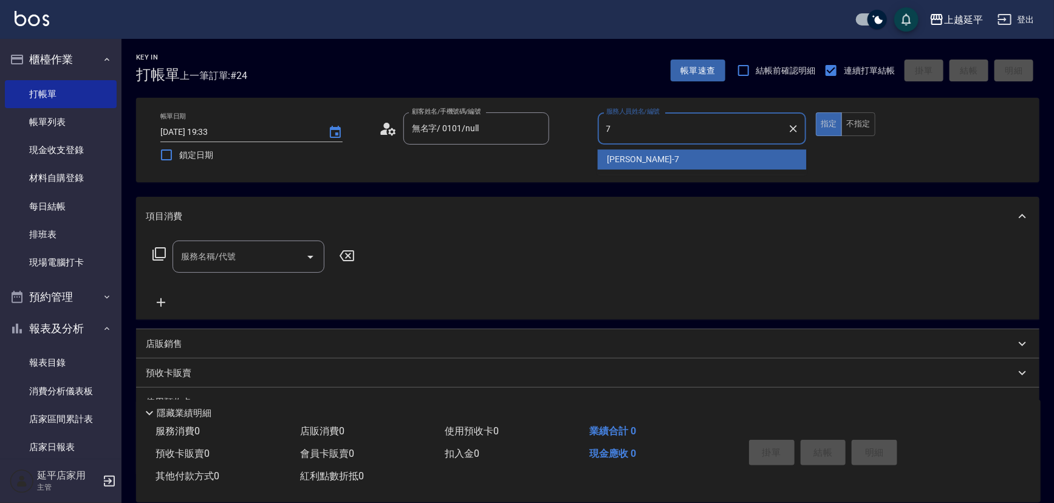
click at [619, 157] on span "[PERSON_NAME] -7" at bounding box center [644, 159] width 72 height 13
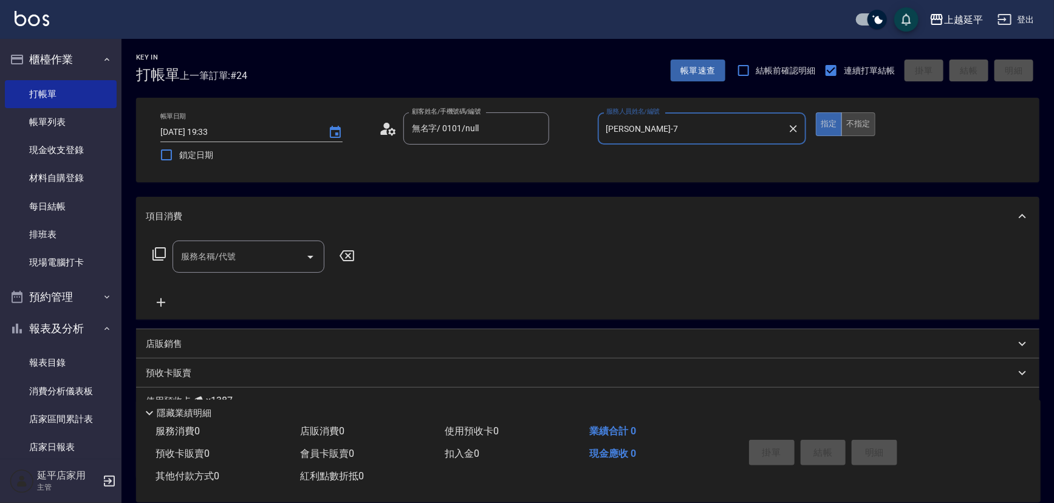
type input "[PERSON_NAME]-7"
click at [863, 127] on button "不指定" at bounding box center [859, 124] width 34 height 24
click at [306, 258] on icon "Open" at bounding box center [310, 257] width 15 height 15
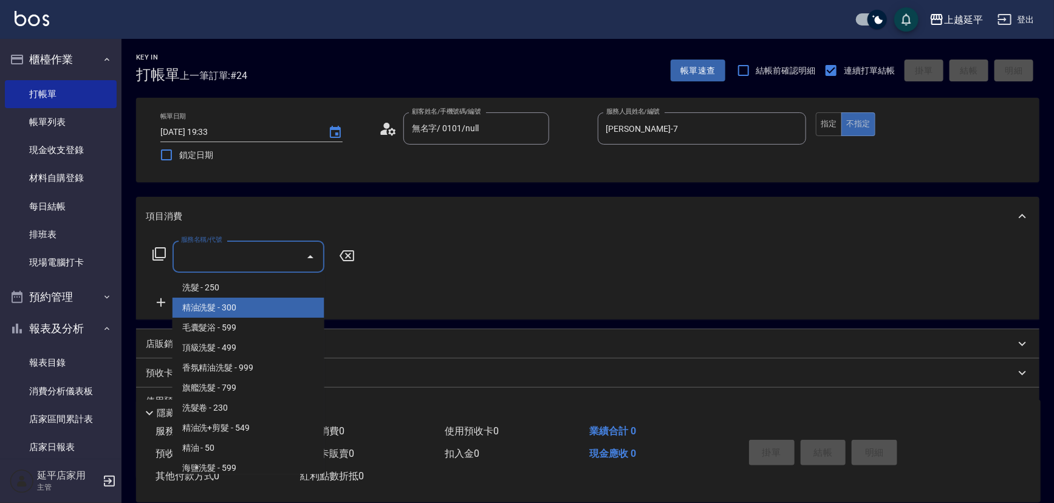
click at [288, 302] on span "精油洗髮 - 300" at bounding box center [249, 308] width 152 height 20
type input "精油洗髮(102)"
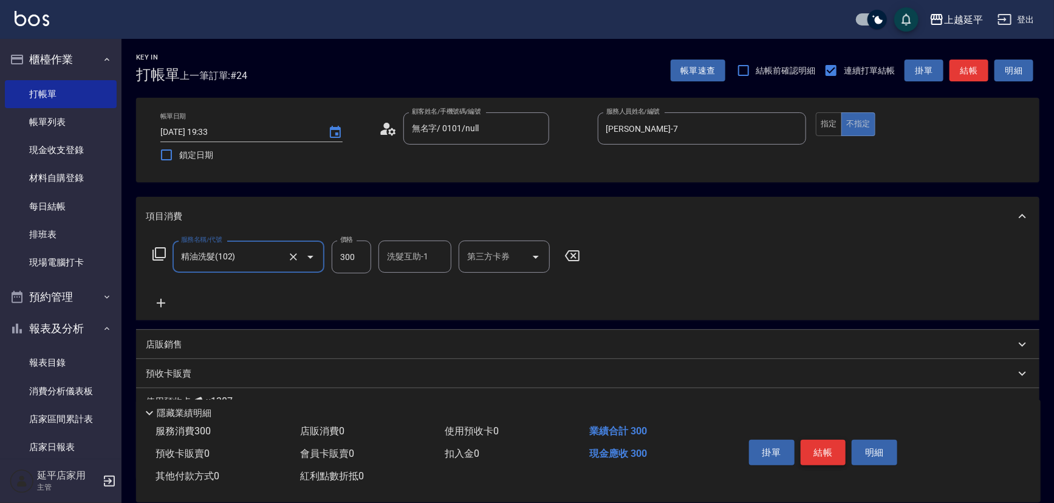
click at [820, 448] on button "結帳" at bounding box center [824, 453] width 46 height 26
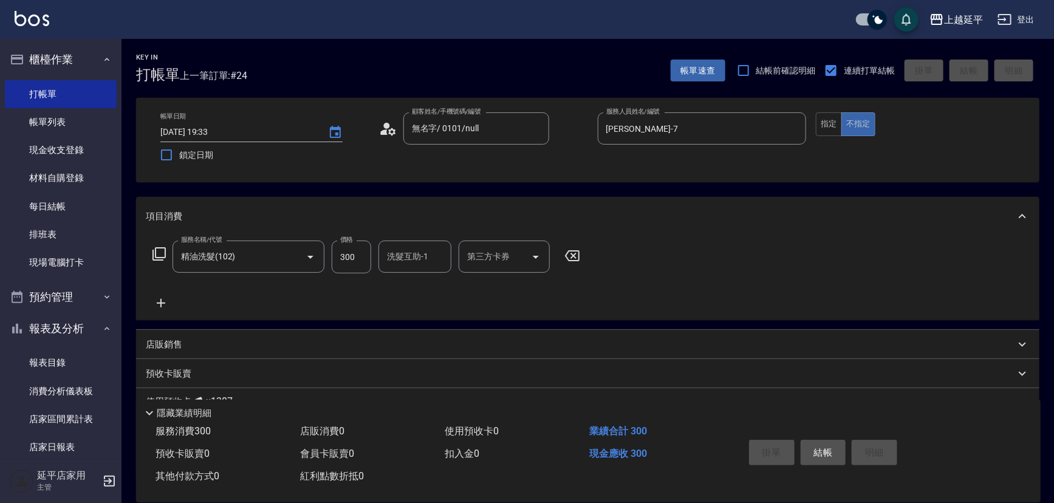
type input "[DATE] 19:34"
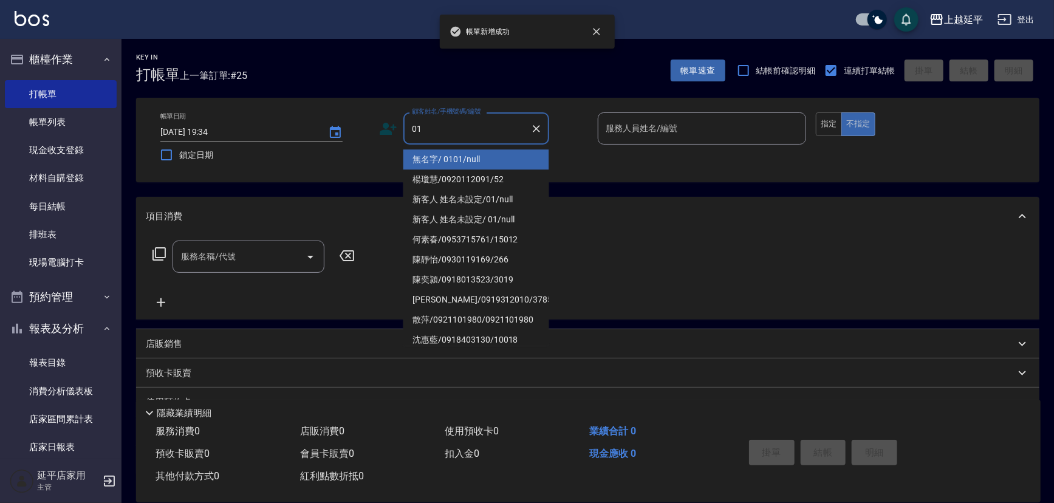
click at [505, 151] on li "無名字/ 0101/null" at bounding box center [477, 159] width 146 height 20
type input "無名字/ 0101/null"
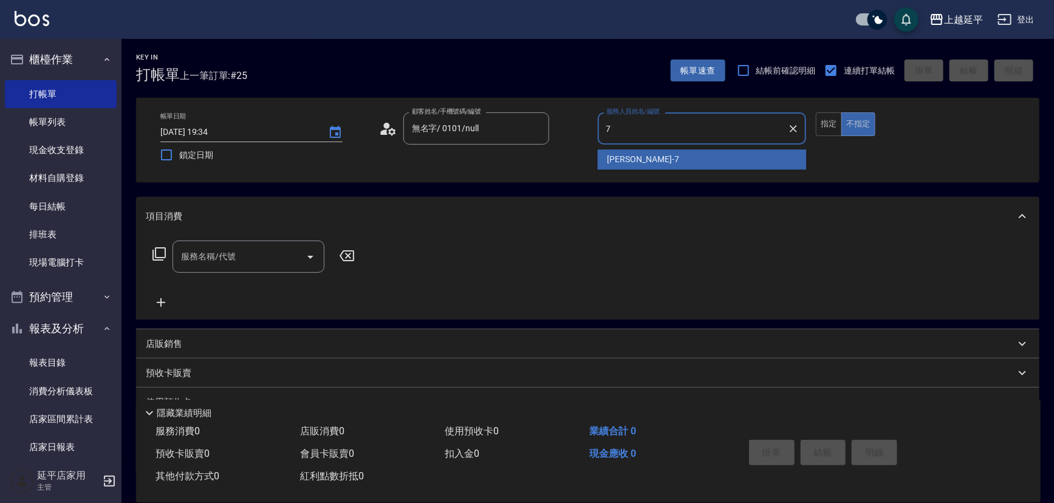
click at [638, 156] on span "[PERSON_NAME] -7" at bounding box center [644, 159] width 72 height 13
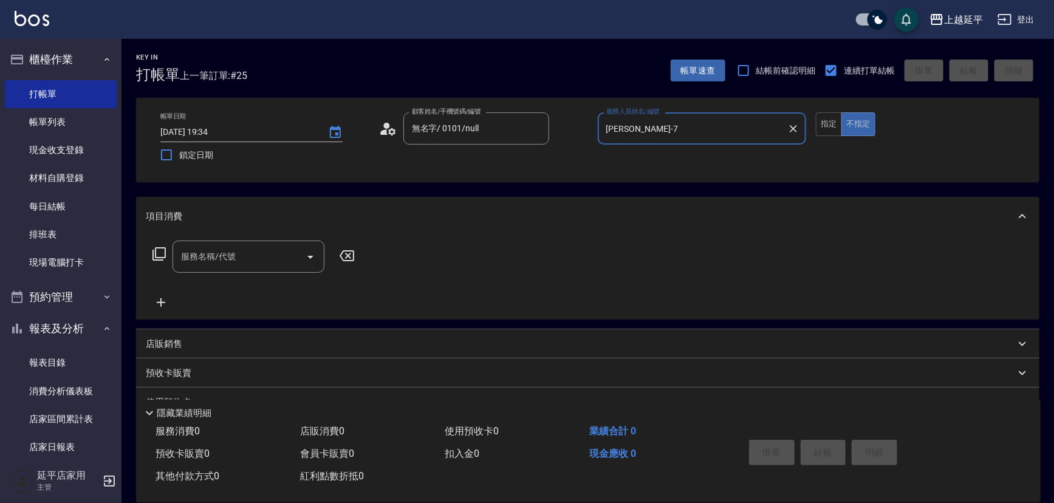
type input "[PERSON_NAME]-7"
click at [262, 253] on input "服務名稱/代號" at bounding box center [239, 256] width 123 height 21
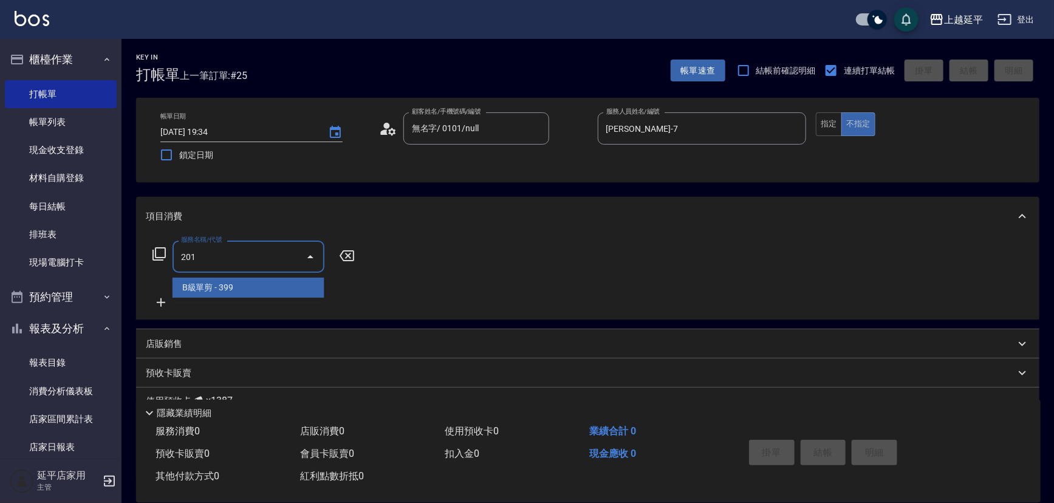
drag, startPoint x: 274, startPoint y: 284, endPoint x: 283, endPoint y: 282, distance: 9.4
click at [275, 284] on span "B級單剪 - 399" at bounding box center [249, 288] width 152 height 20
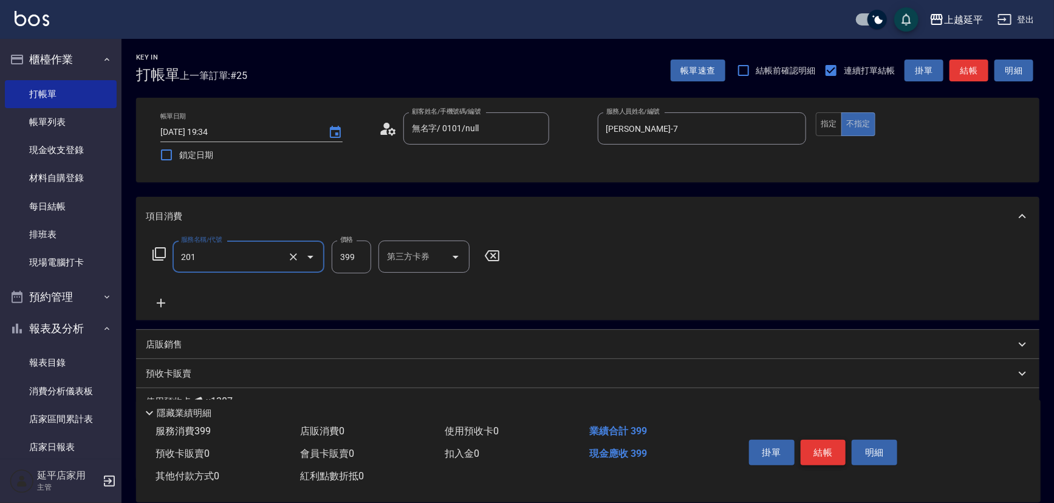
type input "B級單剪(201)"
click at [811, 455] on button "結帳" at bounding box center [824, 453] width 46 height 26
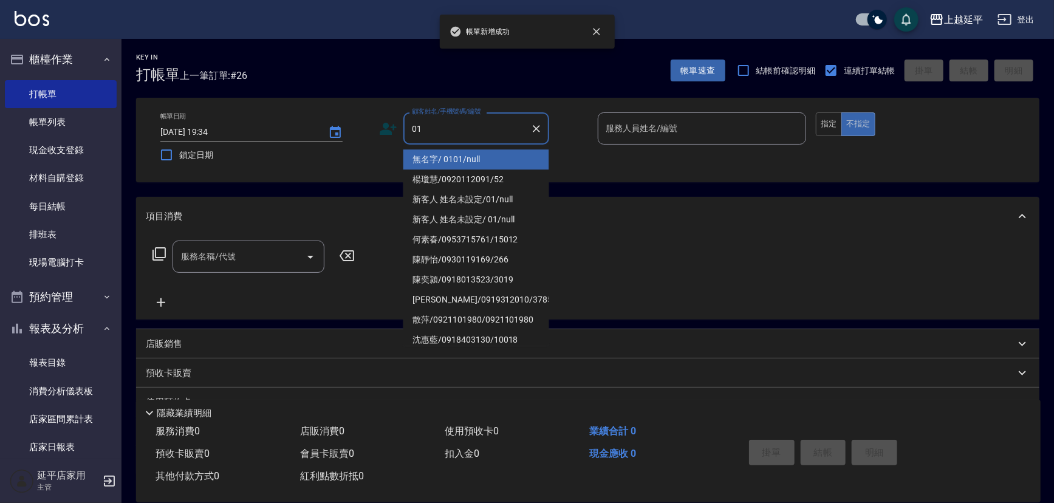
click at [443, 159] on li "無名字/ 0101/null" at bounding box center [477, 159] width 146 height 20
type input "無名字/ 0101/null"
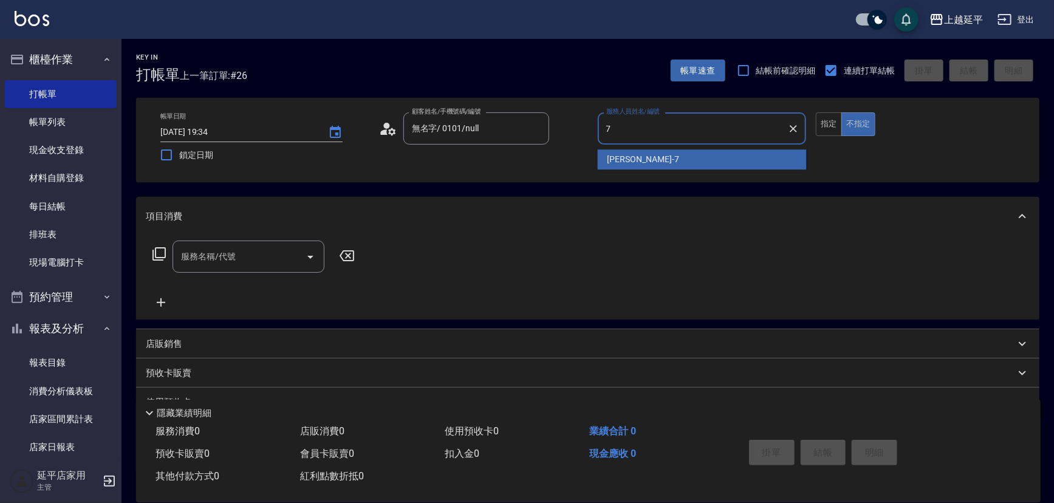
click at [625, 152] on div "[PERSON_NAME] -7" at bounding box center [702, 159] width 209 height 20
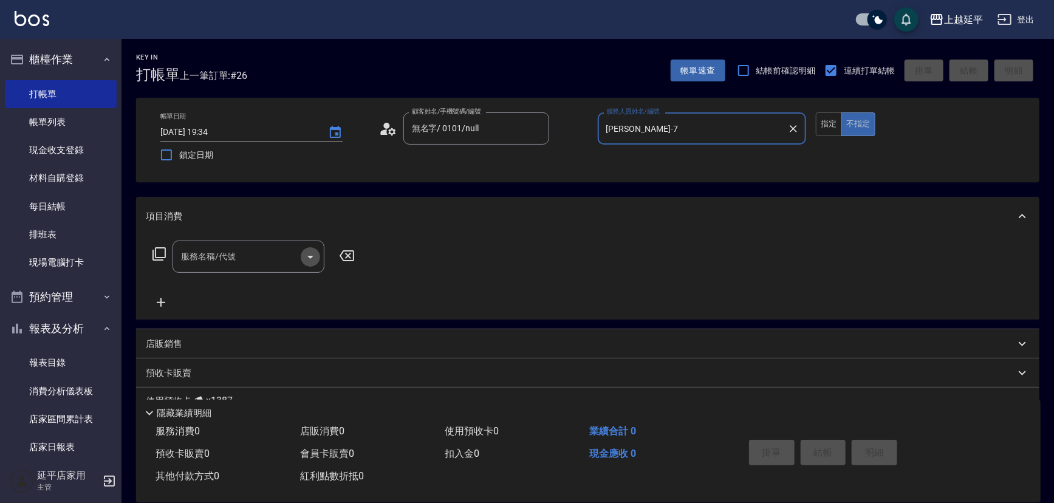
click at [307, 261] on icon "Open" at bounding box center [310, 257] width 15 height 15
type input "[PERSON_NAME]-7"
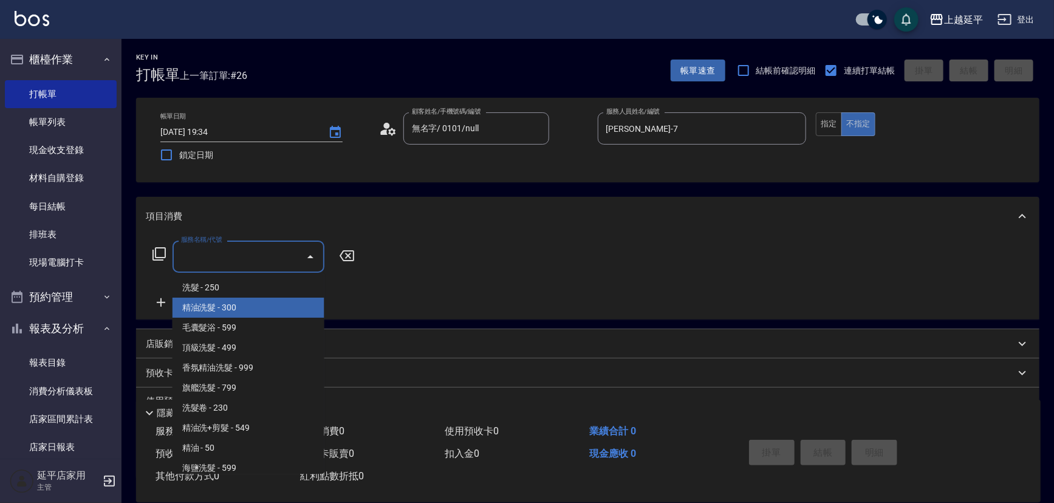
click at [294, 306] on span "精油洗髮 - 300" at bounding box center [249, 308] width 152 height 20
type input "精油洗髮(102)"
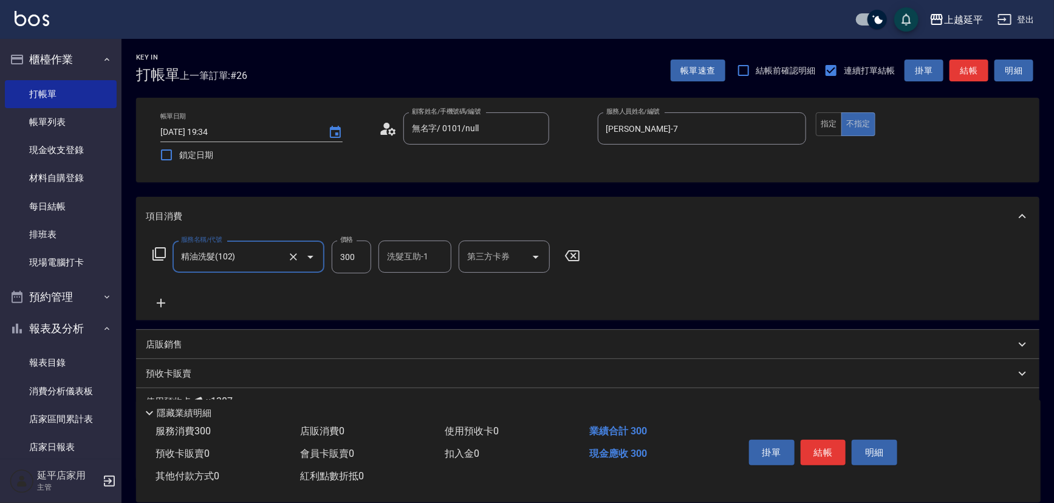
click at [400, 262] on input "洗髮互助-1" at bounding box center [415, 256] width 62 height 21
click at [411, 282] on span "[PERSON_NAME] -30" at bounding box center [426, 287] width 77 height 13
type input "[PERSON_NAME]-30"
click at [822, 444] on button "結帳" at bounding box center [824, 453] width 46 height 26
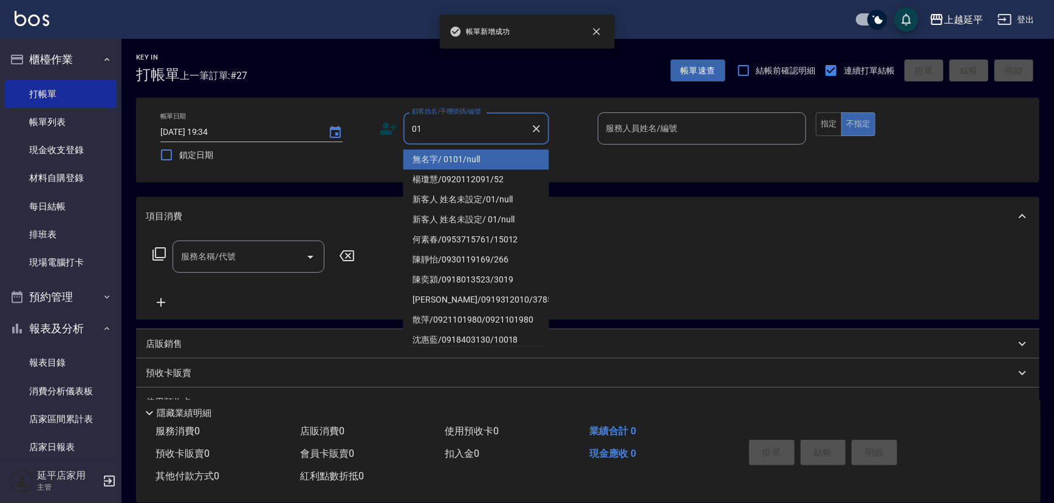
click at [474, 157] on li "無名字/ 0101/null" at bounding box center [477, 159] width 146 height 20
type input "無名字/ 0101/null"
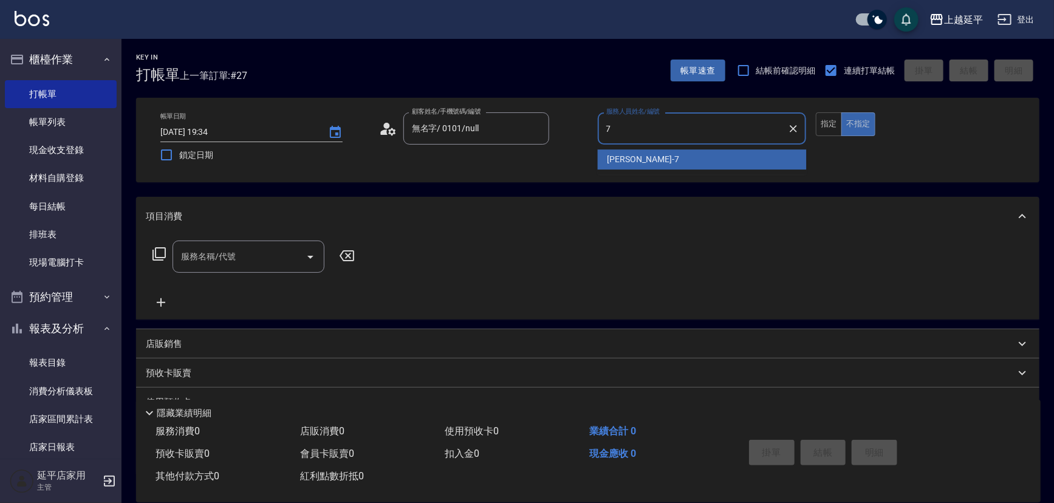
click at [621, 156] on span "[PERSON_NAME] -7" at bounding box center [644, 159] width 72 height 13
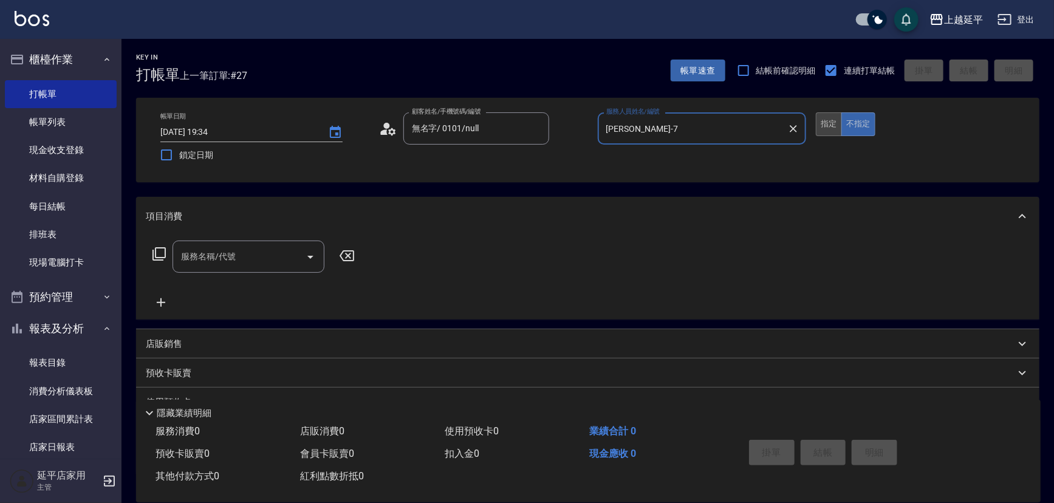
type input "[PERSON_NAME]-7"
click at [837, 128] on button "指定" at bounding box center [829, 124] width 26 height 24
click at [312, 257] on icon "Open" at bounding box center [310, 257] width 15 height 15
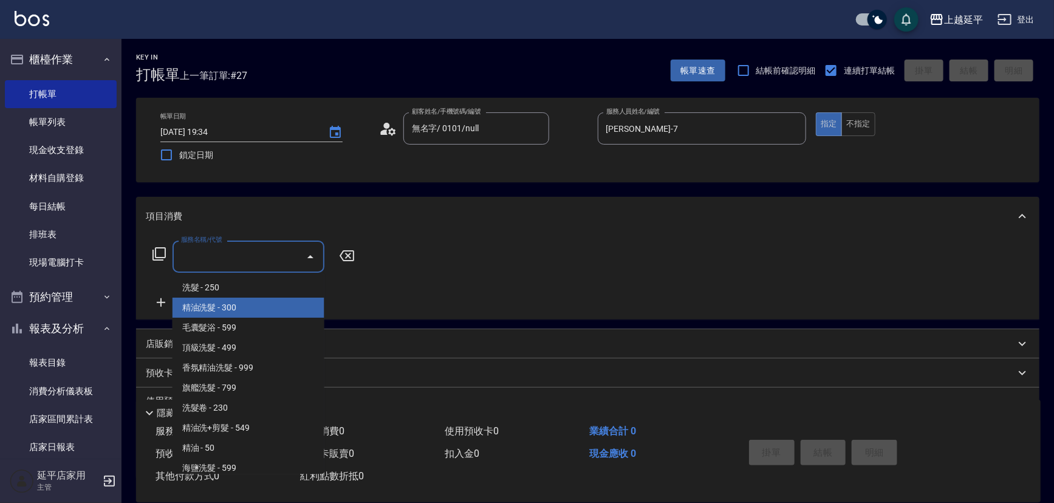
click at [307, 309] on span "精油洗髮 - 300" at bounding box center [249, 308] width 152 height 20
type input "精油洗髮(102)"
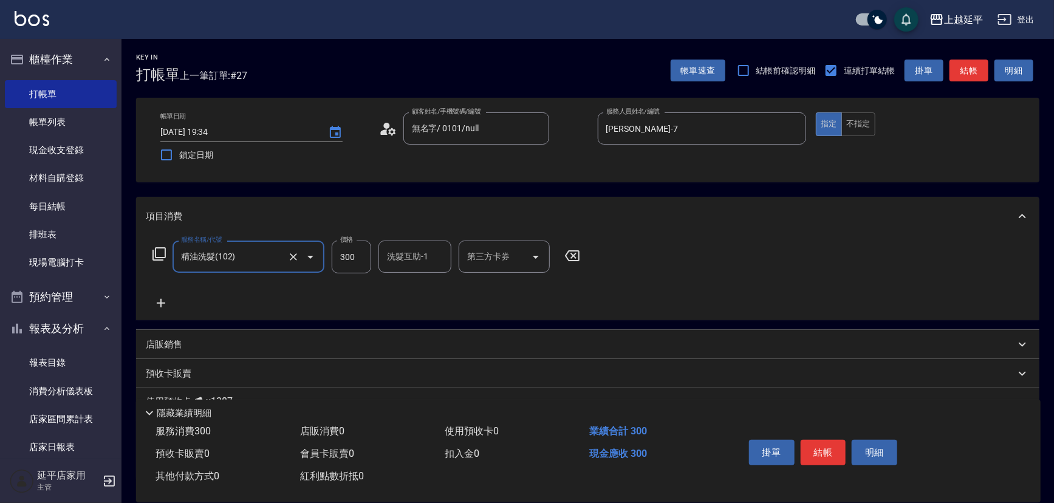
click at [348, 259] on input "300" at bounding box center [351, 257] width 39 height 33
type input "649"
click at [405, 267] on input "洗髮互助-1" at bounding box center [415, 256] width 62 height 21
click at [422, 287] on div "[PERSON_NAME] -30" at bounding box center [415, 288] width 73 height 20
type input "[PERSON_NAME]-30"
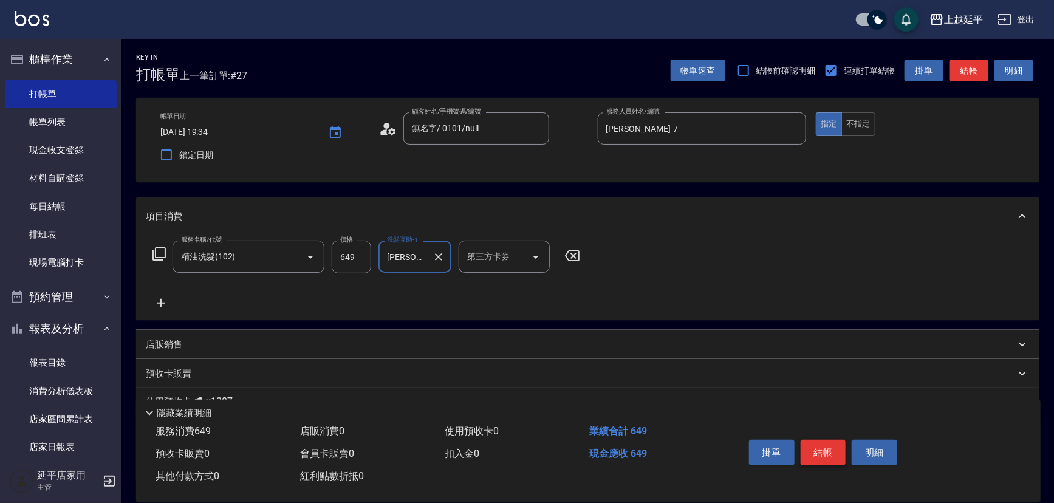
click at [816, 444] on button "結帳" at bounding box center [824, 453] width 46 height 26
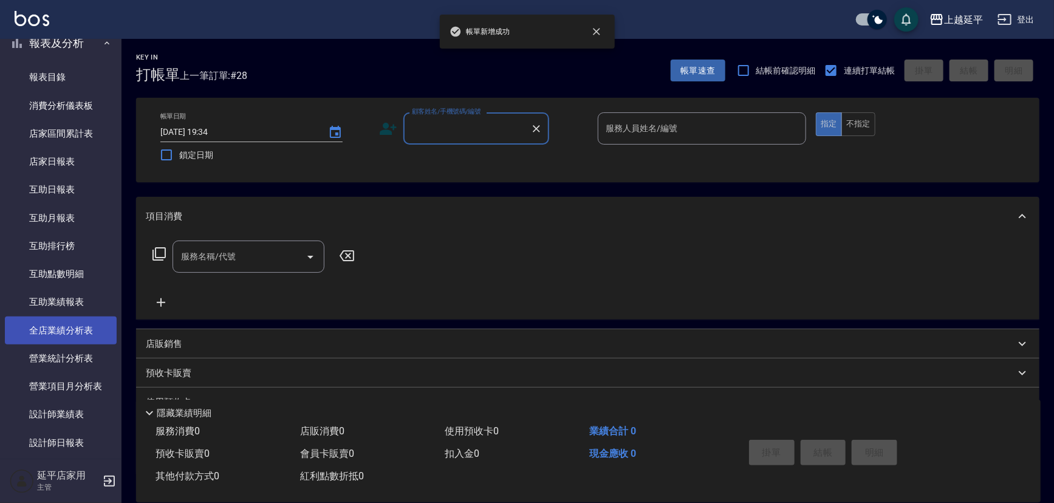
scroll to position [331, 0]
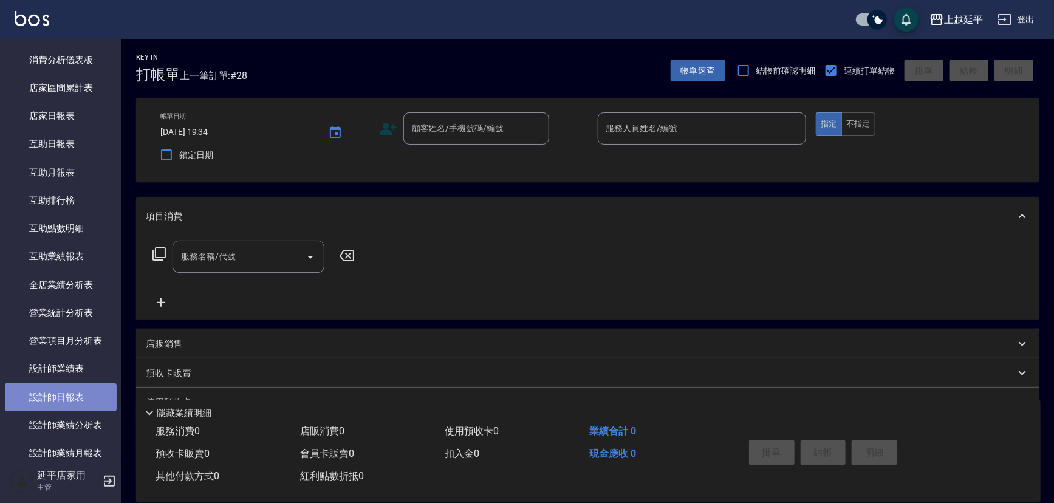
click at [89, 383] on link "設計師日報表" at bounding box center [61, 397] width 112 height 28
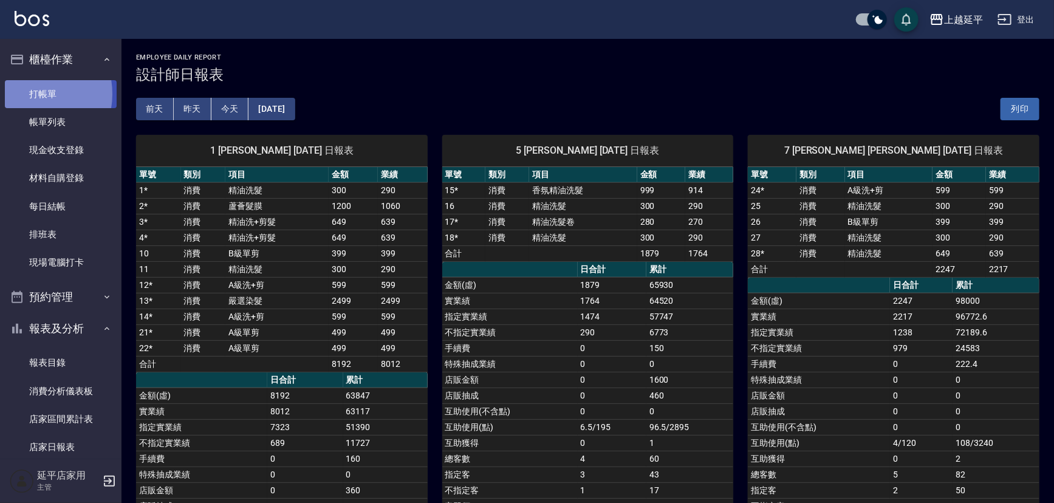
click at [29, 94] on link "打帳單" at bounding box center [61, 94] width 112 height 28
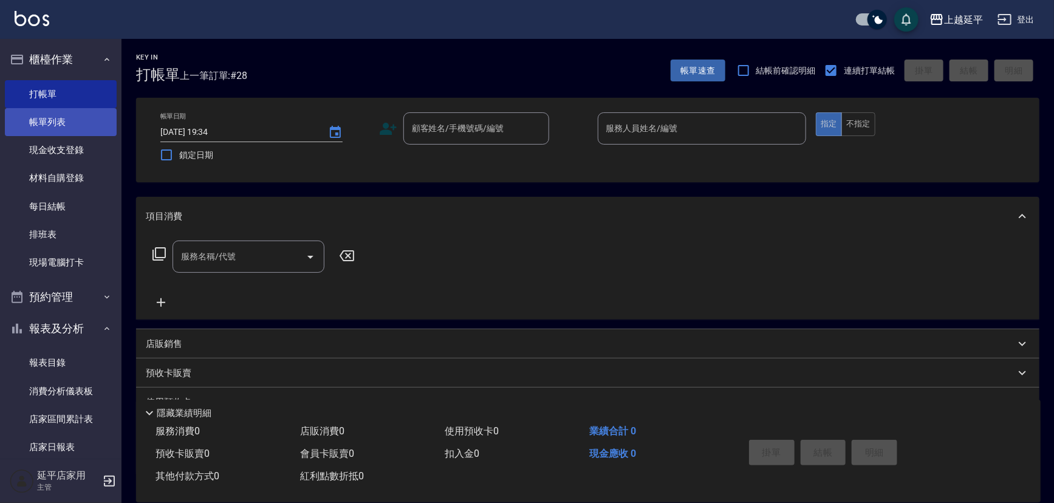
click at [53, 120] on link "帳單列表" at bounding box center [61, 122] width 112 height 28
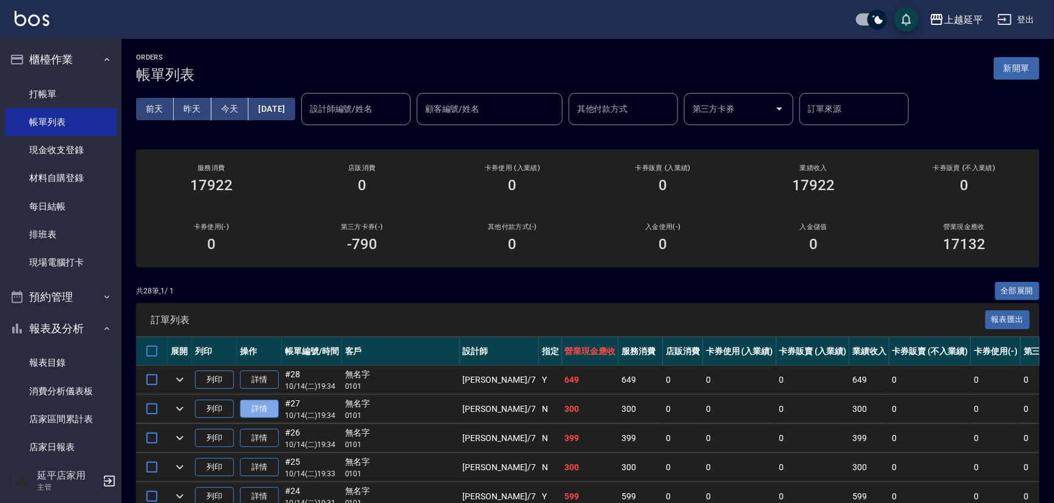
click at [273, 407] on link "詳情" at bounding box center [259, 409] width 39 height 19
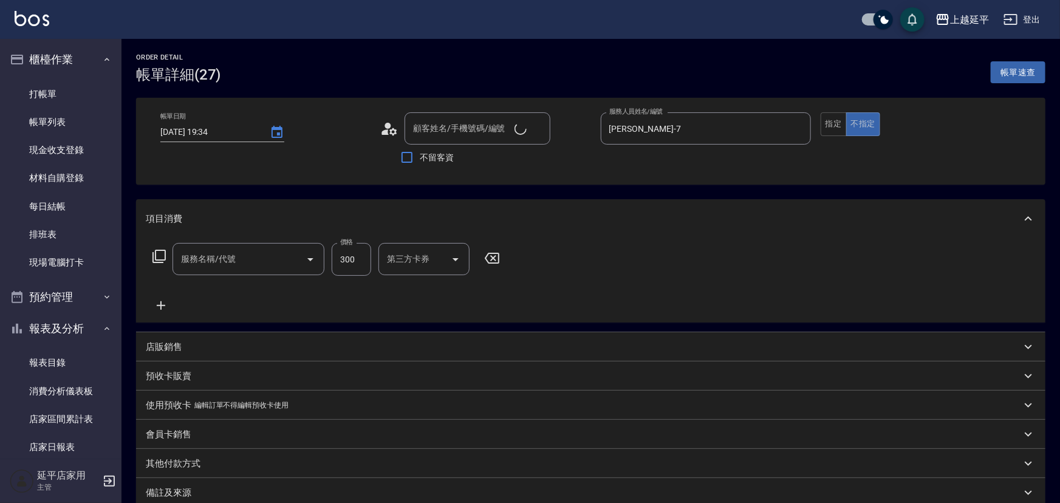
type input "[DATE] 19:34"
type input "[PERSON_NAME]-7"
type input "精油洗髮(102)"
type input "無名字/ 0101/null"
click at [252, 267] on input "精油洗髮(102)" at bounding box center [231, 259] width 107 height 21
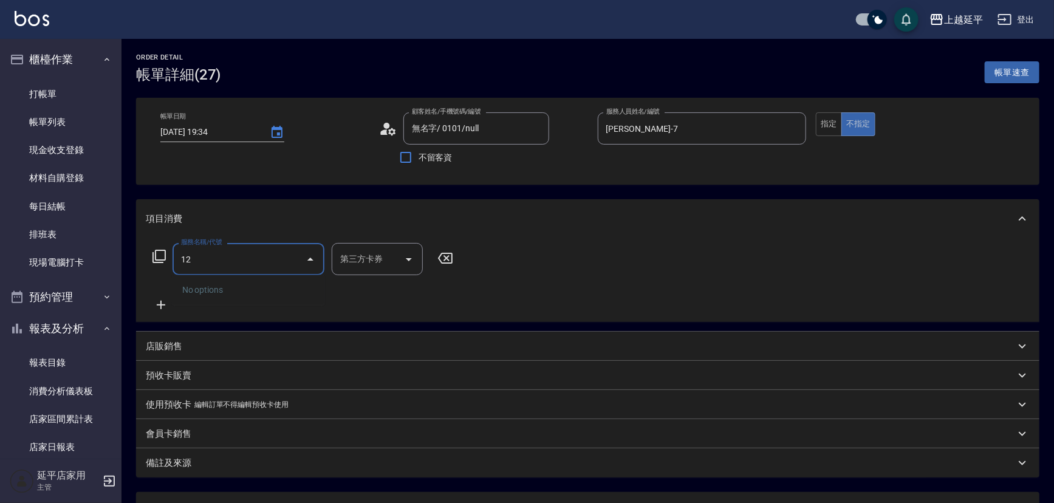
type input "123"
click at [278, 296] on span "精油洗髮卷 - 280" at bounding box center [249, 290] width 152 height 20
type input "舊有卡券"
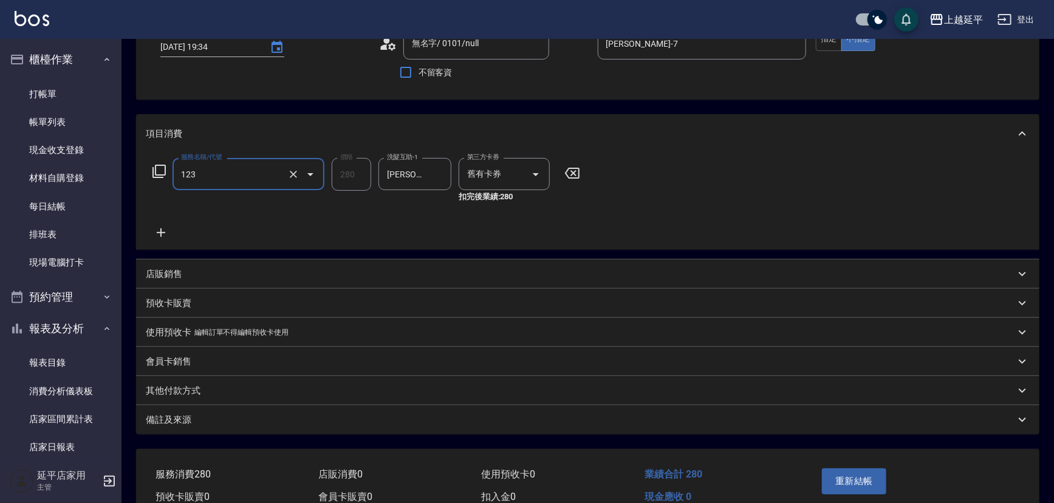
scroll to position [145, 0]
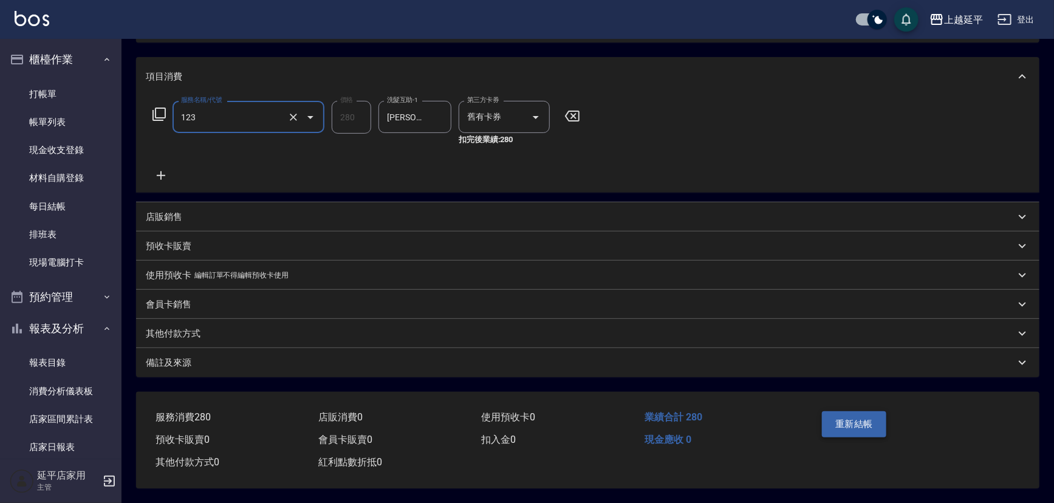
type input "精油洗髮卷(123)"
click at [865, 413] on button "重新結帳" at bounding box center [854, 424] width 64 height 26
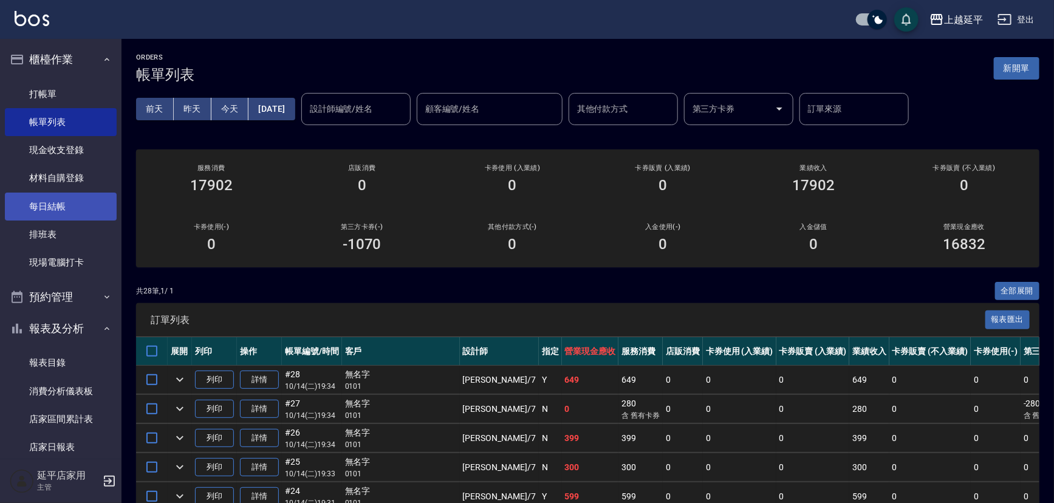
click at [66, 201] on link "每日結帳" at bounding box center [61, 207] width 112 height 28
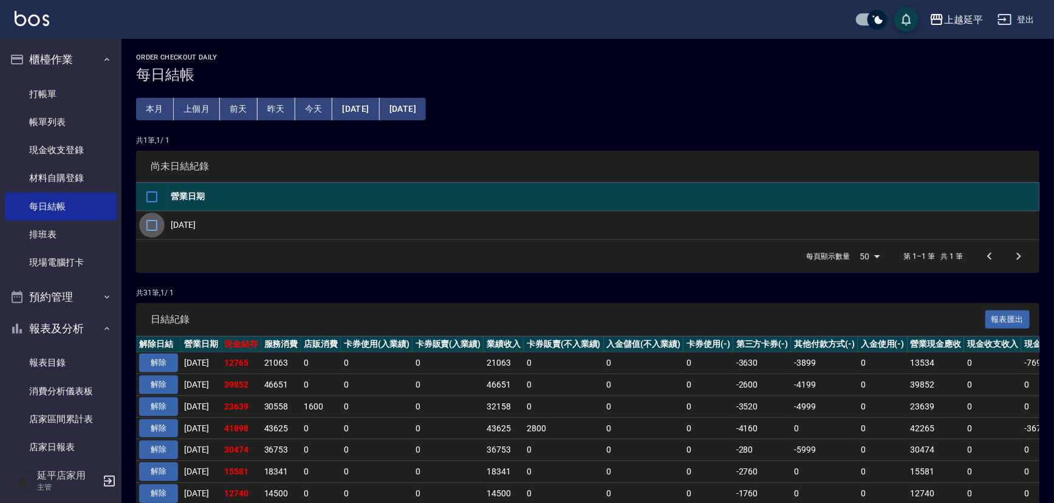
click at [146, 224] on input "checkbox" at bounding box center [152, 226] width 26 height 26
checkbox input "true"
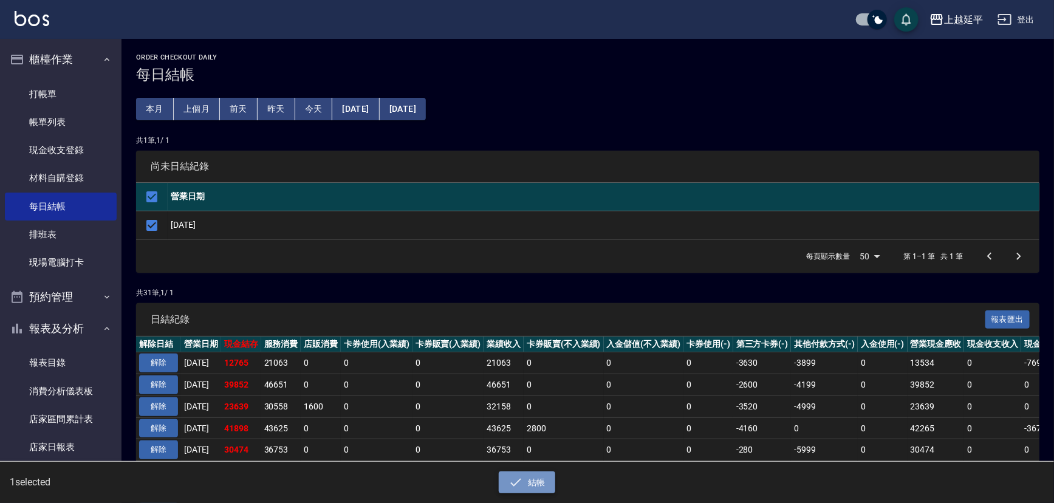
click at [518, 486] on icon "button" at bounding box center [516, 482] width 15 height 15
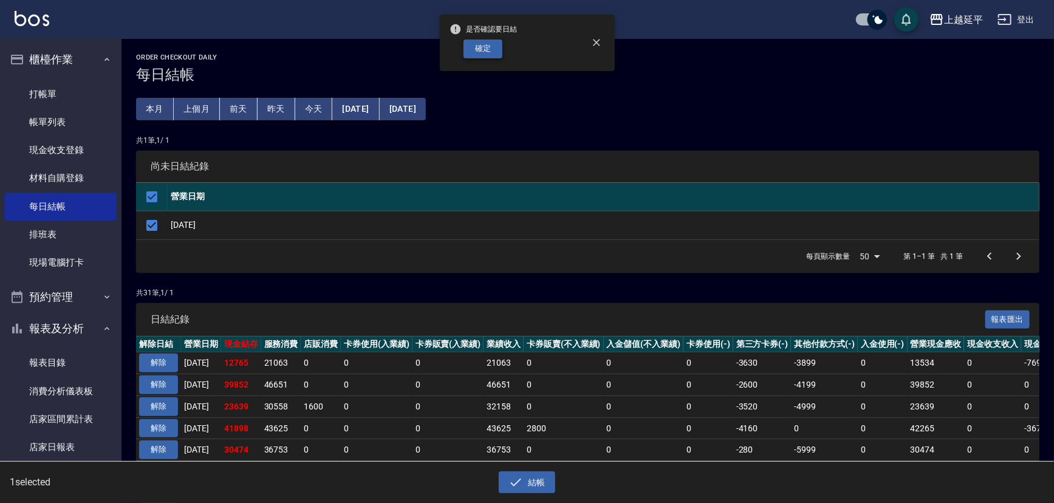
click at [479, 43] on button "確定" at bounding box center [483, 48] width 39 height 19
checkbox input "false"
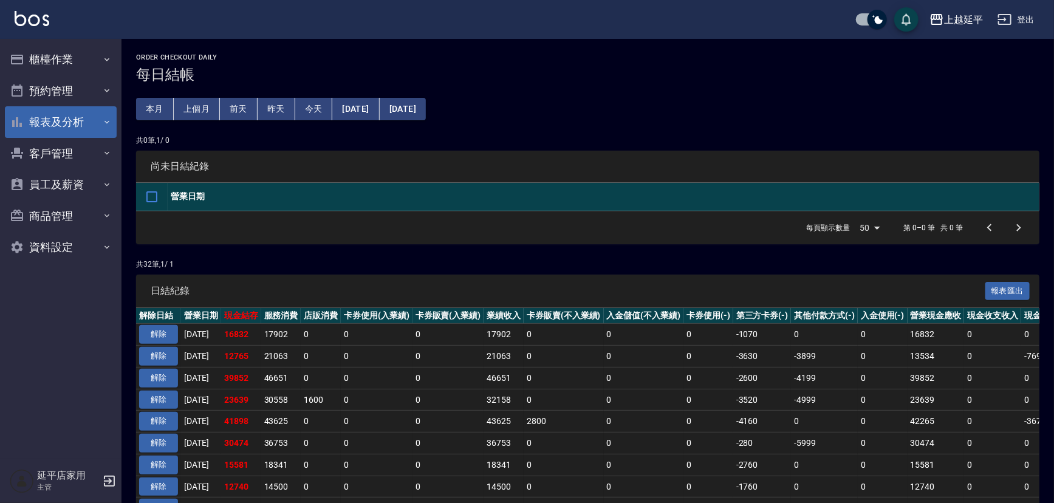
click at [72, 123] on button "報表及分析" at bounding box center [61, 122] width 112 height 32
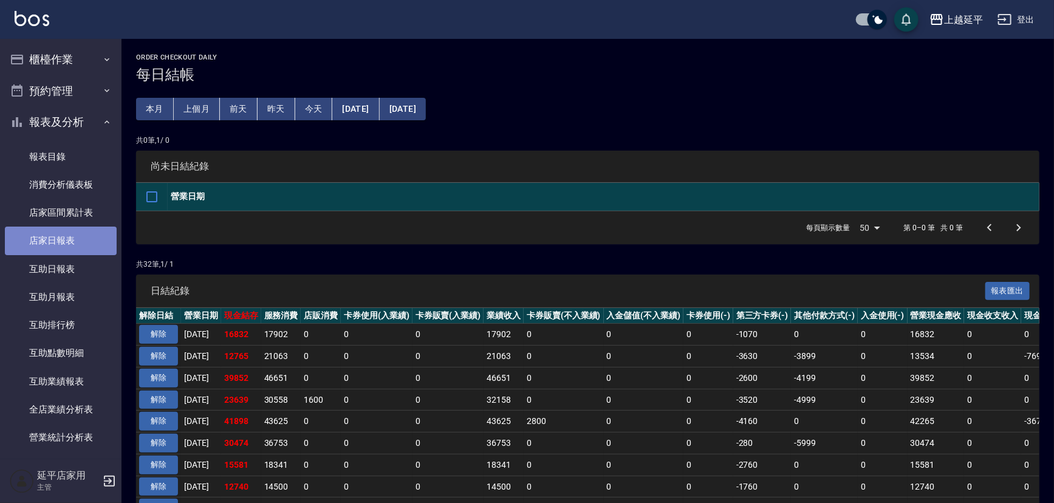
click at [81, 244] on link "店家日報表" at bounding box center [61, 241] width 112 height 28
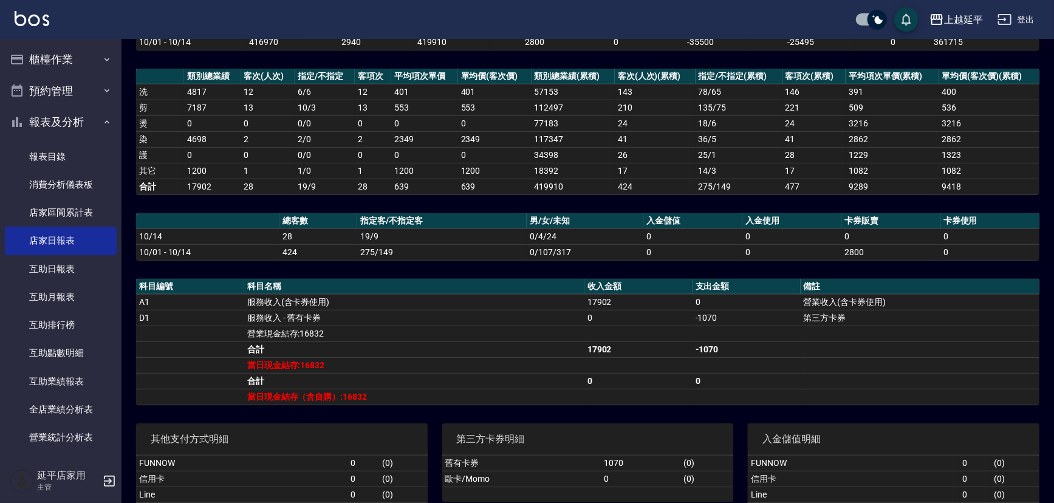
scroll to position [149, 0]
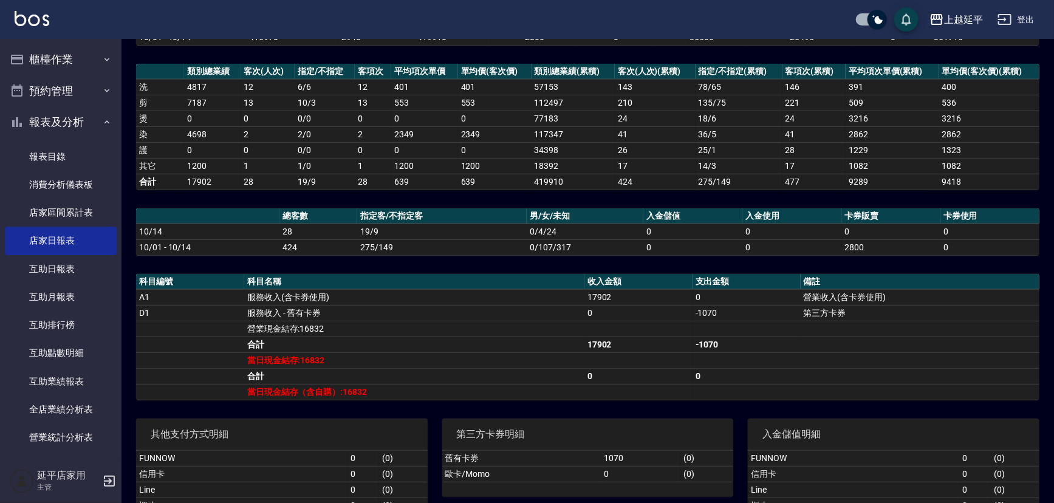
drag, startPoint x: 1054, startPoint y: 366, endPoint x: 1056, endPoint y: 346, distance: 19.6
click at [1054, 346] on html "上越延平 登出 櫃檯作業 打帳單 帳單列表 現金收支登錄 材料自購登錄 每日結帳 排班表 現場電腦打卡 預約管理 預約管理 單日預約紀錄 單週預約紀錄 報表及…" at bounding box center [527, 229] width 1054 height 756
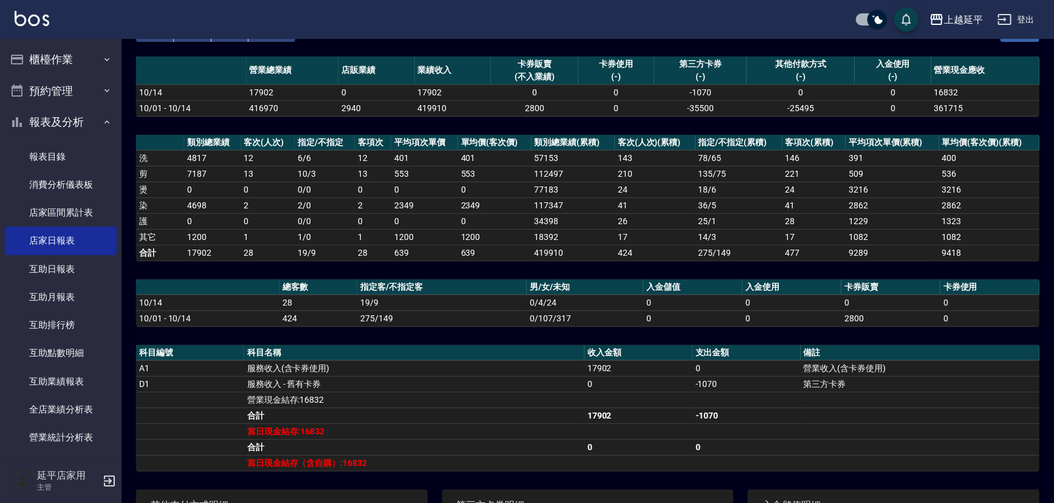
scroll to position [80, 0]
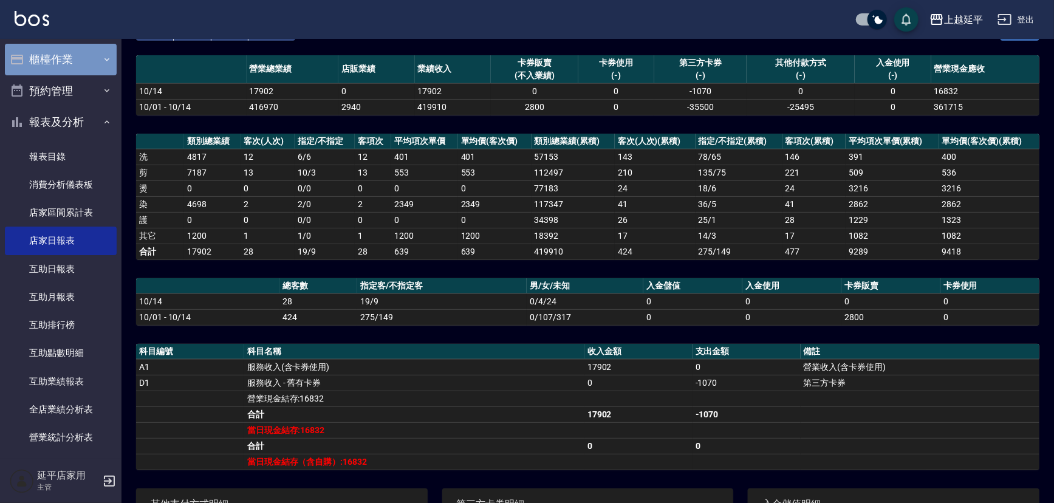
click at [73, 66] on button "櫃檯作業" at bounding box center [61, 60] width 112 height 32
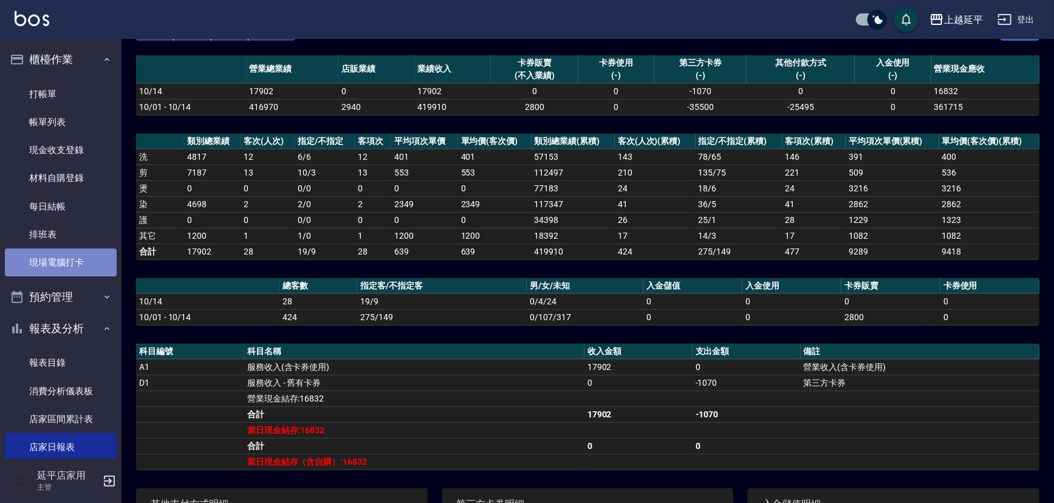
click at [65, 266] on link "現場電腦打卡" at bounding box center [61, 263] width 112 height 28
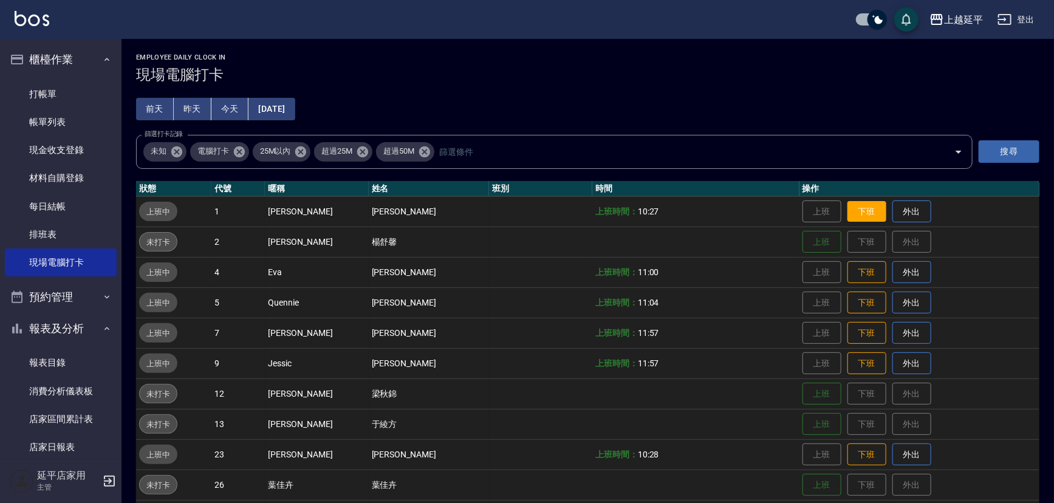
click at [848, 215] on button "下班" at bounding box center [867, 211] width 39 height 21
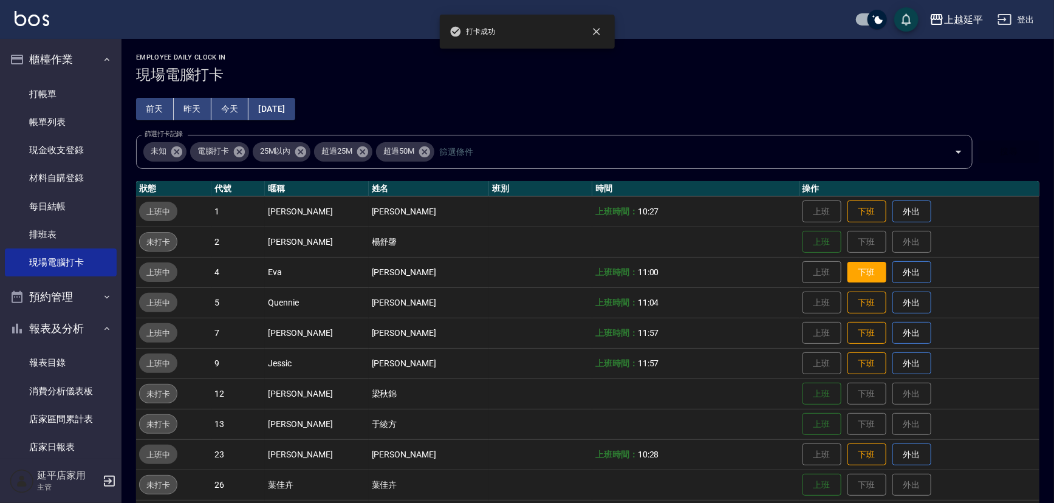
click at [855, 272] on button "下班" at bounding box center [867, 272] width 39 height 21
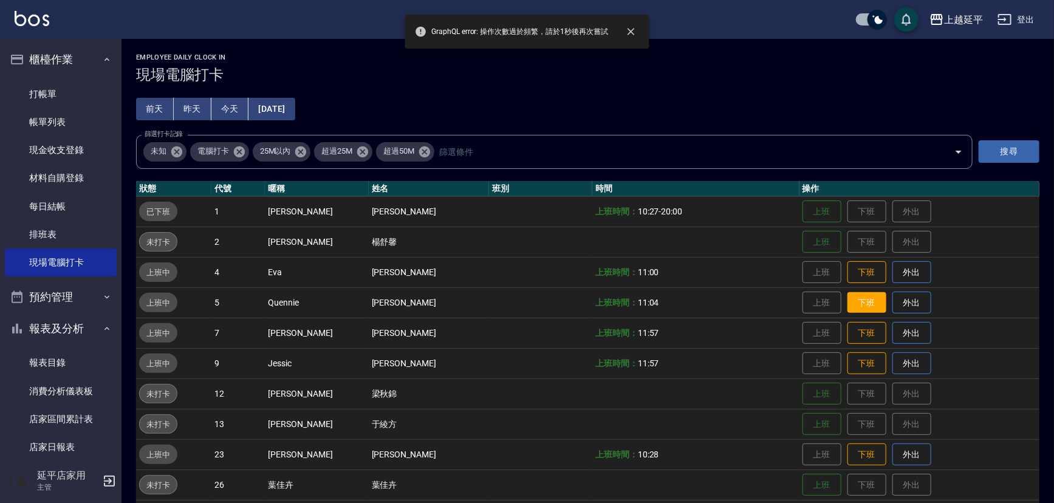
click at [867, 309] on button "下班" at bounding box center [867, 302] width 39 height 21
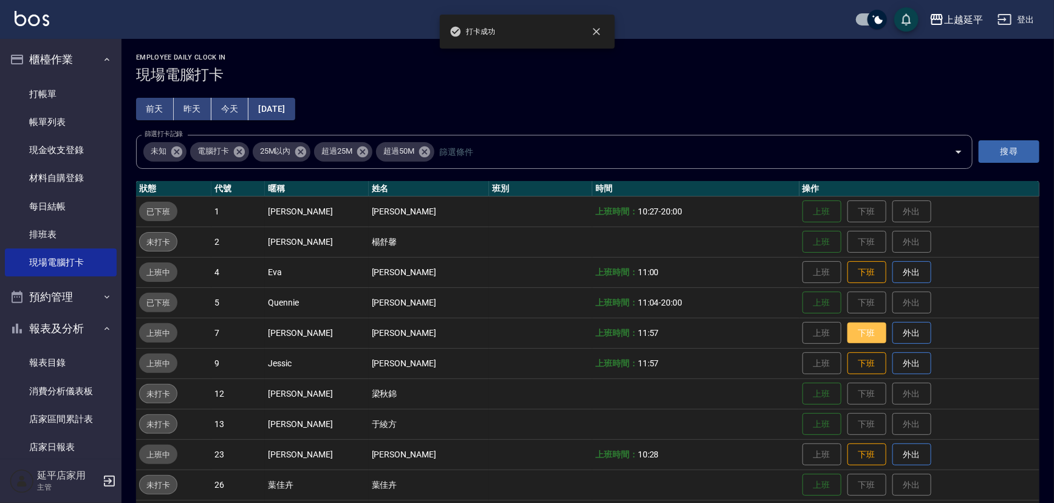
click at [865, 341] on button "下班" at bounding box center [867, 333] width 39 height 21
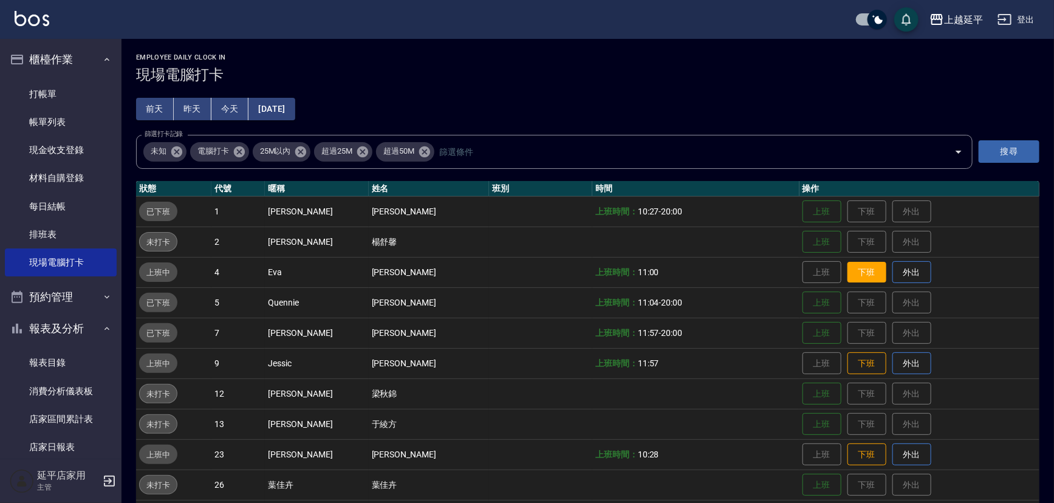
click at [852, 269] on button "下班" at bounding box center [867, 272] width 39 height 21
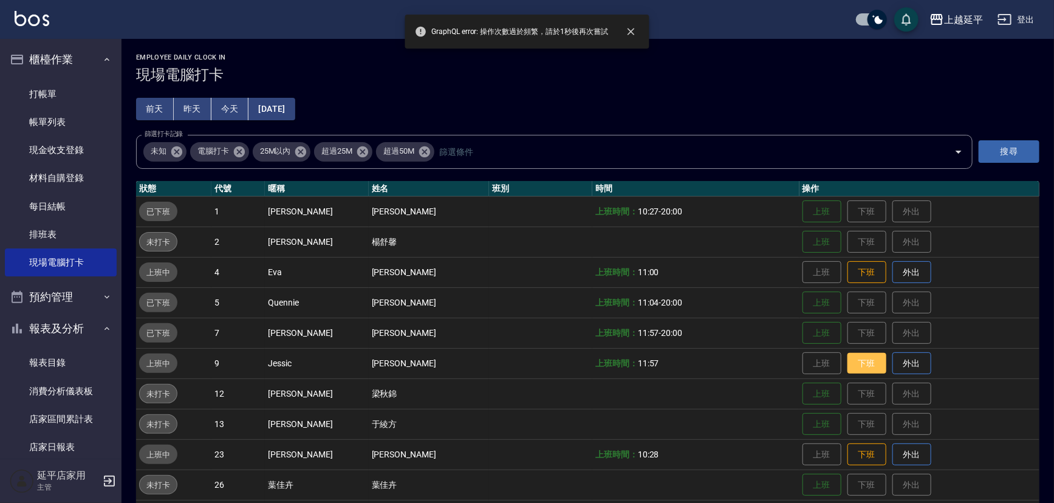
click at [849, 359] on button "下班" at bounding box center [867, 363] width 39 height 21
click at [857, 273] on button "下班" at bounding box center [867, 272] width 39 height 21
click at [863, 360] on button "下班" at bounding box center [867, 363] width 39 height 21
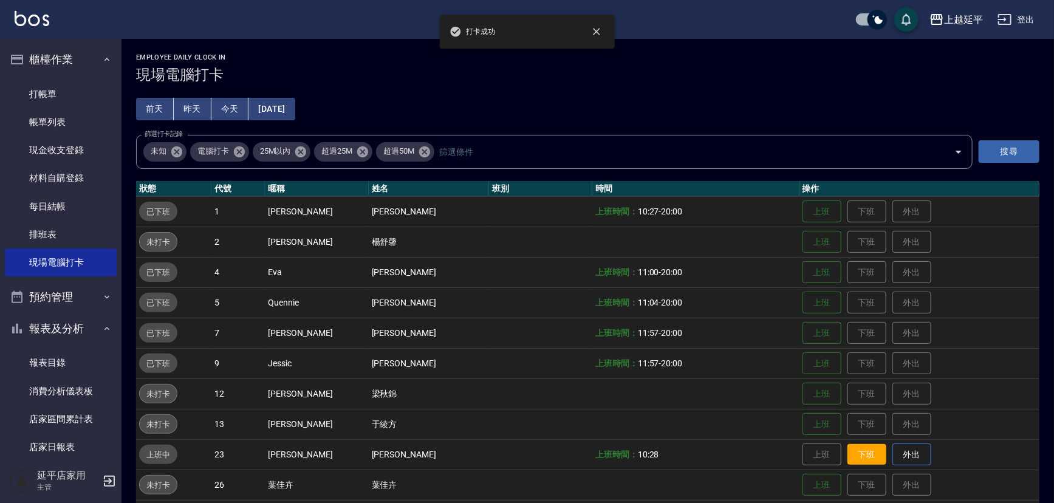
click at [863, 447] on button "下班" at bounding box center [867, 454] width 39 height 21
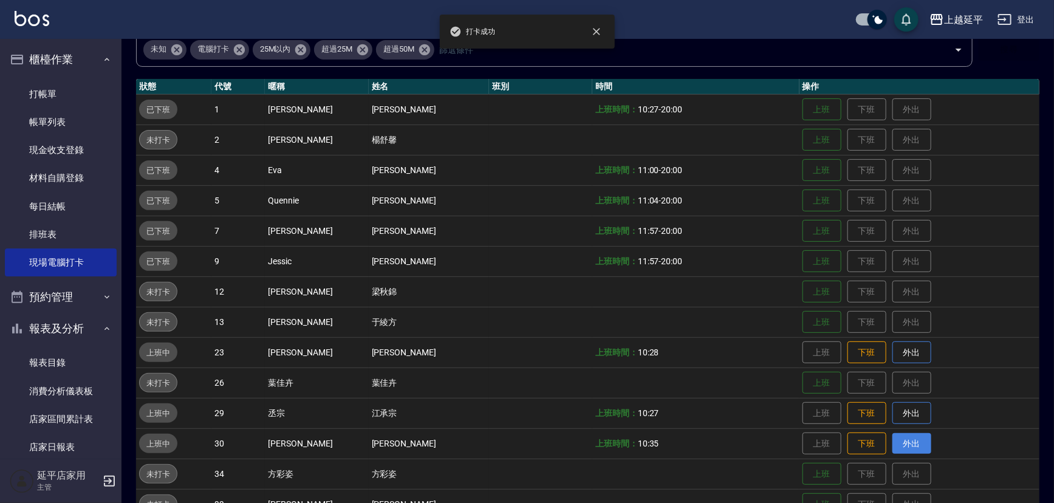
scroll to position [110, 0]
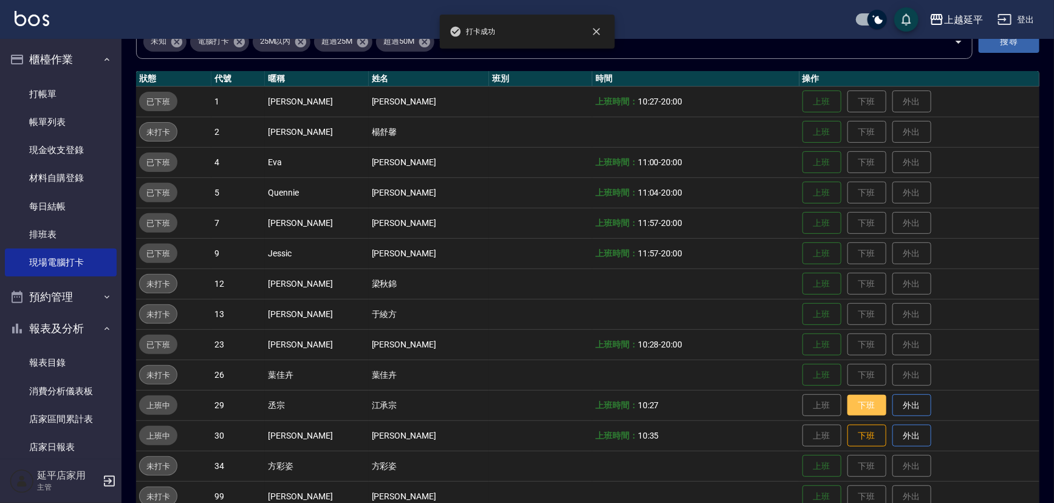
click at [857, 405] on button "下班" at bounding box center [867, 405] width 39 height 21
click at [853, 430] on button "下班" at bounding box center [867, 435] width 39 height 21
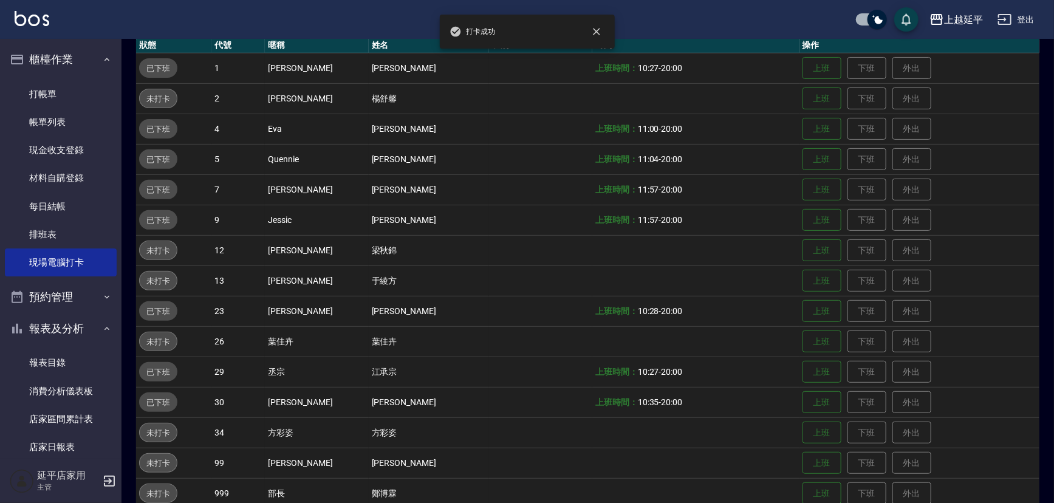
scroll to position [194, 0]
